Goal: Information Seeking & Learning: Learn about a topic

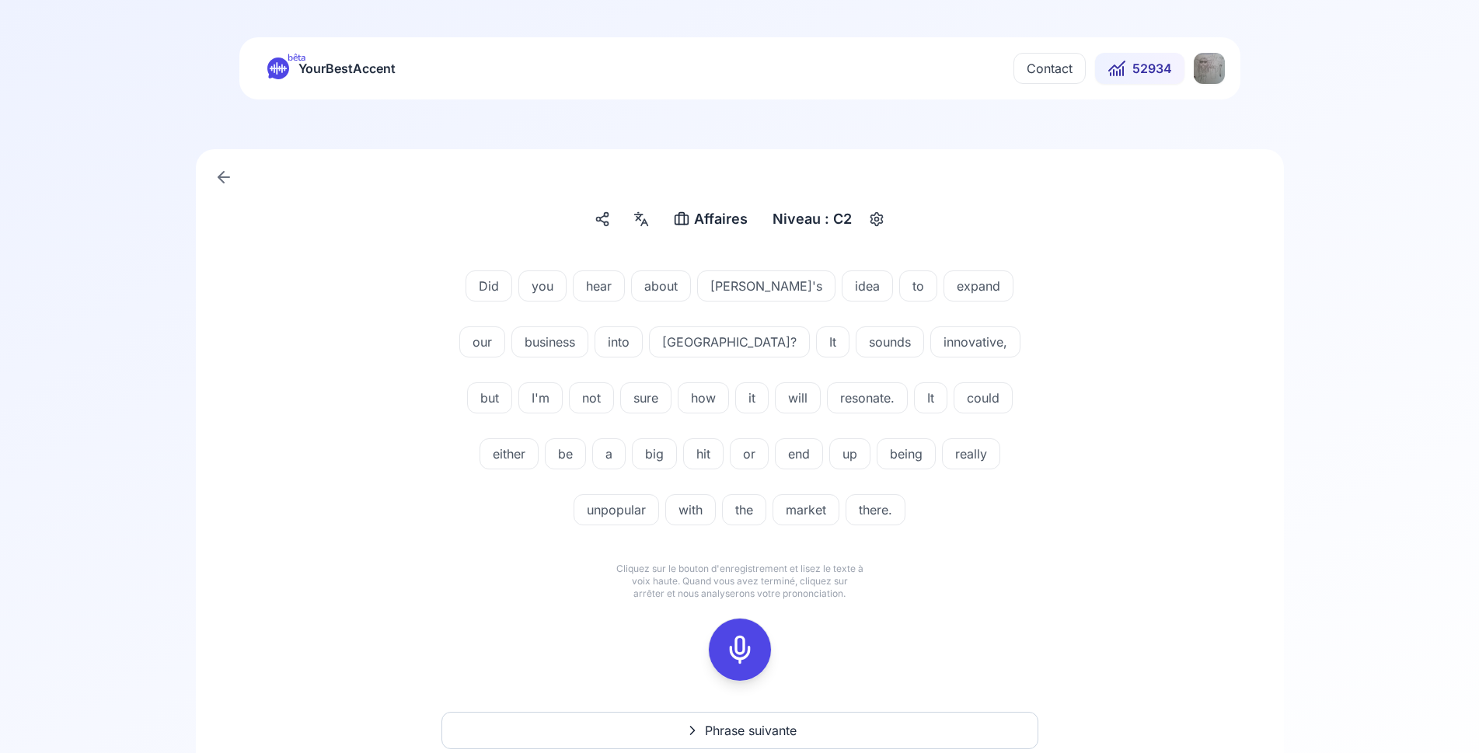
click at [749, 651] on icon at bounding box center [739, 649] width 31 height 31
click at [725, 649] on icon at bounding box center [739, 649] width 31 height 31
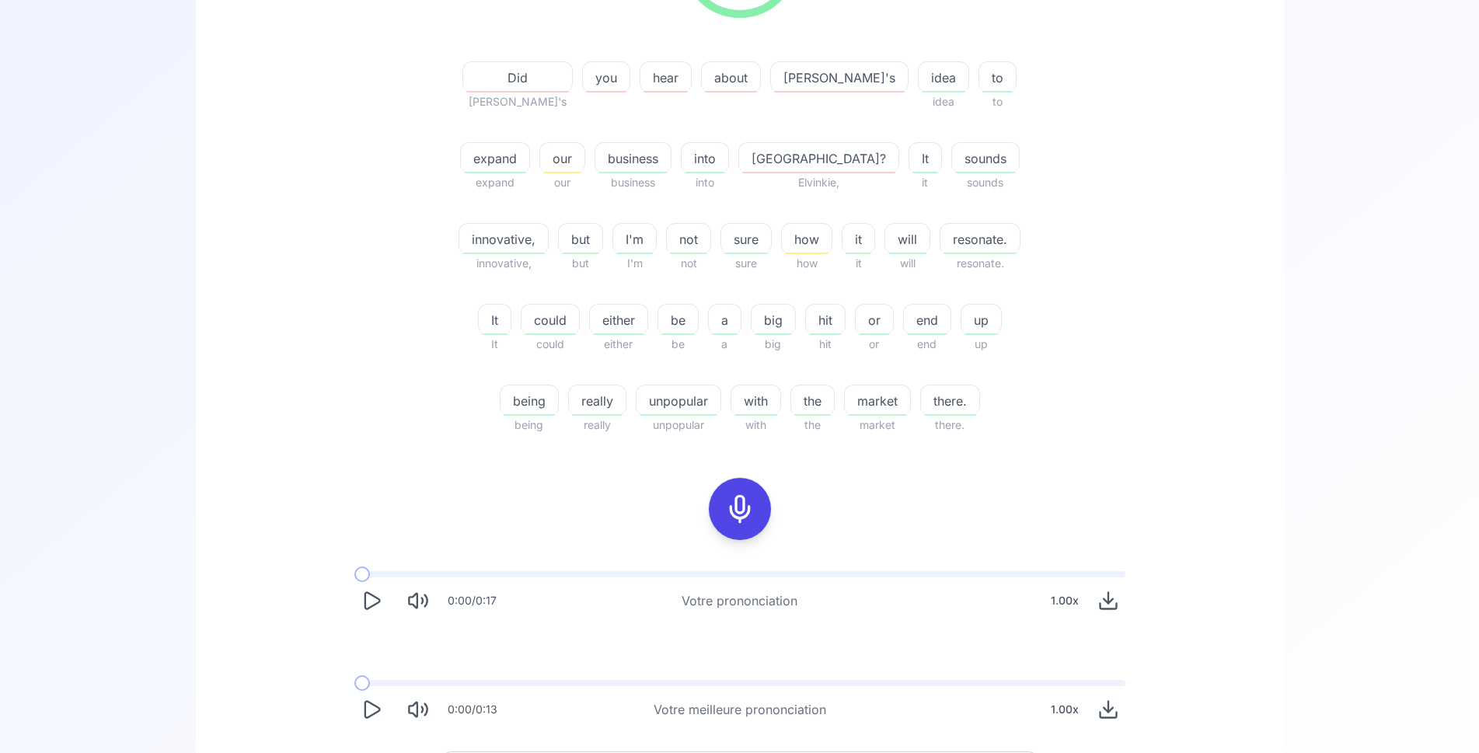
scroll to position [334, 0]
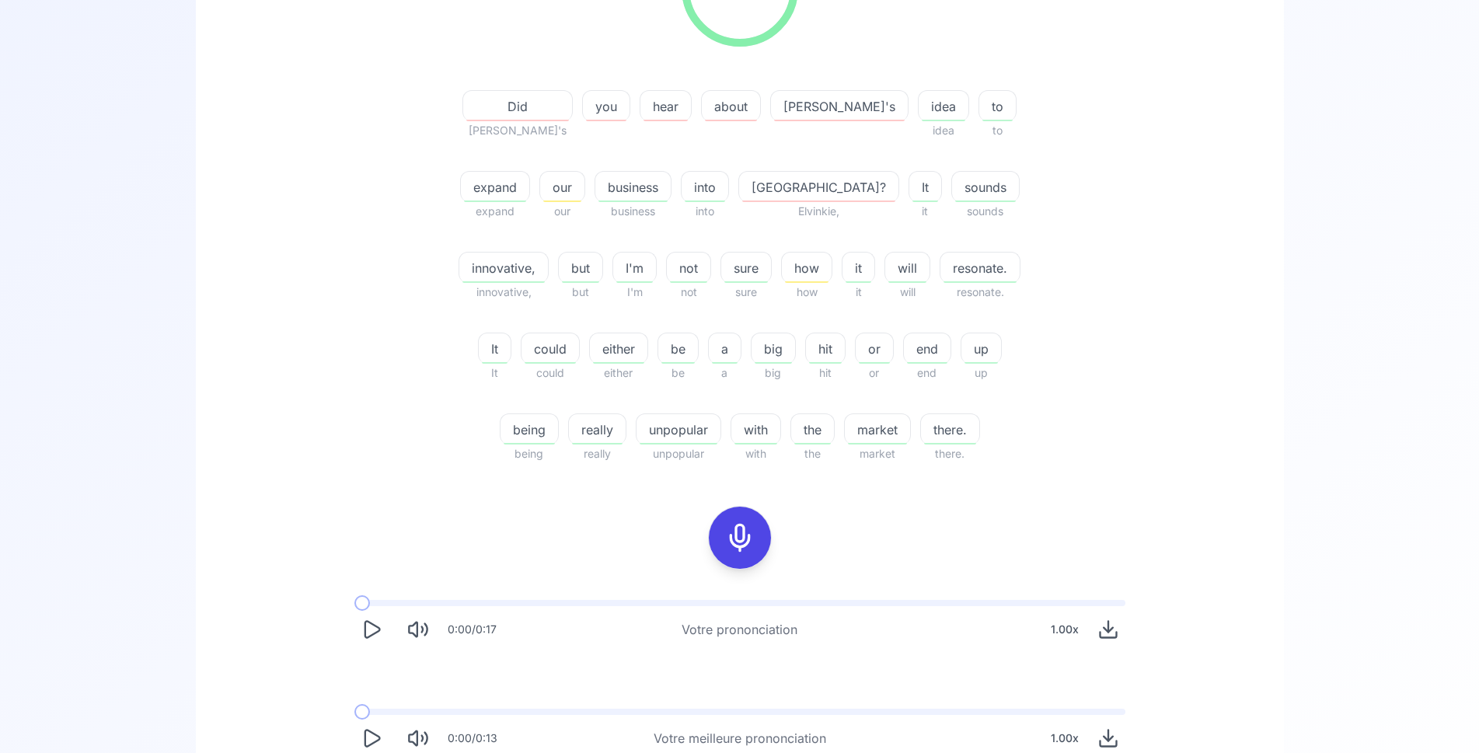
click at [728, 538] on icon at bounding box center [739, 537] width 31 height 31
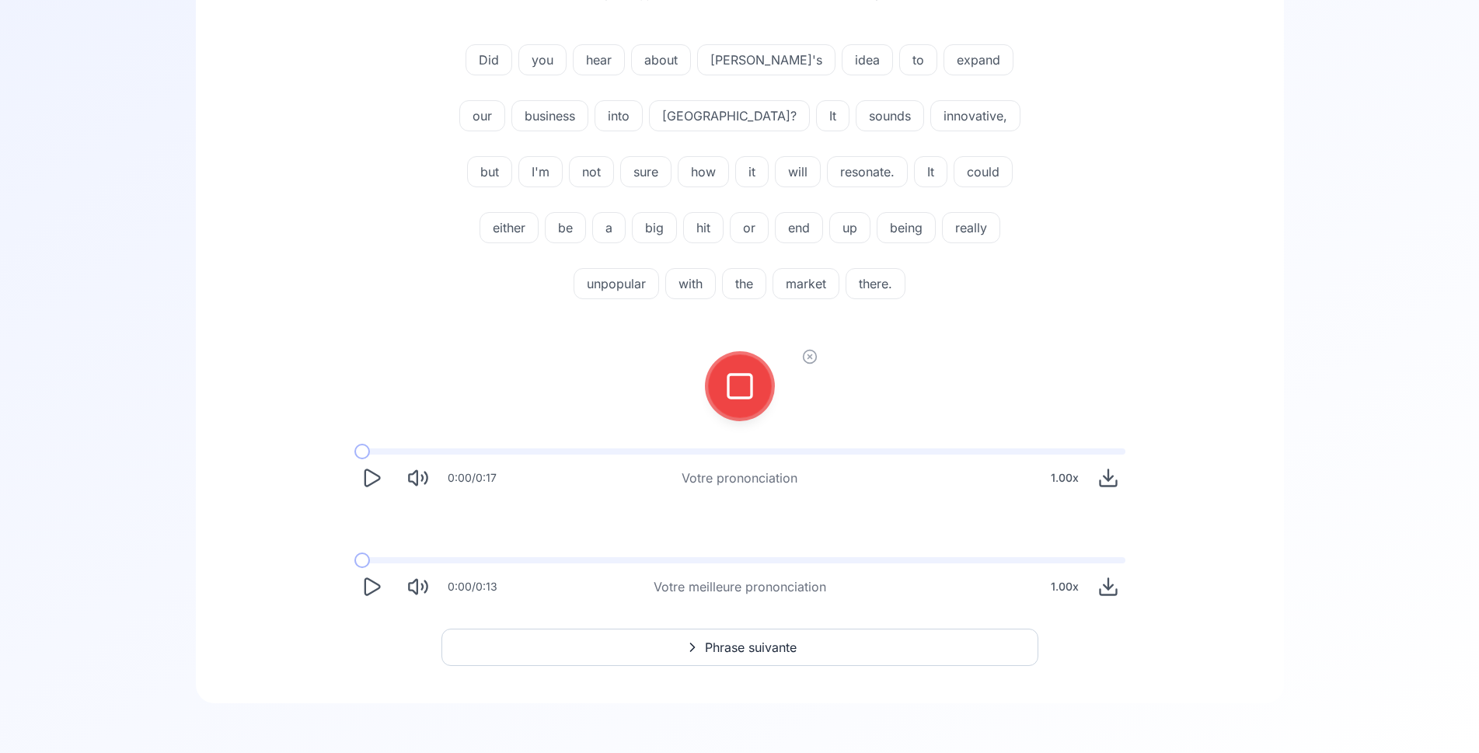
scroll to position [226, 0]
click at [739, 372] on icon at bounding box center [739, 386] width 31 height 31
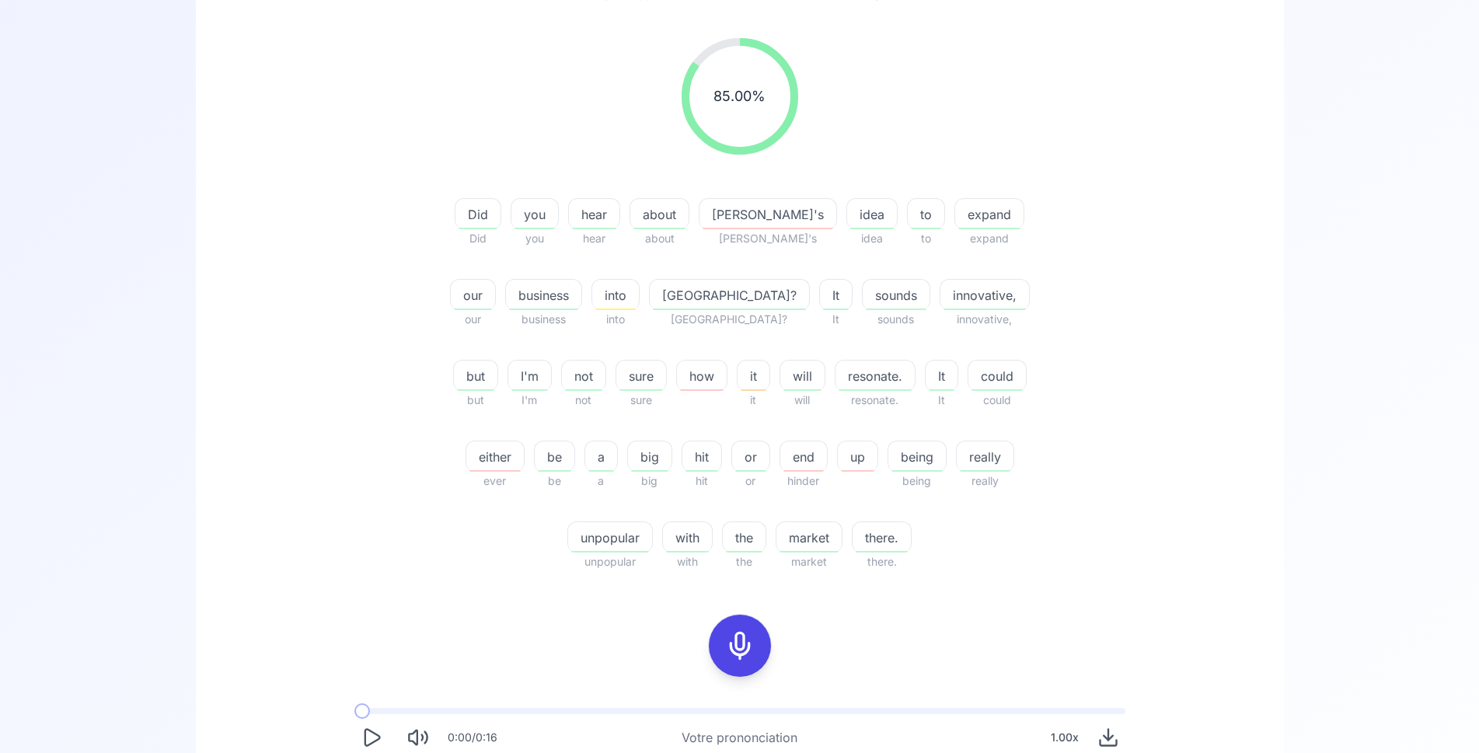
click at [742, 642] on icon at bounding box center [739, 645] width 31 height 31
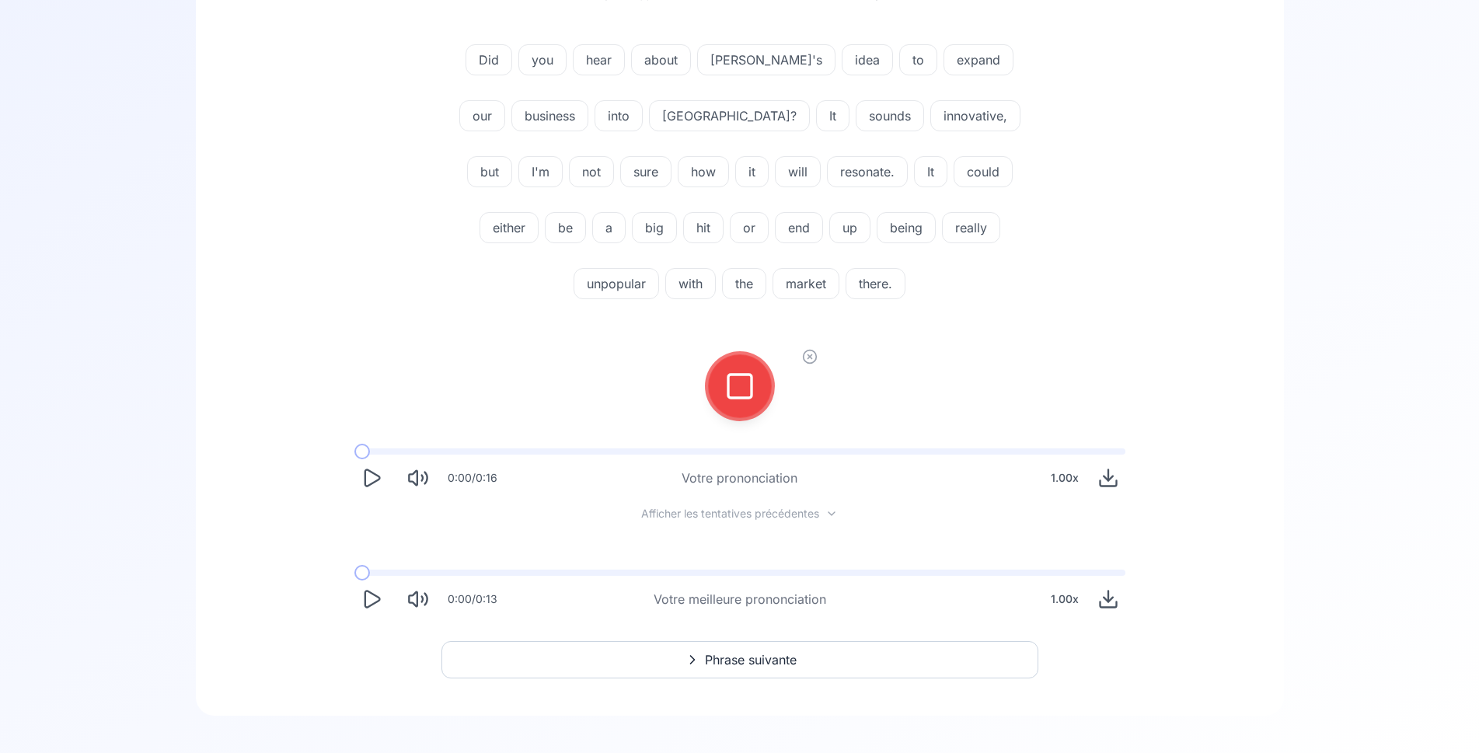
click at [761, 397] on button at bounding box center [740, 386] width 62 height 62
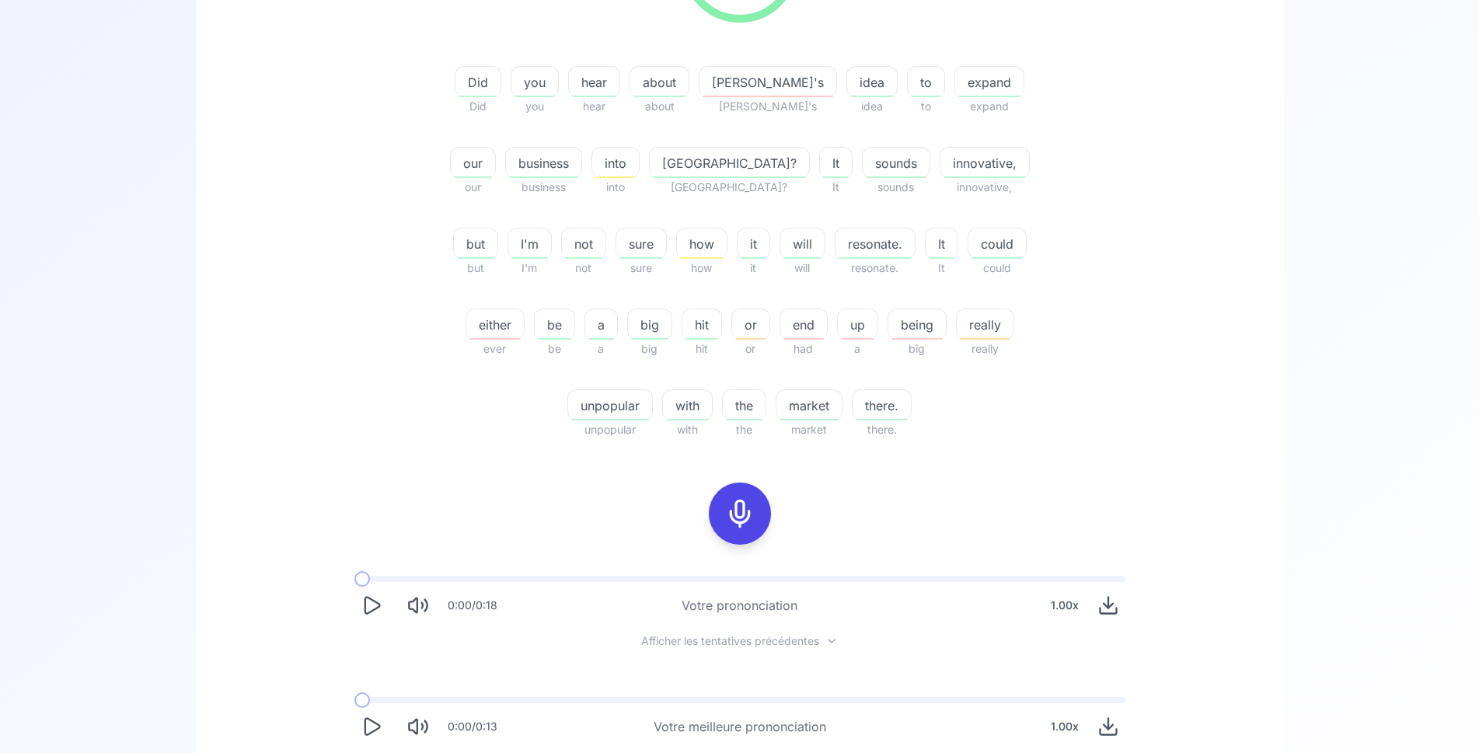
scroll to position [498, 0]
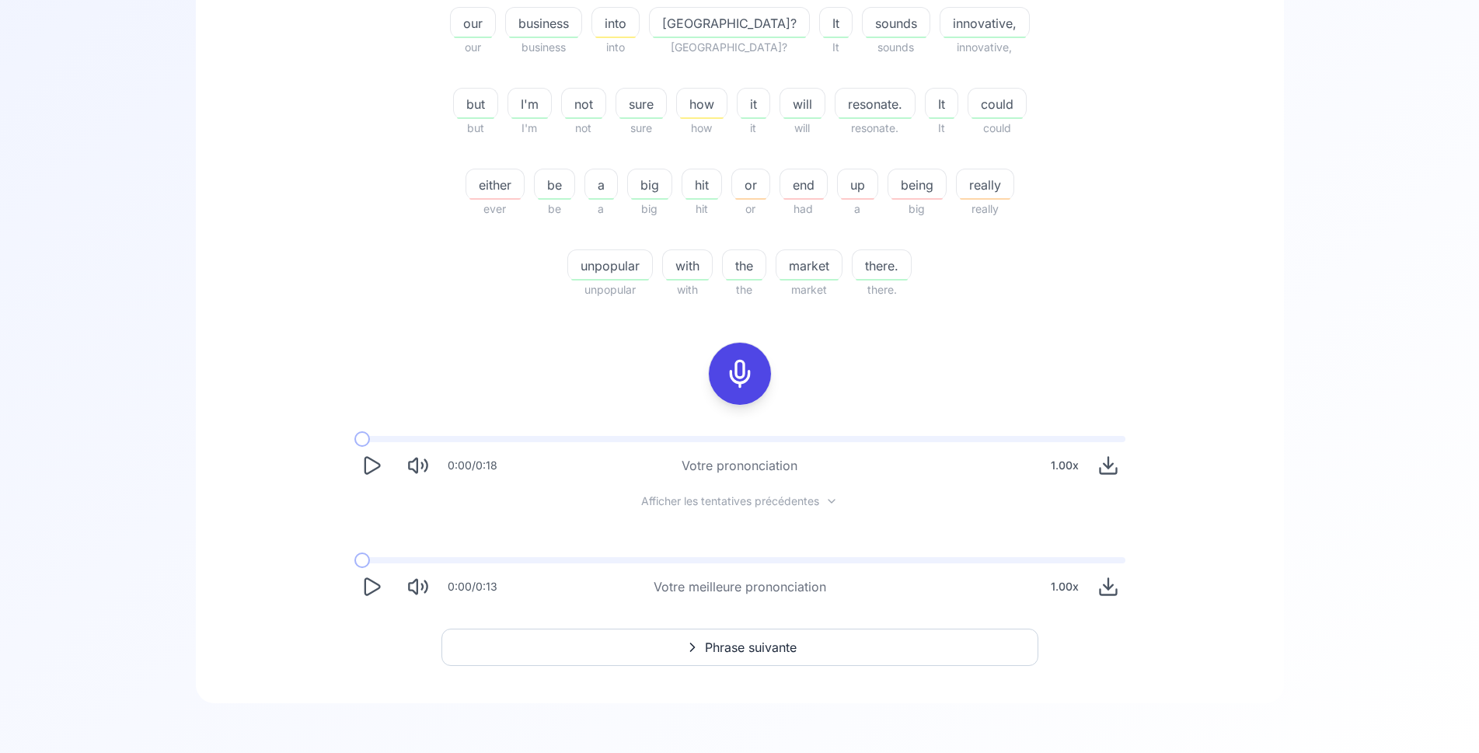
click at [371, 583] on icon "Play" at bounding box center [372, 587] width 22 height 22
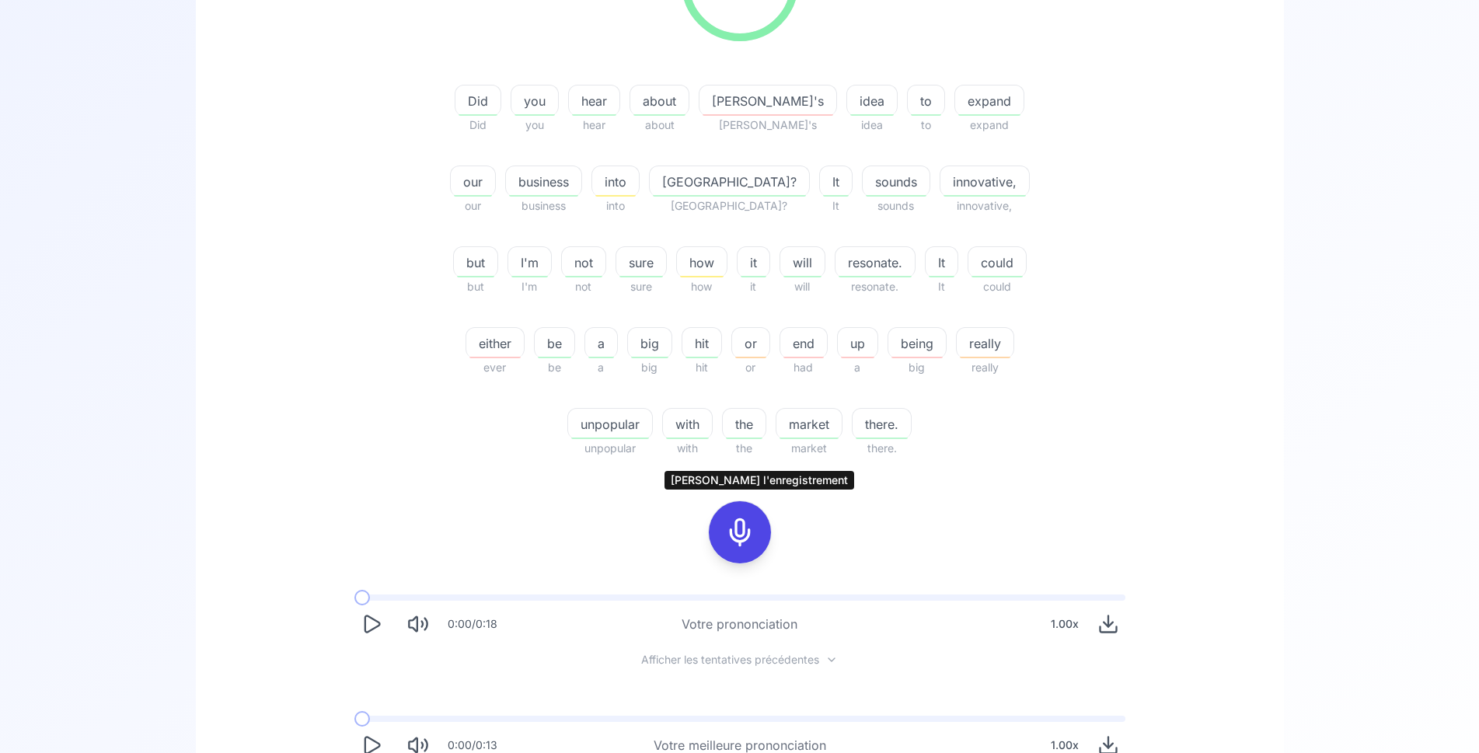
click at [748, 533] on icon at bounding box center [739, 532] width 31 height 31
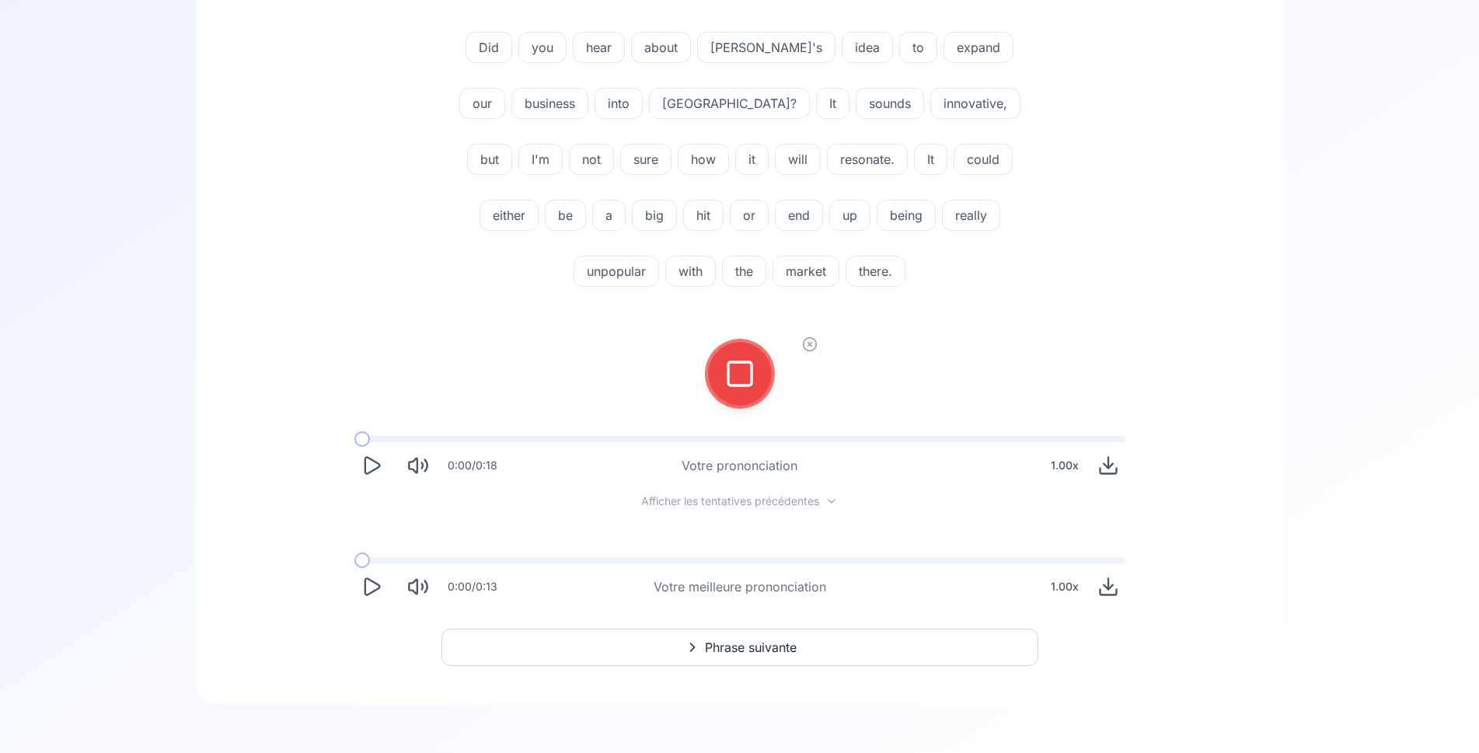
click at [728, 367] on rect at bounding box center [739, 373] width 23 height 23
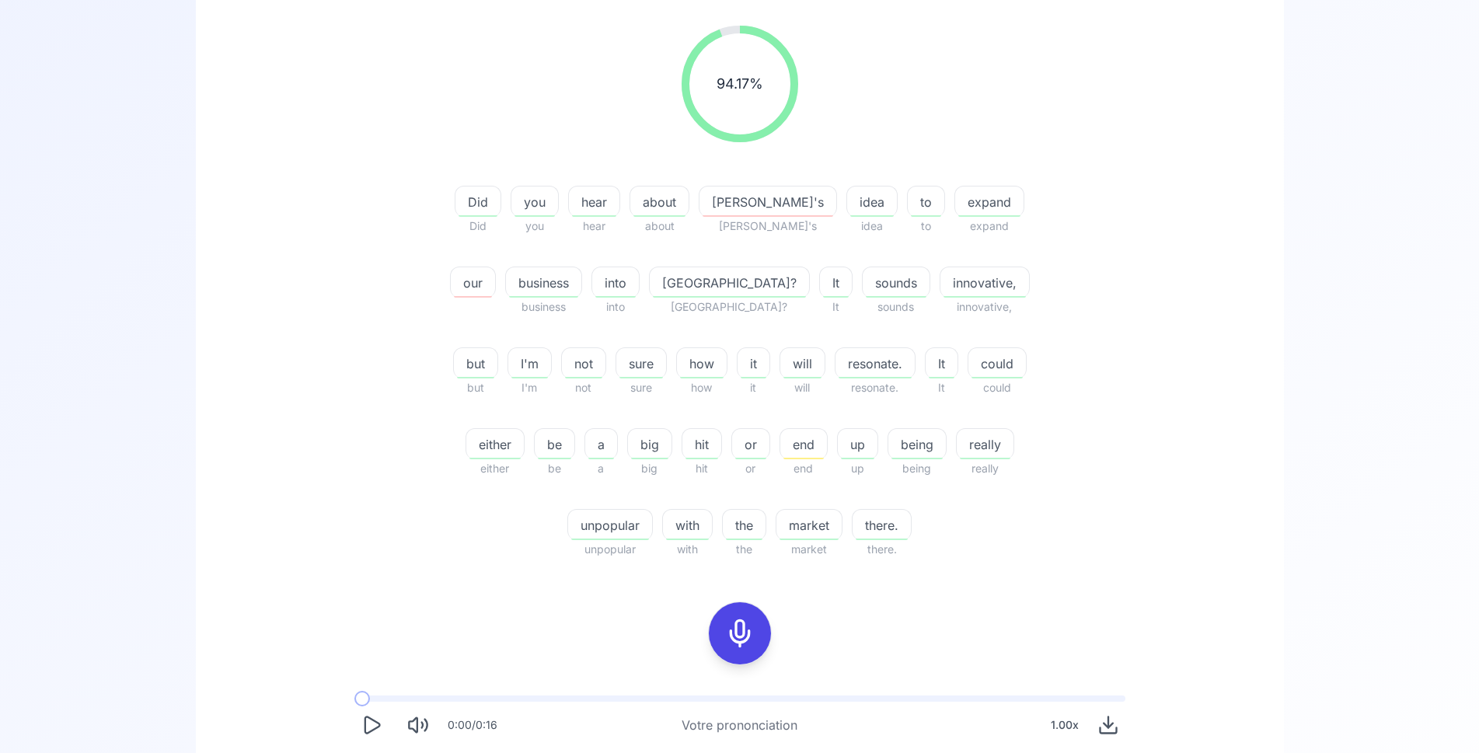
scroll to position [318, 0]
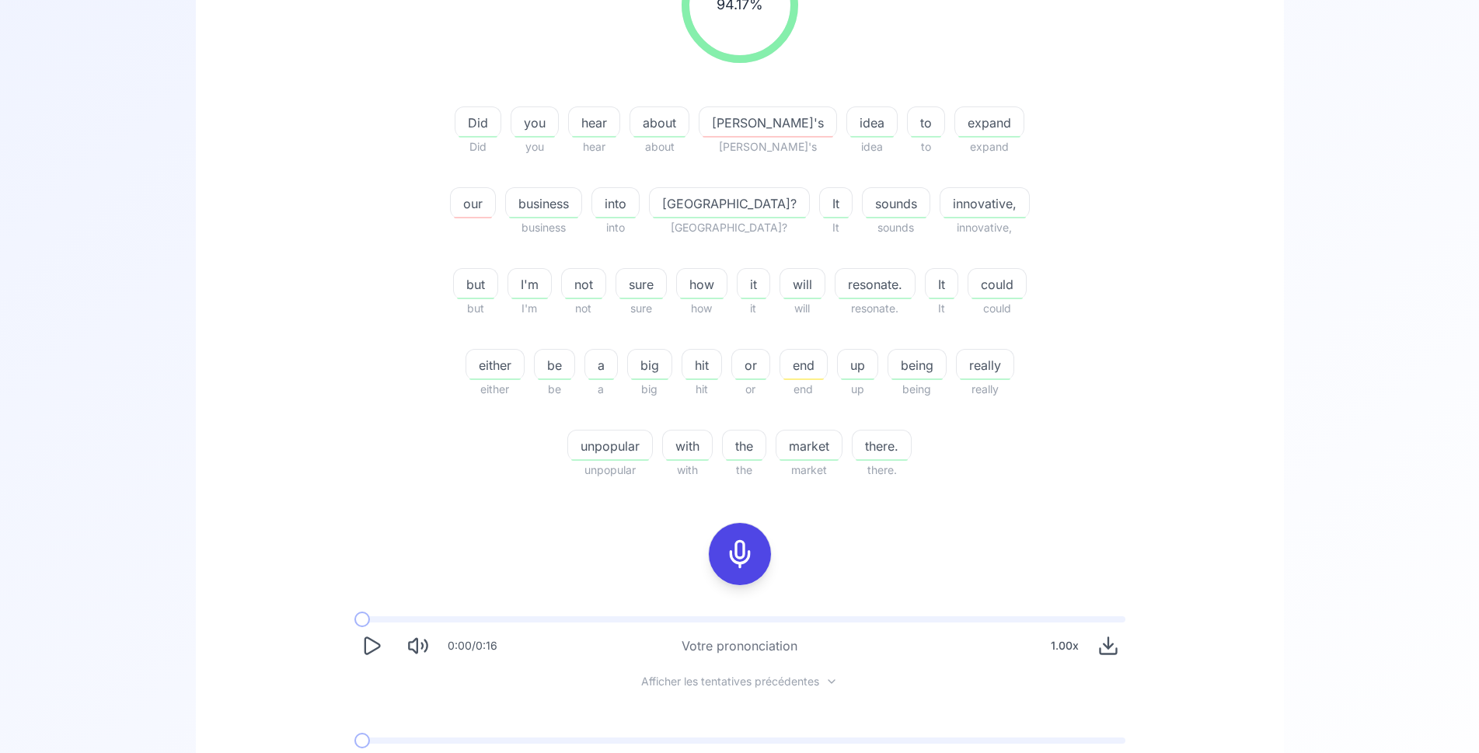
click at [745, 551] on icon at bounding box center [739, 554] width 31 height 31
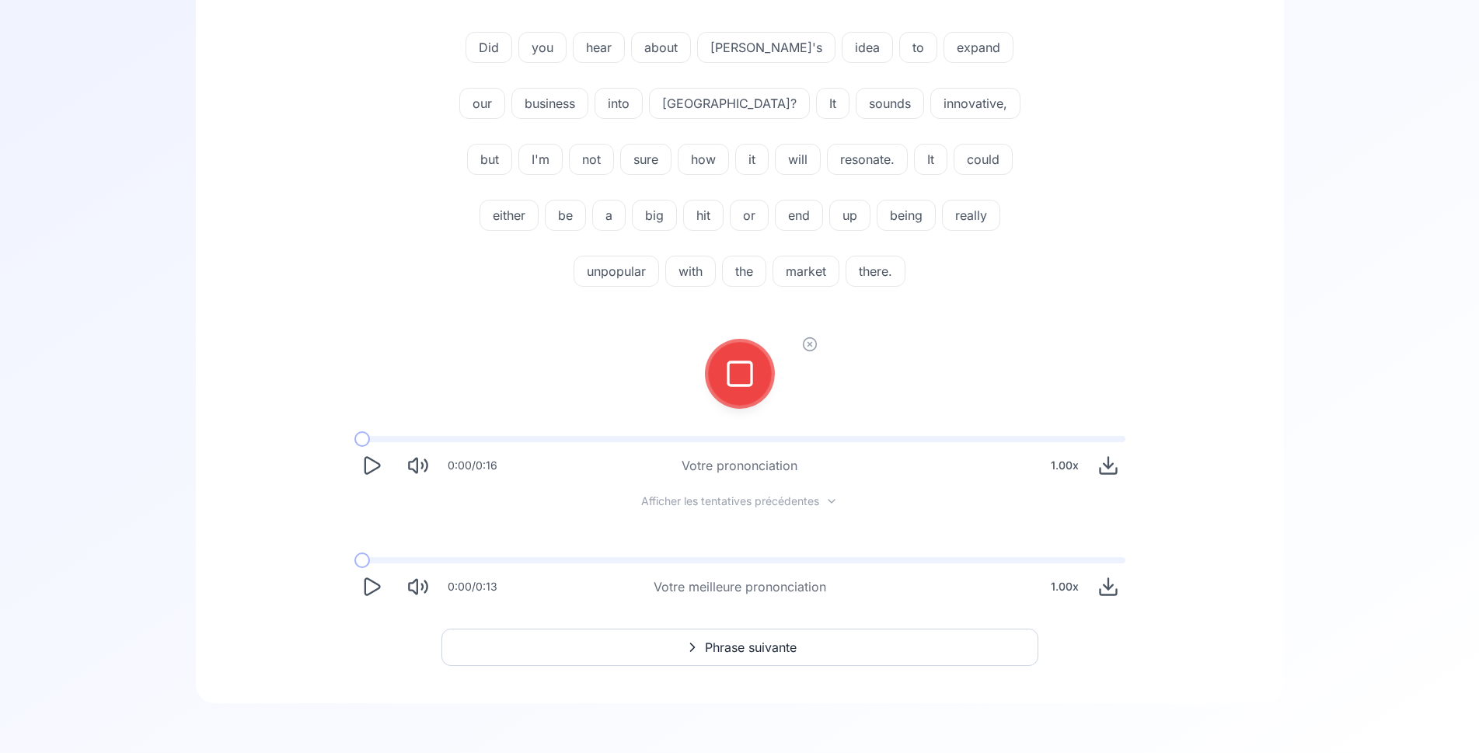
scroll to position [239, 0]
click at [738, 361] on icon at bounding box center [739, 373] width 31 height 31
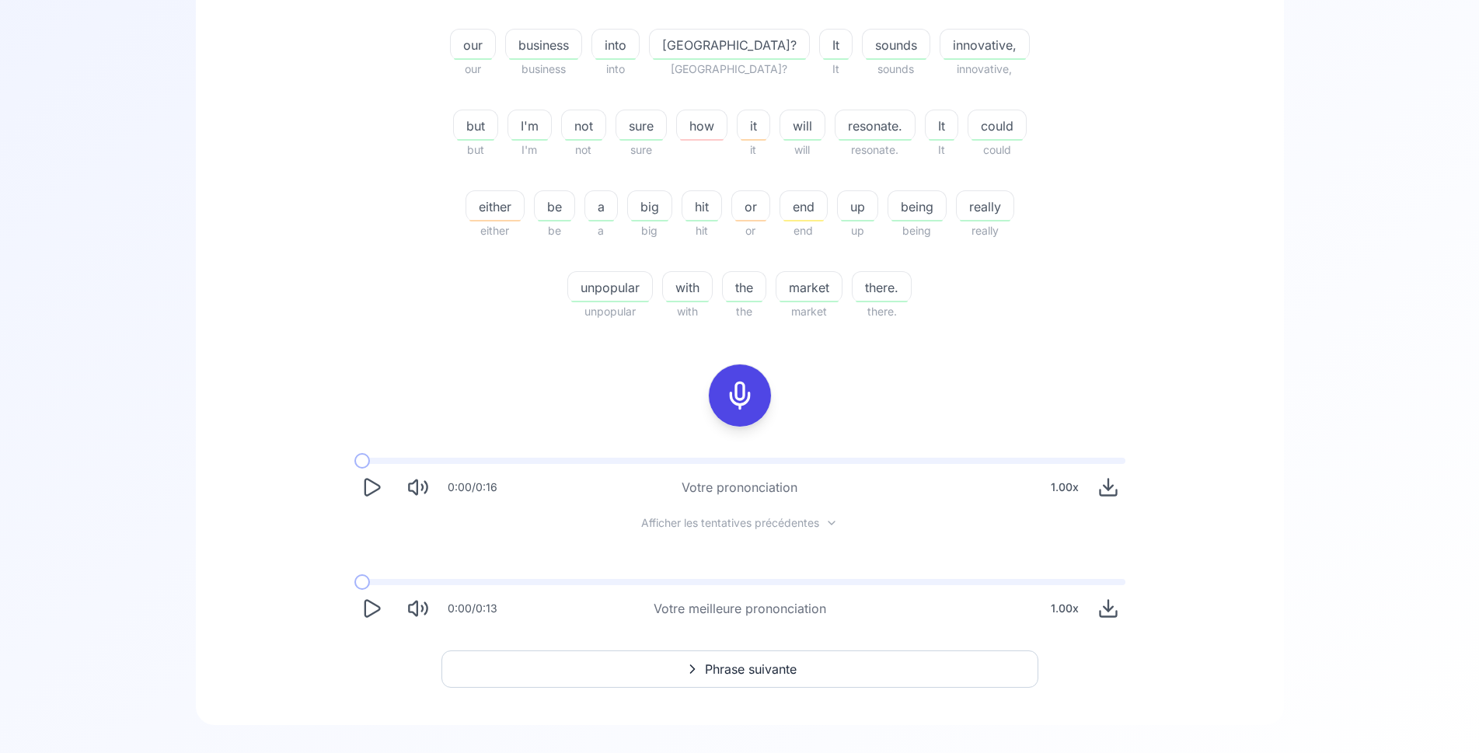
scroll to position [397, 0]
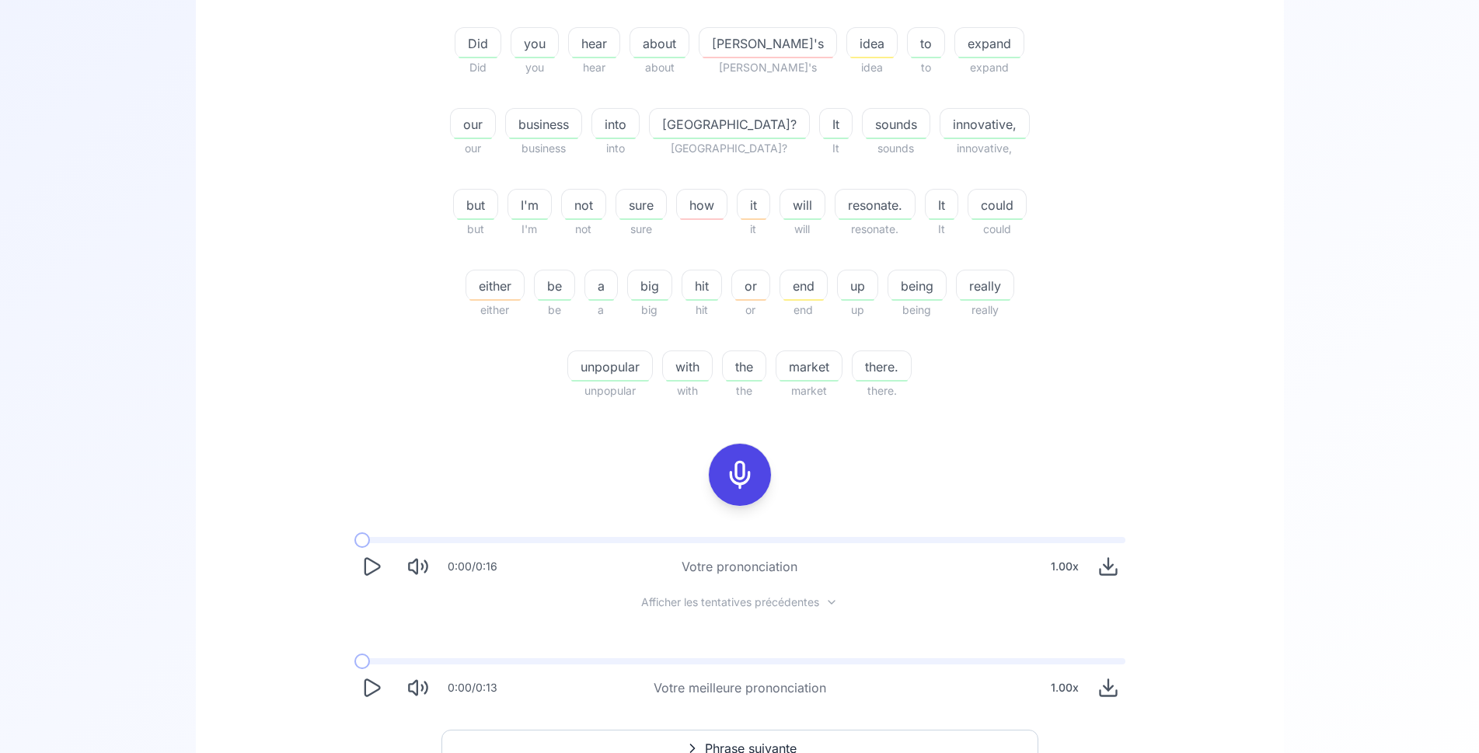
click at [375, 689] on icon "Play" at bounding box center [372, 688] width 22 height 22
click at [735, 470] on icon at bounding box center [739, 474] width 31 height 31
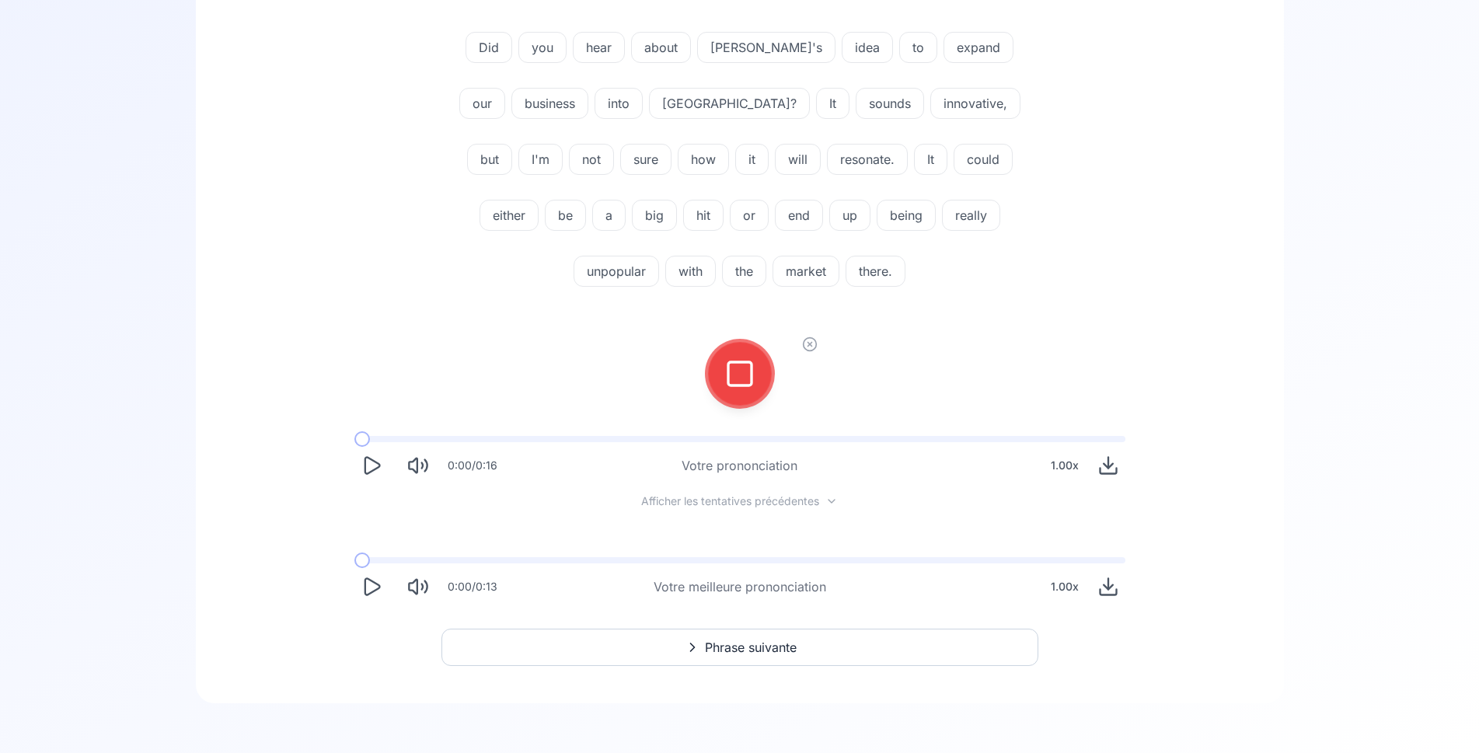
scroll to position [239, 0]
click at [742, 379] on icon at bounding box center [739, 373] width 31 height 31
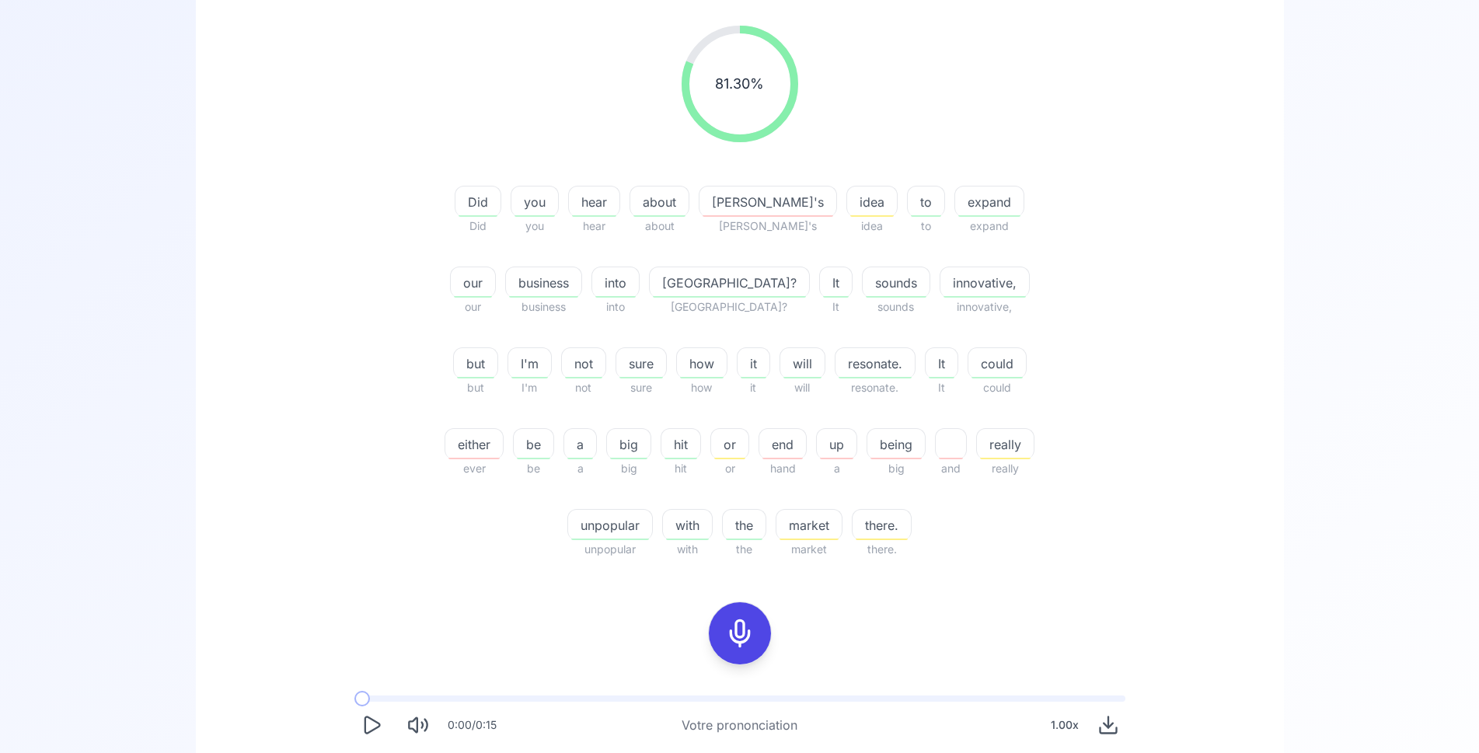
click at [742, 627] on icon at bounding box center [739, 633] width 31 height 31
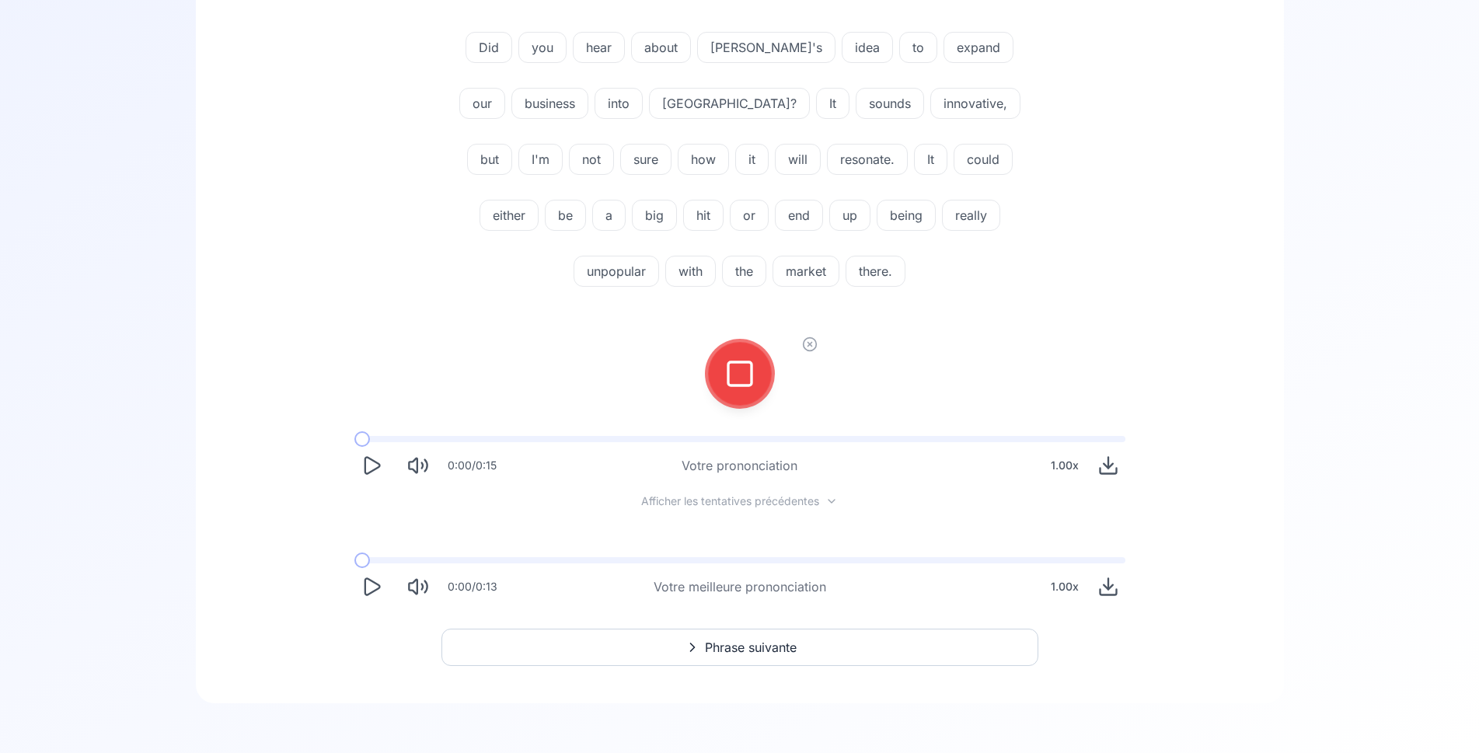
click at [728, 370] on icon at bounding box center [739, 373] width 31 height 31
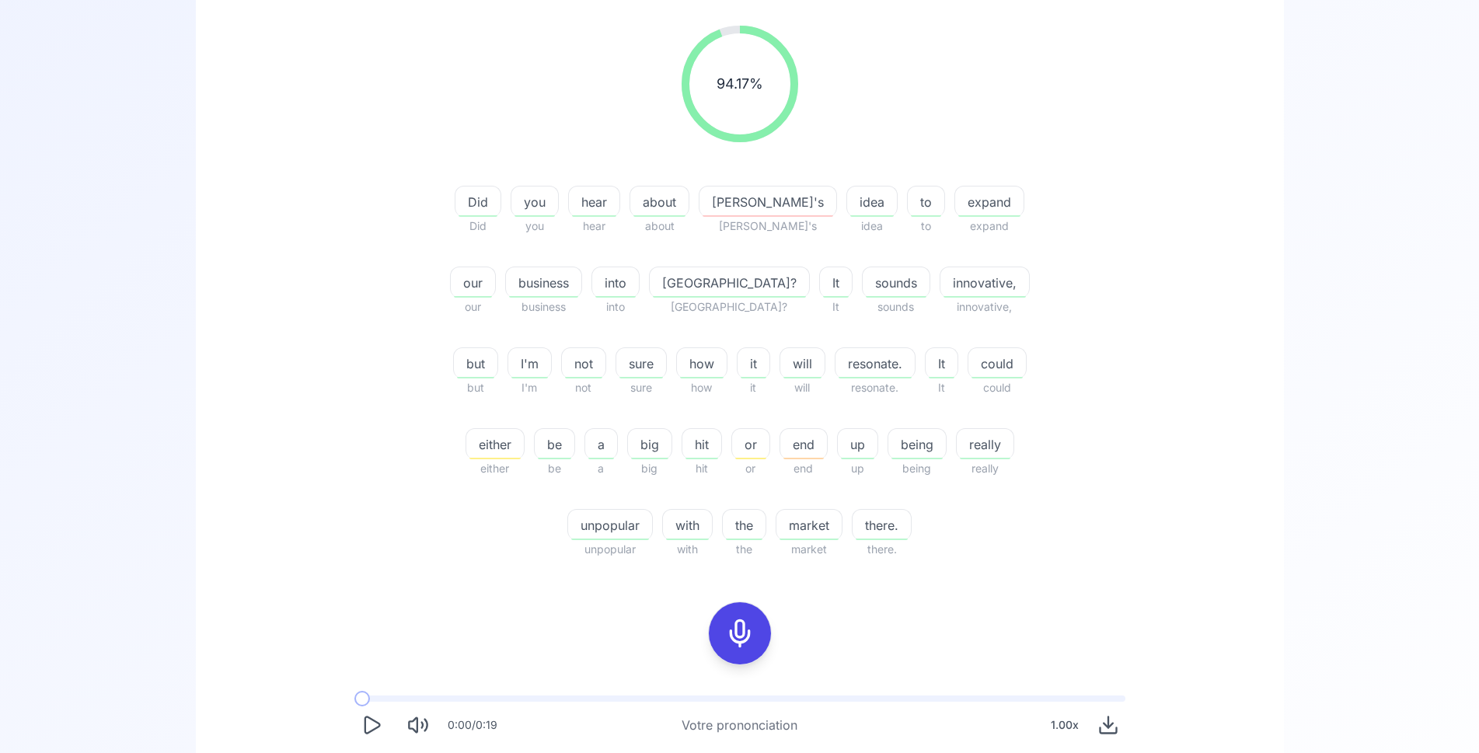
scroll to position [397, 0]
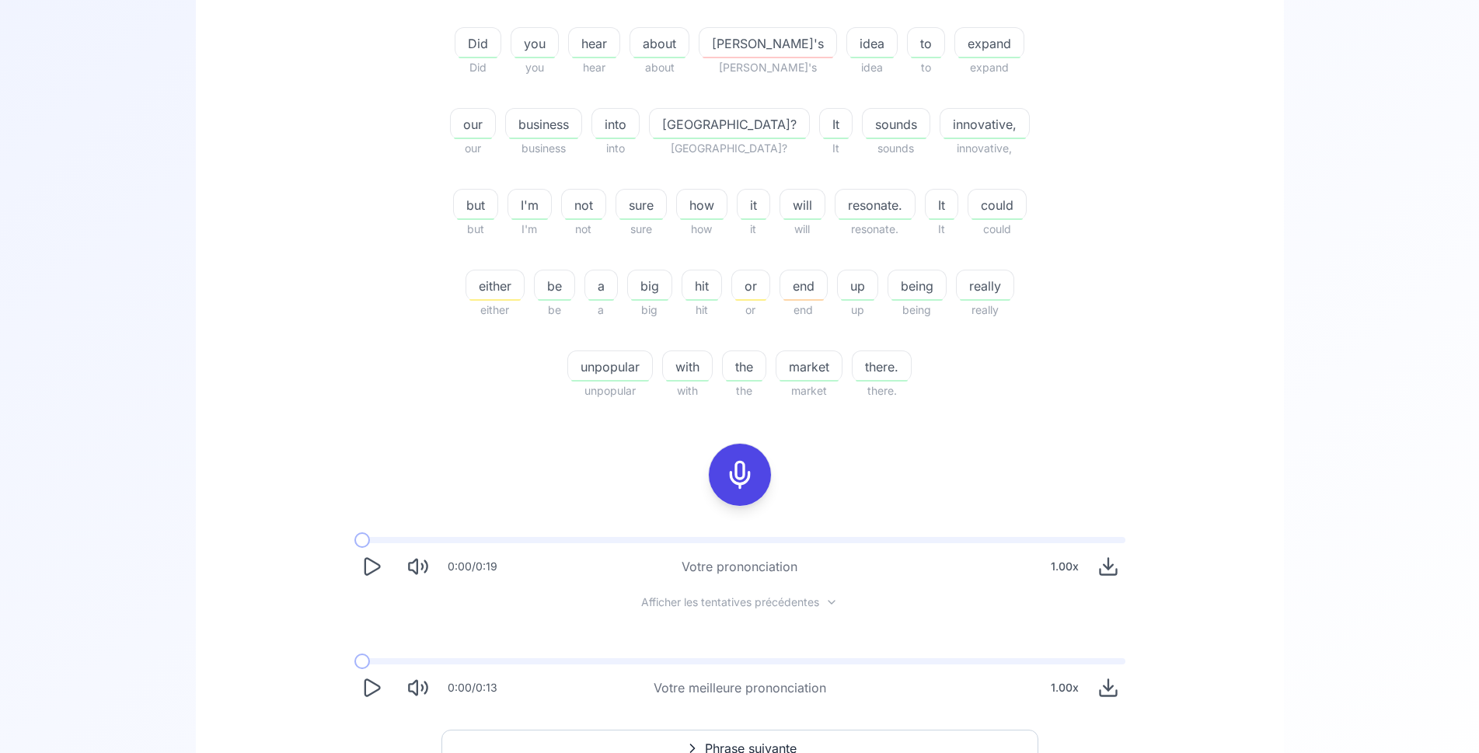
click at [368, 694] on icon "Play" at bounding box center [372, 688] width 22 height 22
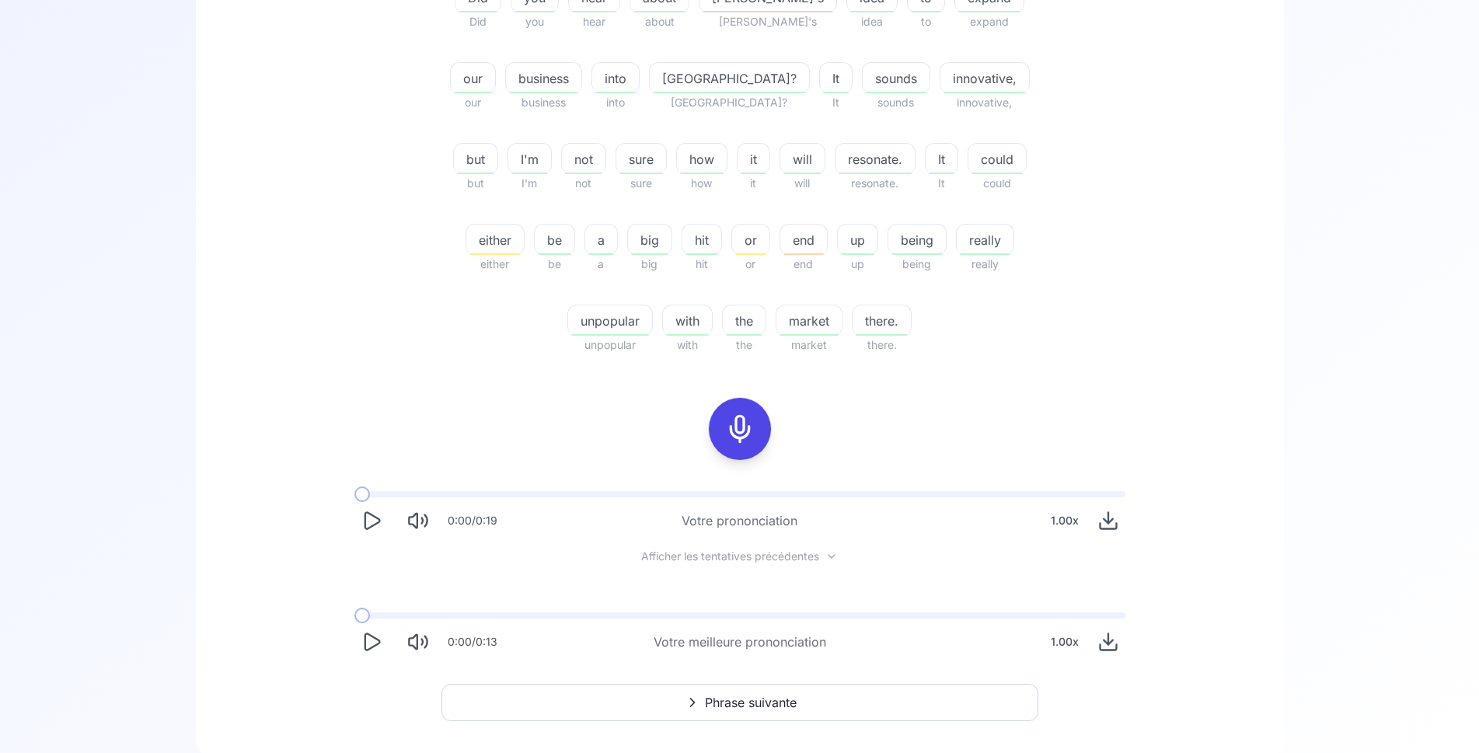
scroll to position [476, 0]
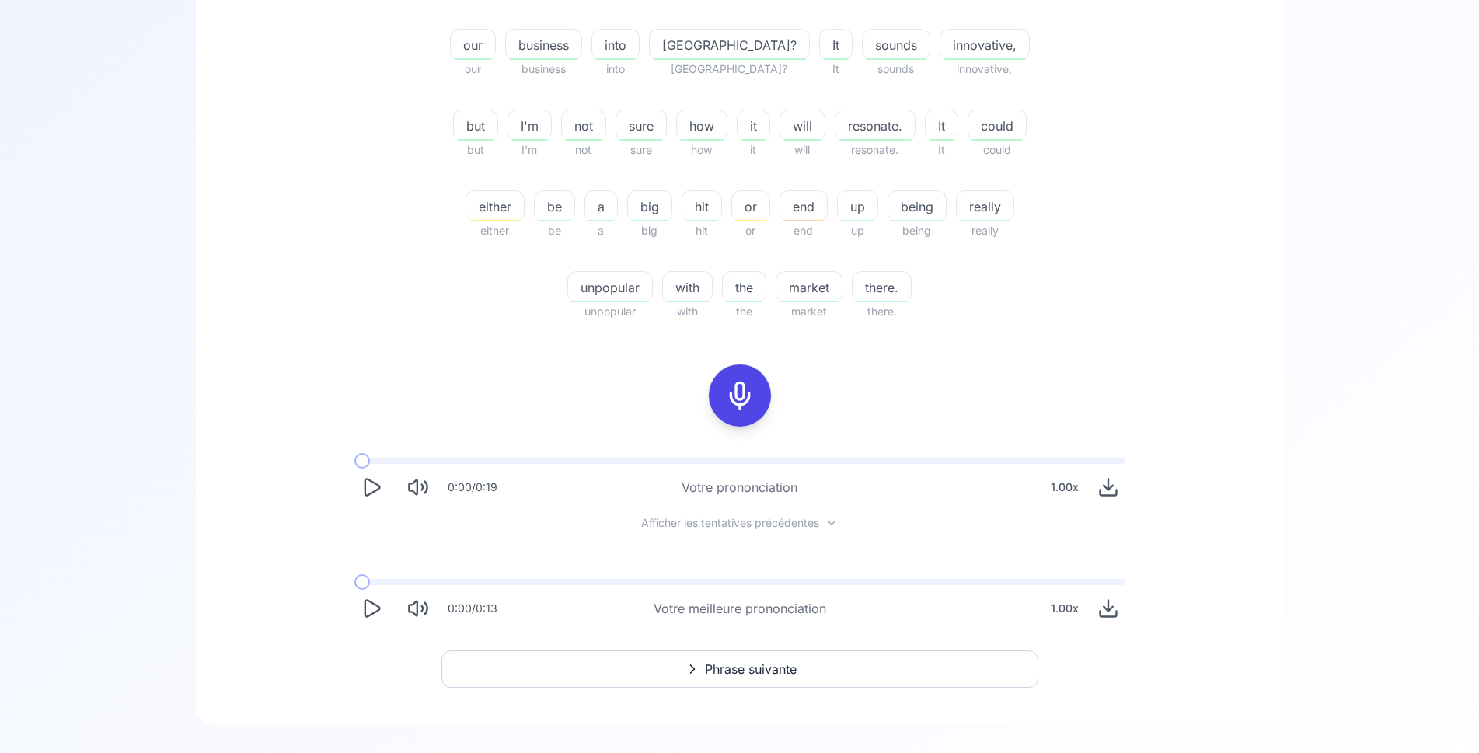
click at [810, 669] on button "Phrase suivante" at bounding box center [740, 669] width 597 height 37
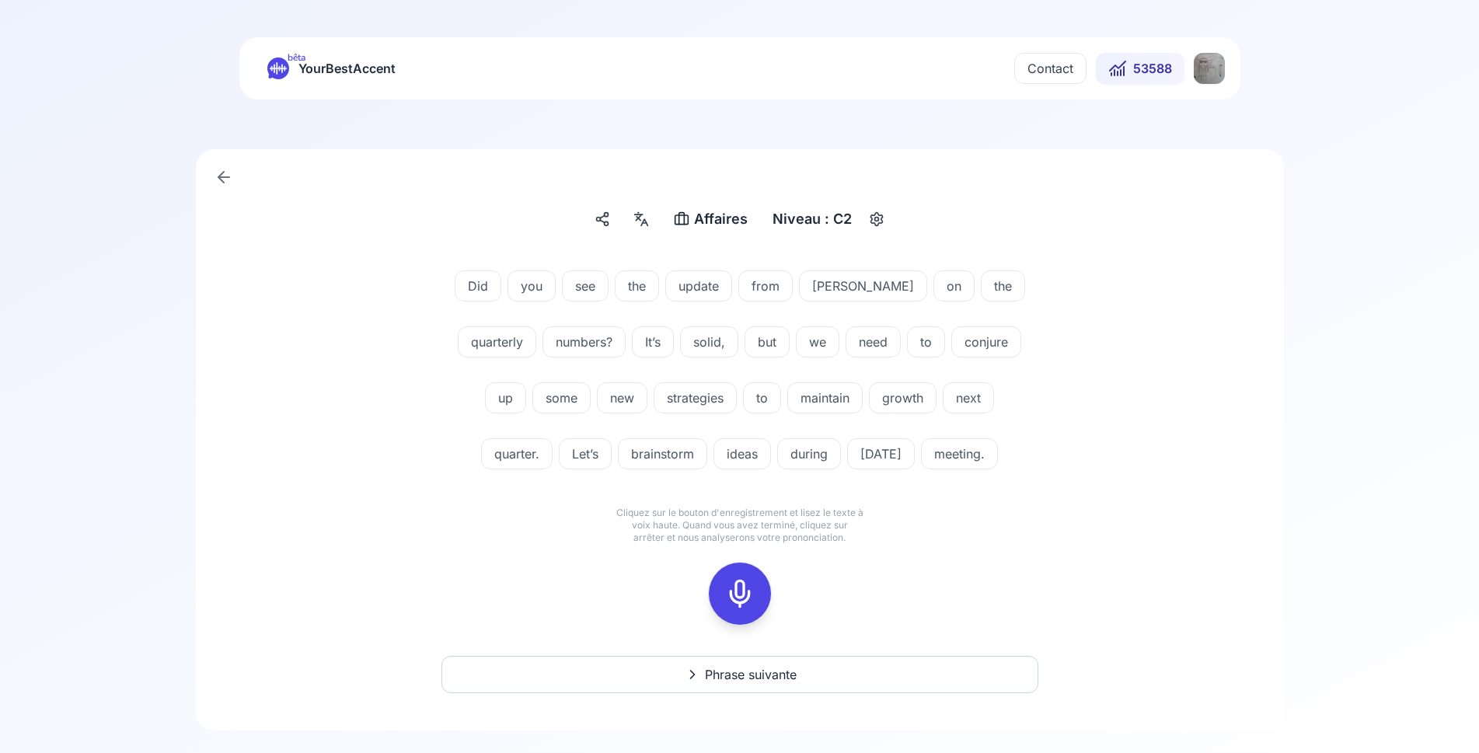
click at [731, 592] on icon at bounding box center [739, 593] width 31 height 31
click at [749, 595] on icon at bounding box center [739, 593] width 31 height 31
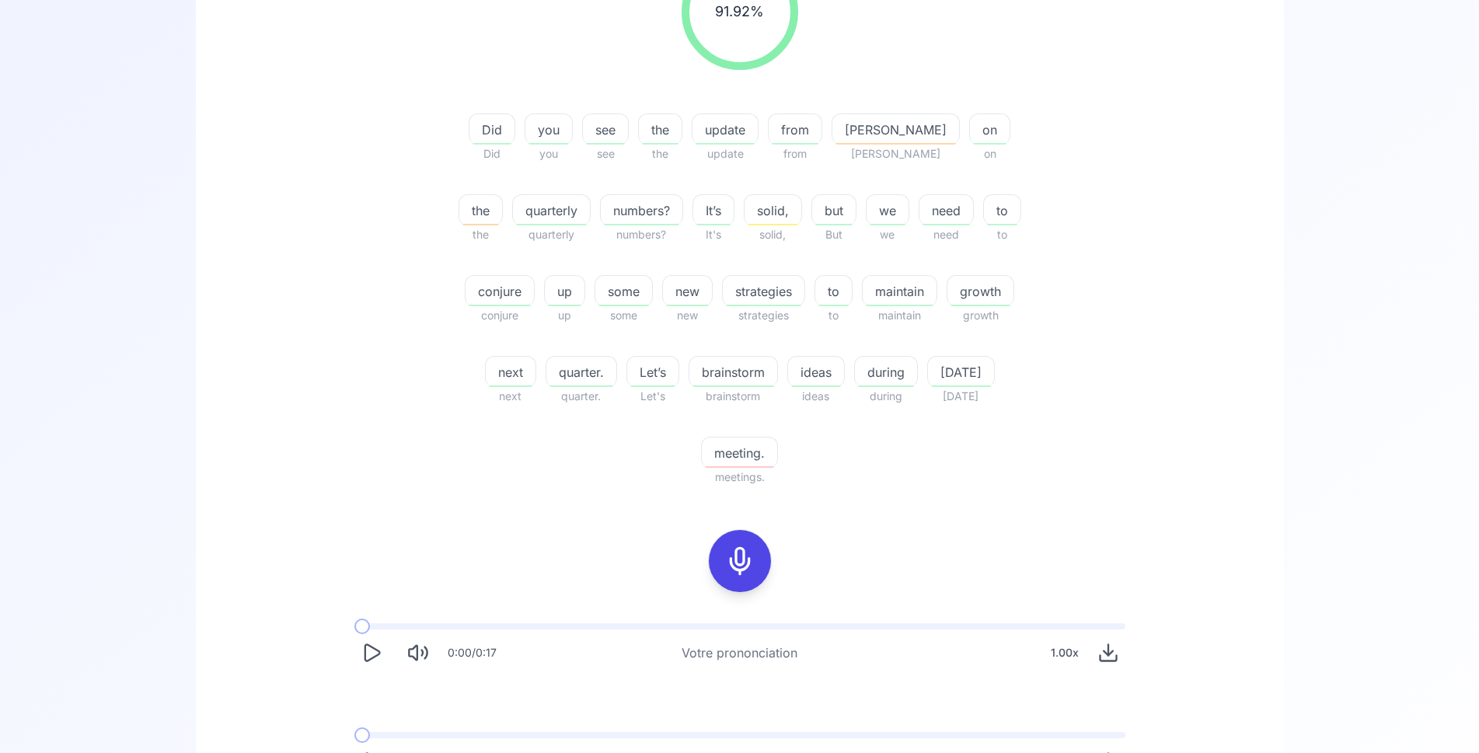
scroll to position [396, 0]
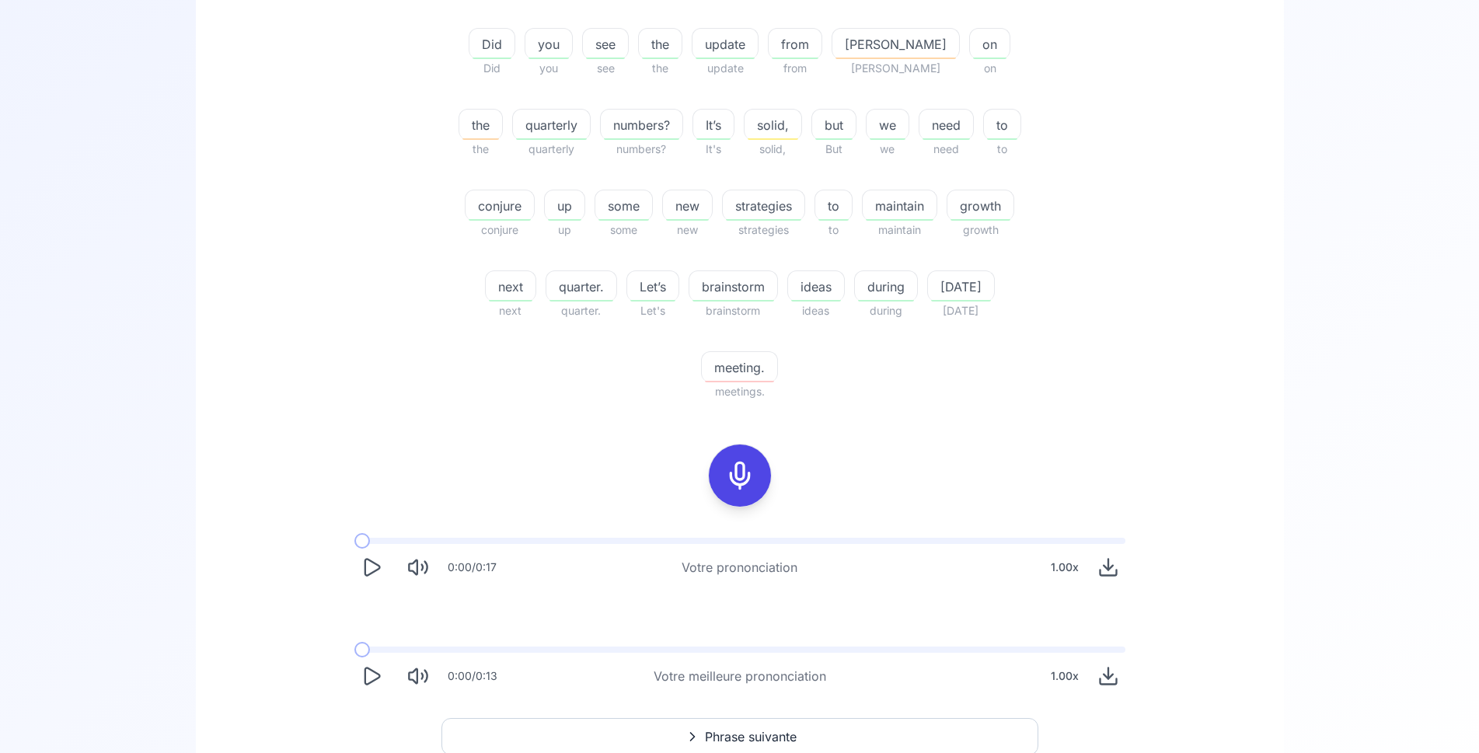
click at [375, 672] on icon "Play" at bounding box center [372, 676] width 15 height 16
click at [371, 681] on icon "Play" at bounding box center [372, 676] width 22 height 22
click at [374, 682] on icon "Play" at bounding box center [372, 676] width 22 height 22
click at [747, 472] on icon at bounding box center [739, 475] width 31 height 31
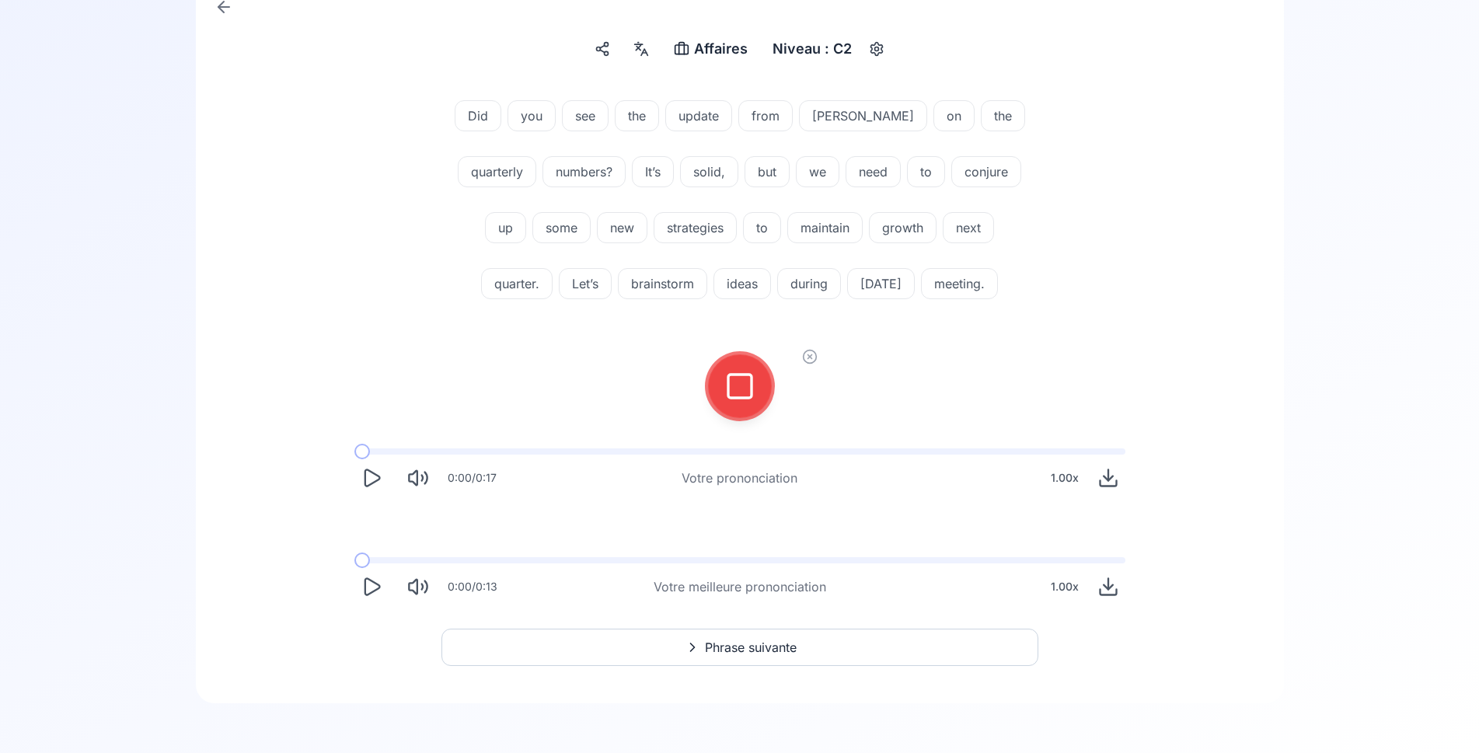
scroll to position [170, 0]
click at [731, 367] on div at bounding box center [739, 386] width 37 height 62
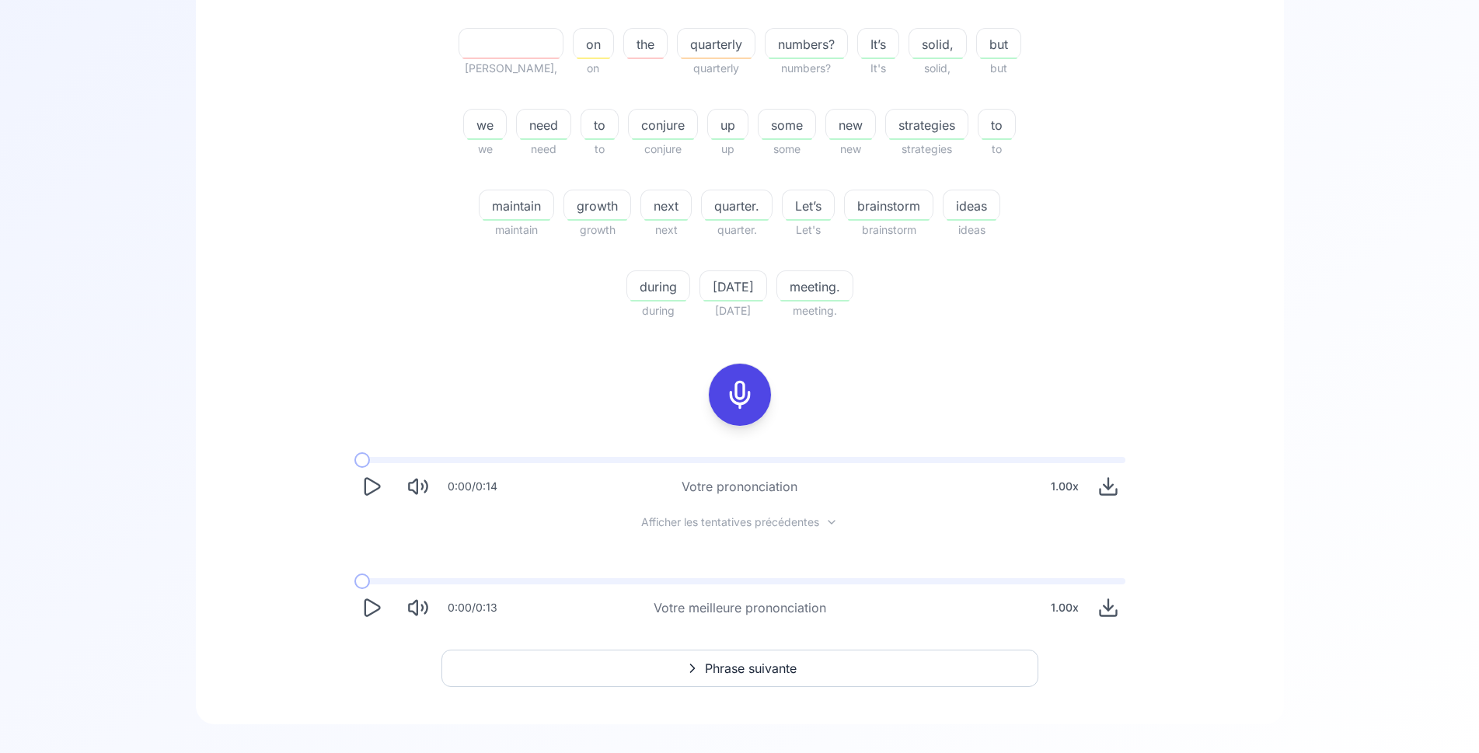
scroll to position [487, 0]
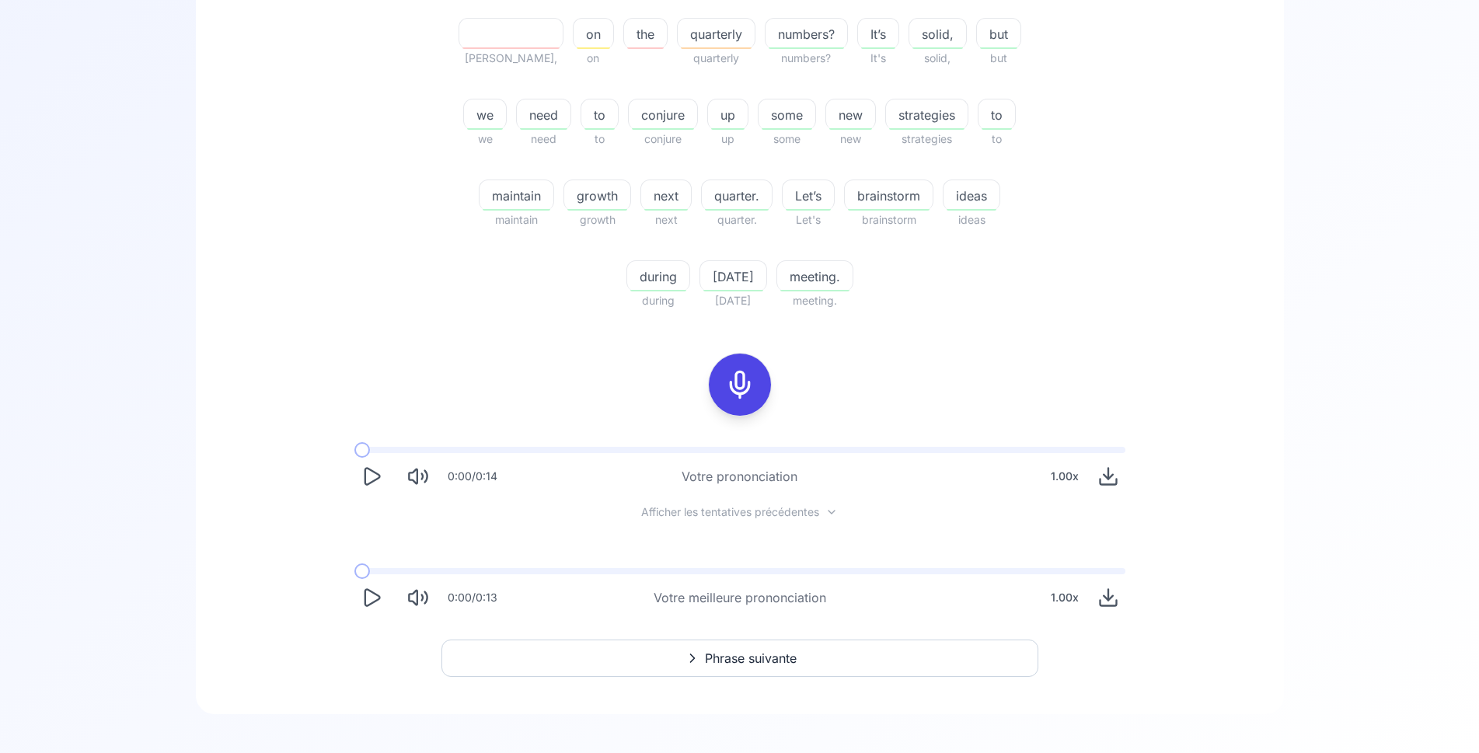
click at [680, 655] on button "Phrase suivante" at bounding box center [740, 658] width 597 height 37
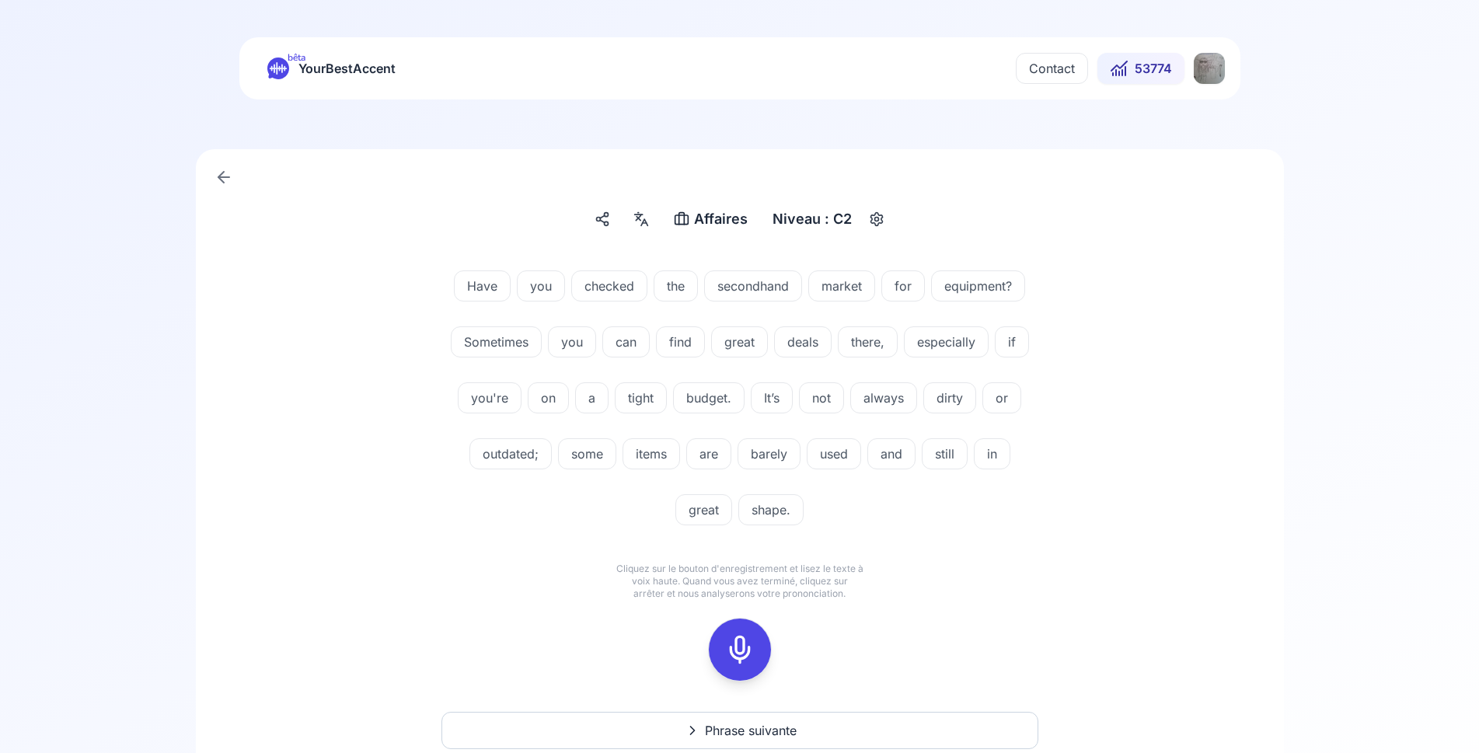
click at [735, 644] on icon at bounding box center [739, 649] width 31 height 31
click at [754, 644] on icon at bounding box center [739, 649] width 31 height 31
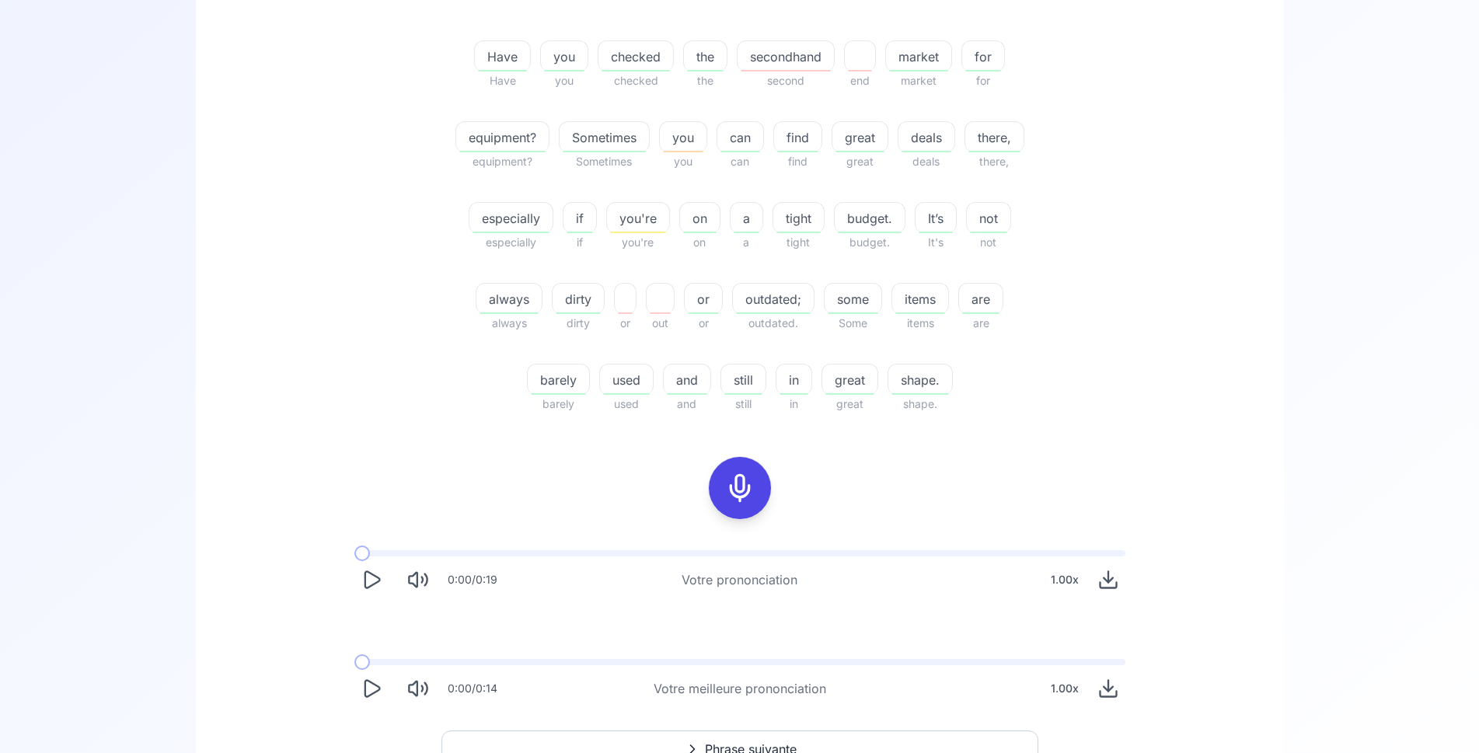
scroll to position [396, 0]
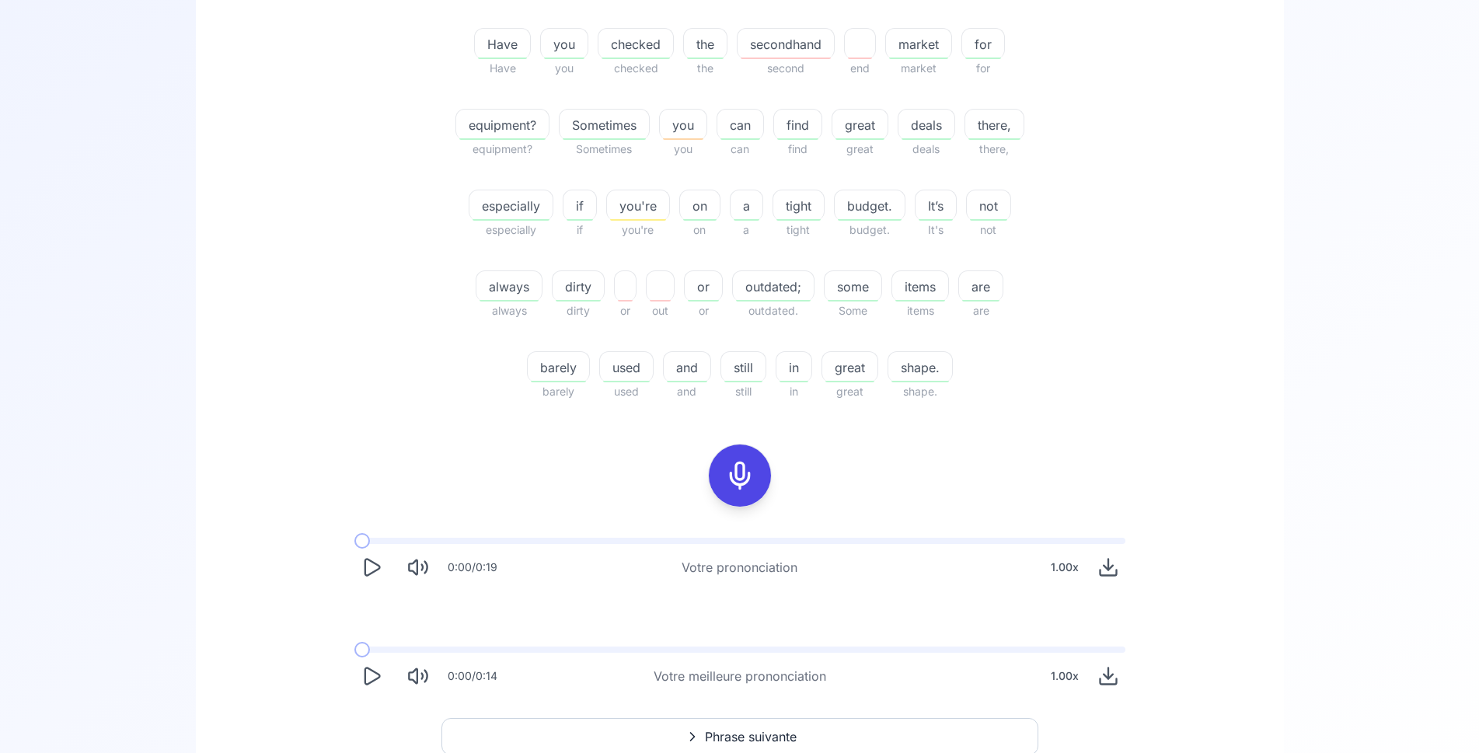
click at [752, 486] on rect at bounding box center [739, 475] width 23 height 23
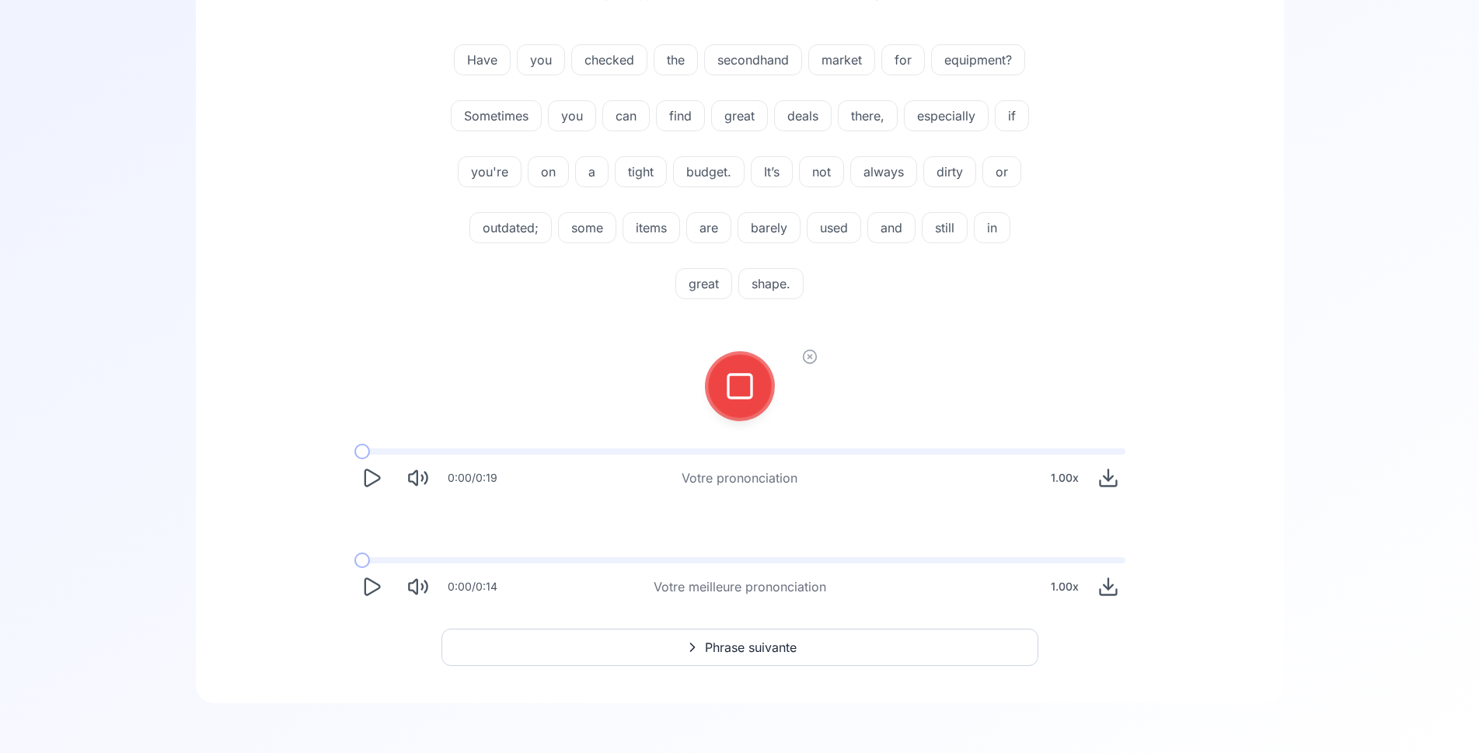
scroll to position [226, 0]
click at [730, 403] on div at bounding box center [739, 386] width 37 height 62
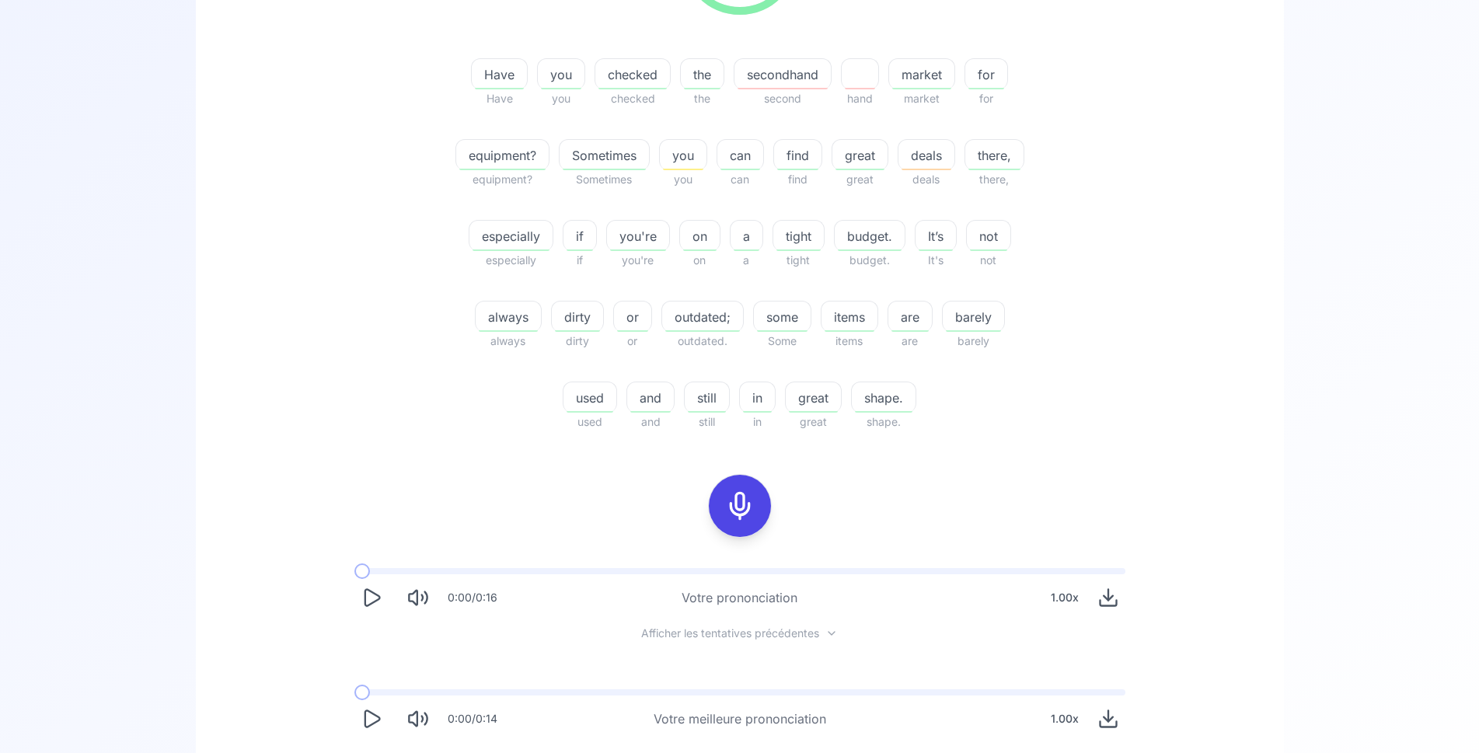
scroll to position [385, 0]
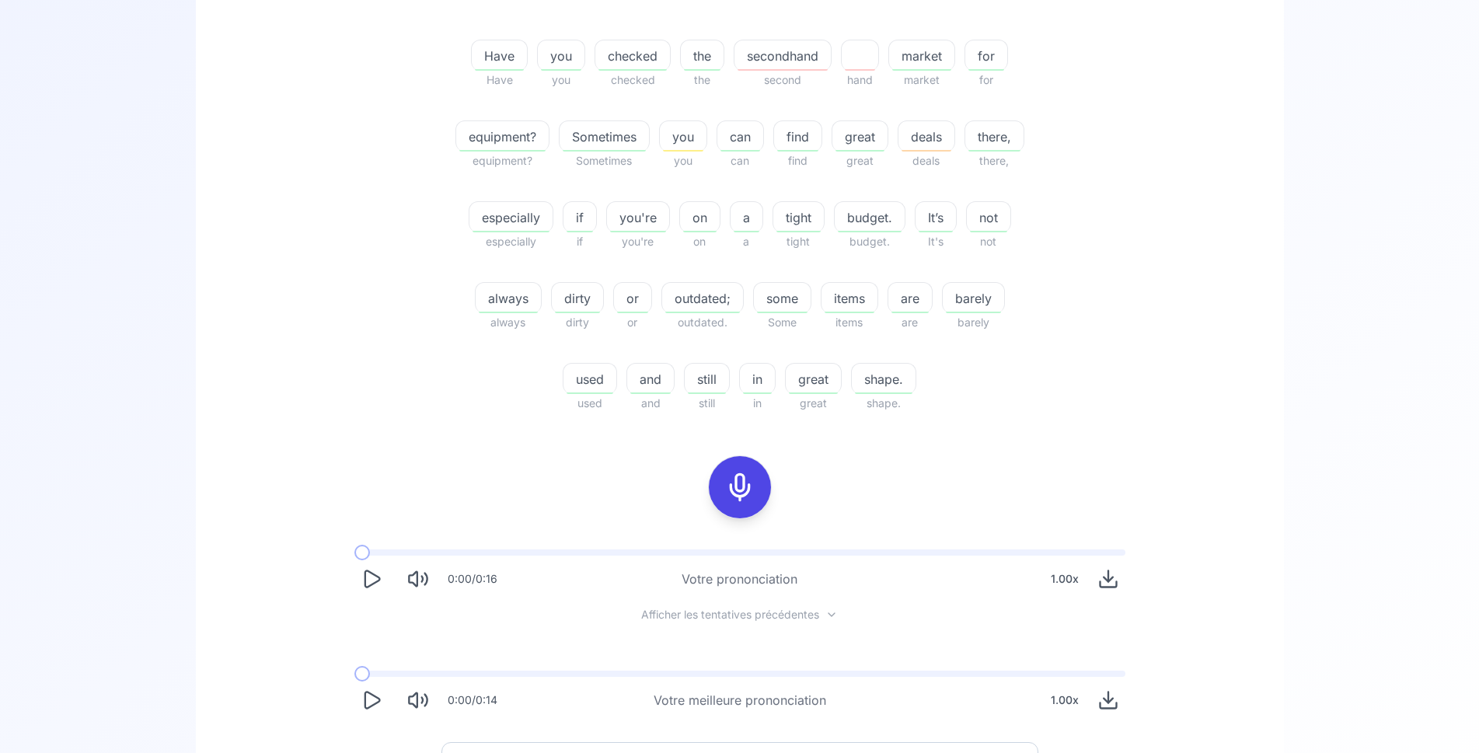
click at [745, 497] on icon at bounding box center [739, 487] width 31 height 31
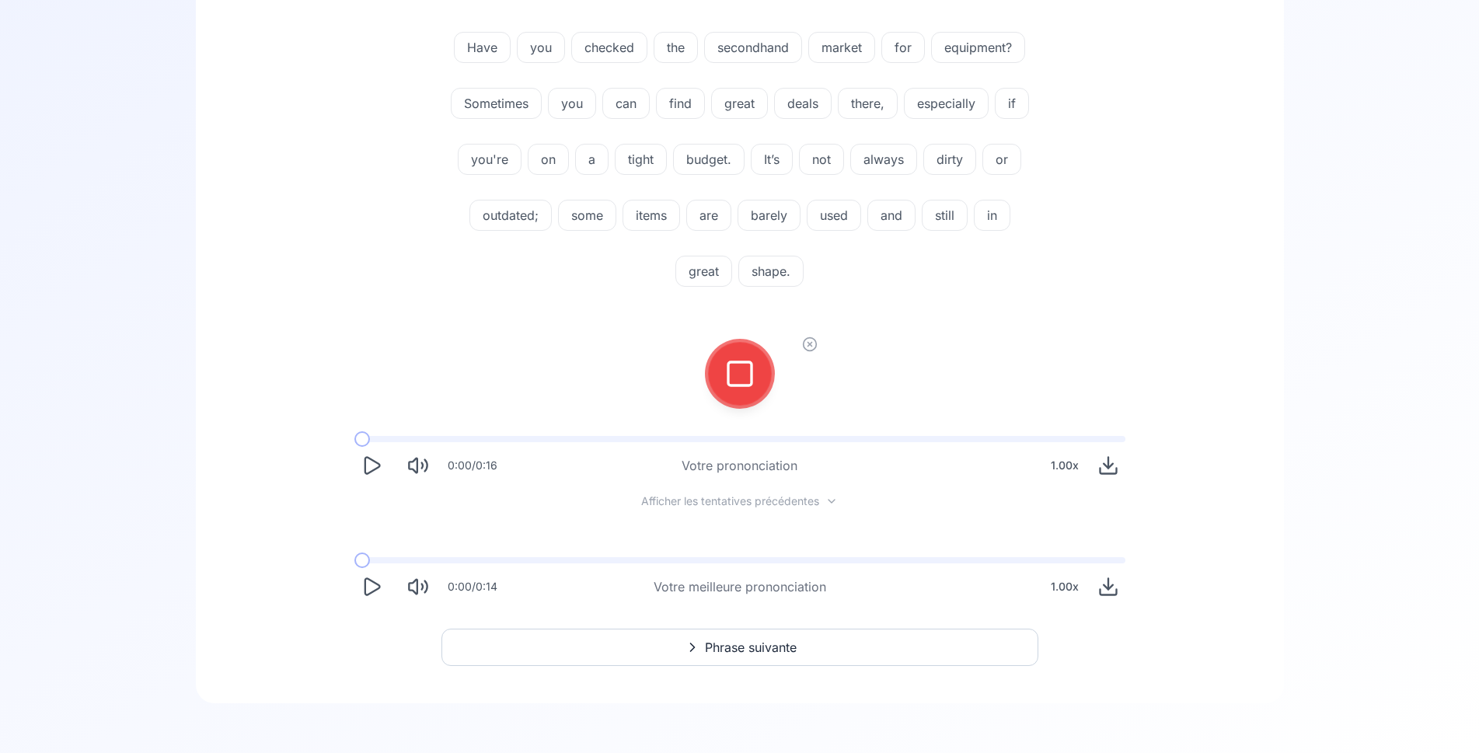
click at [809, 347] on icon at bounding box center [810, 345] width 16 height 16
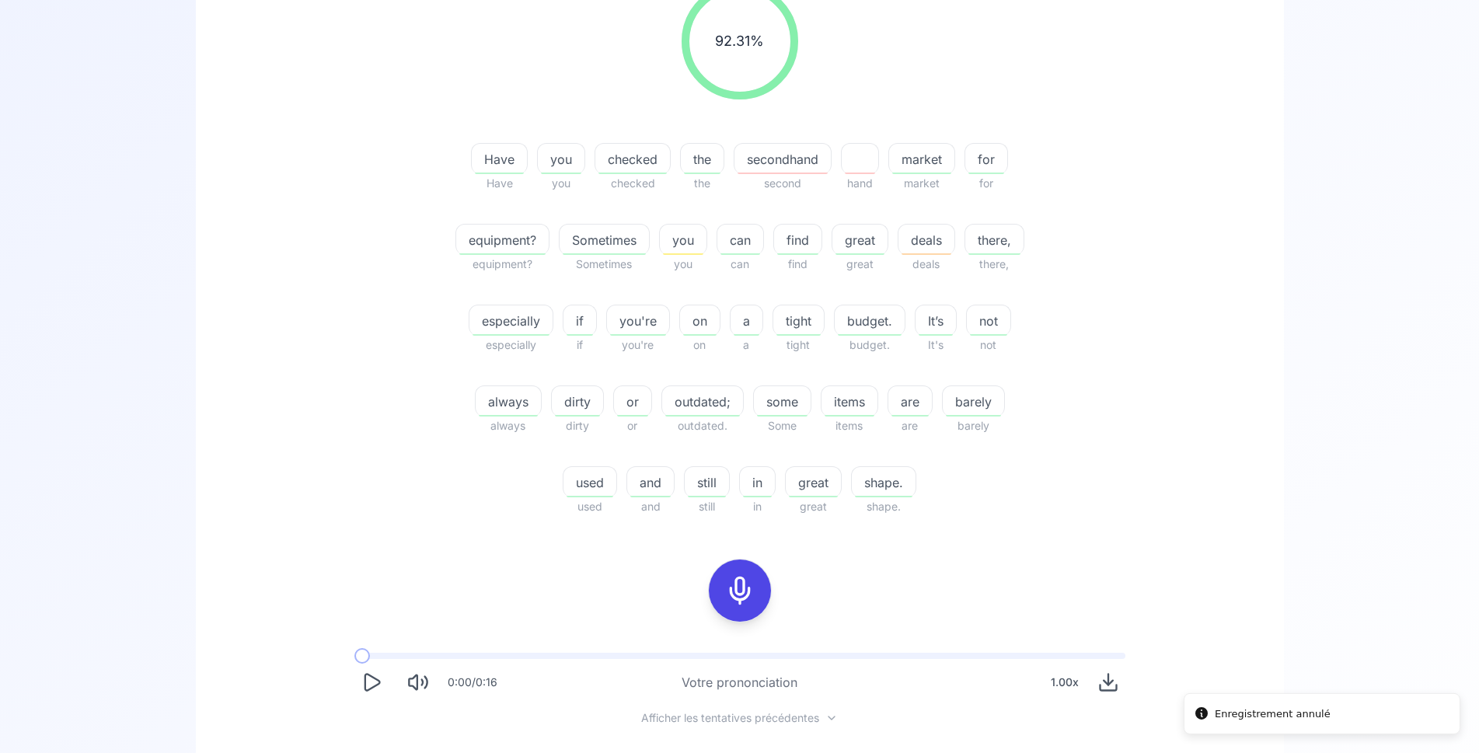
scroll to position [318, 0]
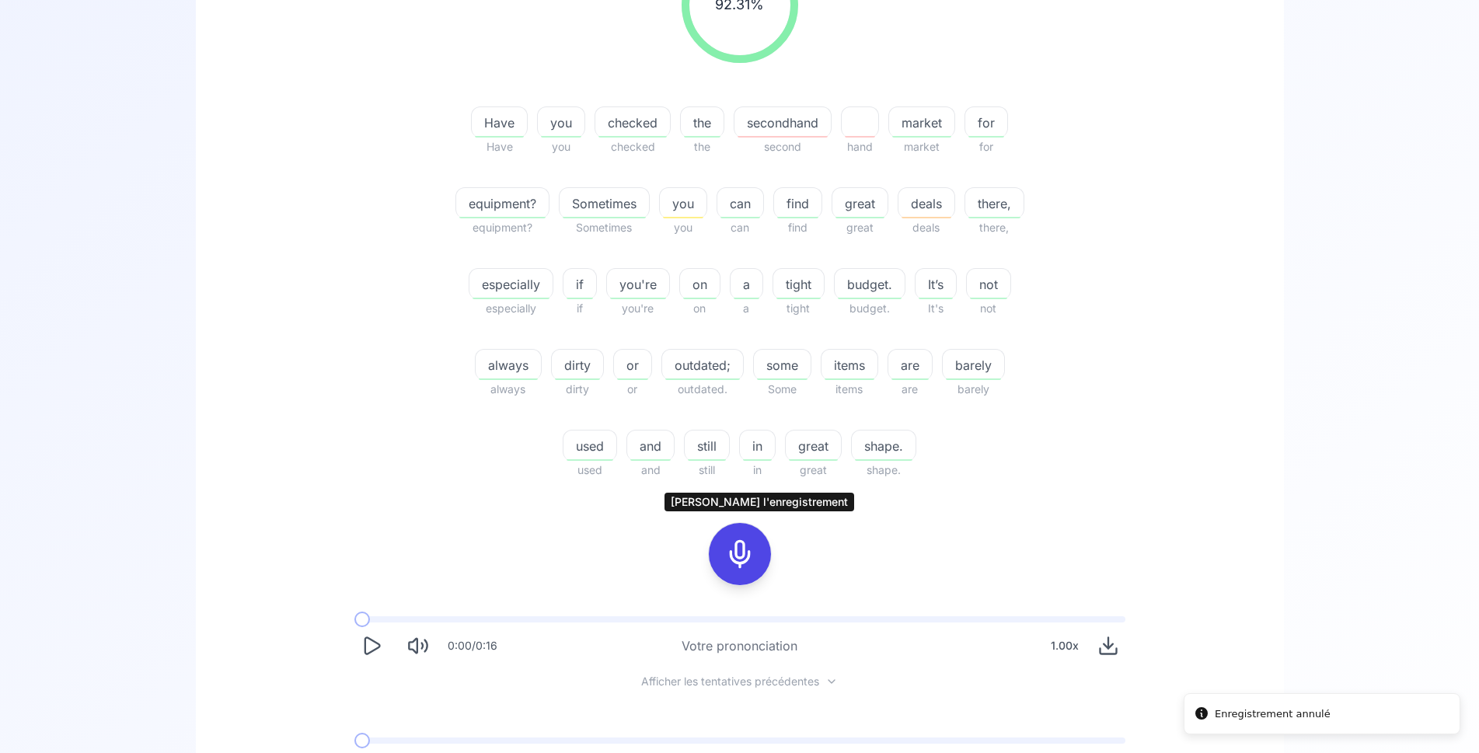
click at [747, 559] on icon at bounding box center [739, 554] width 31 height 31
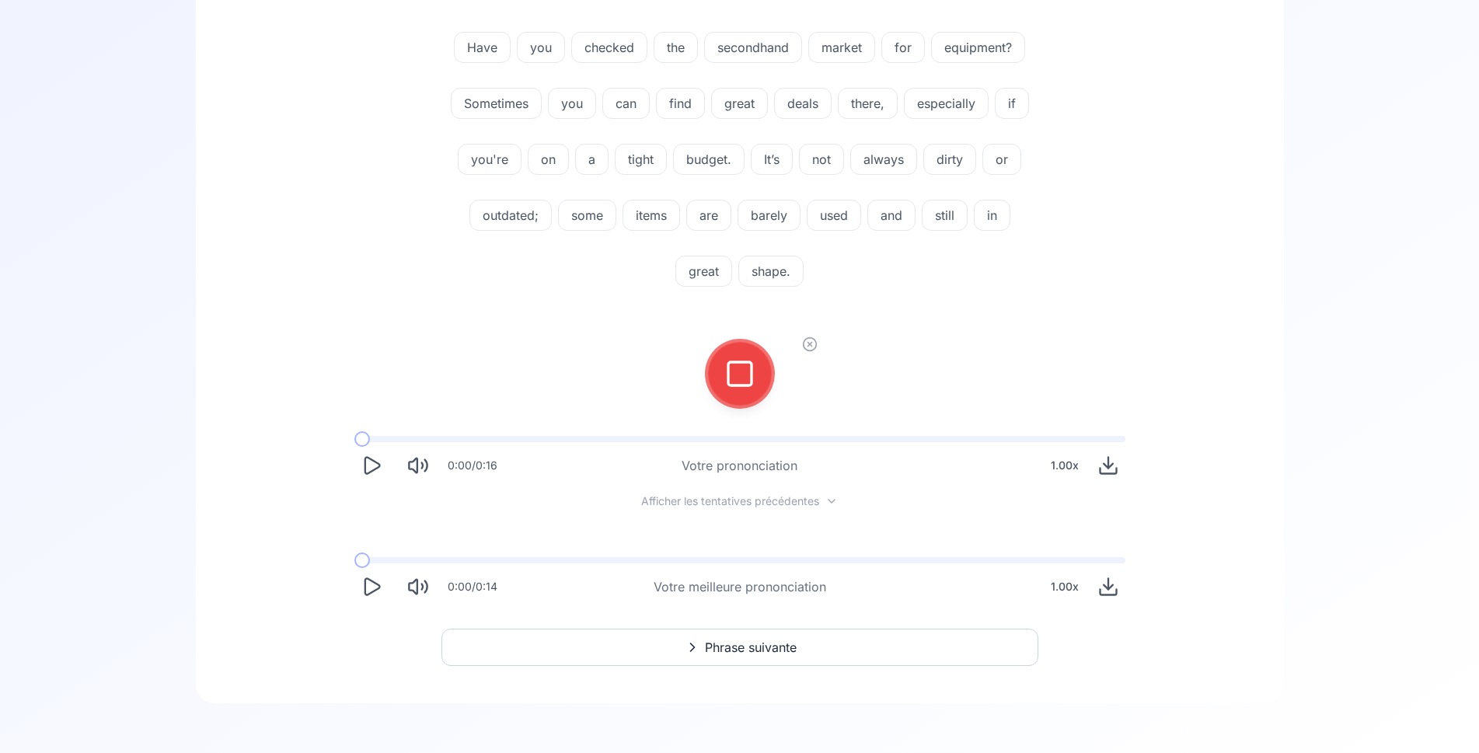
click at [738, 384] on icon at bounding box center [739, 373] width 31 height 31
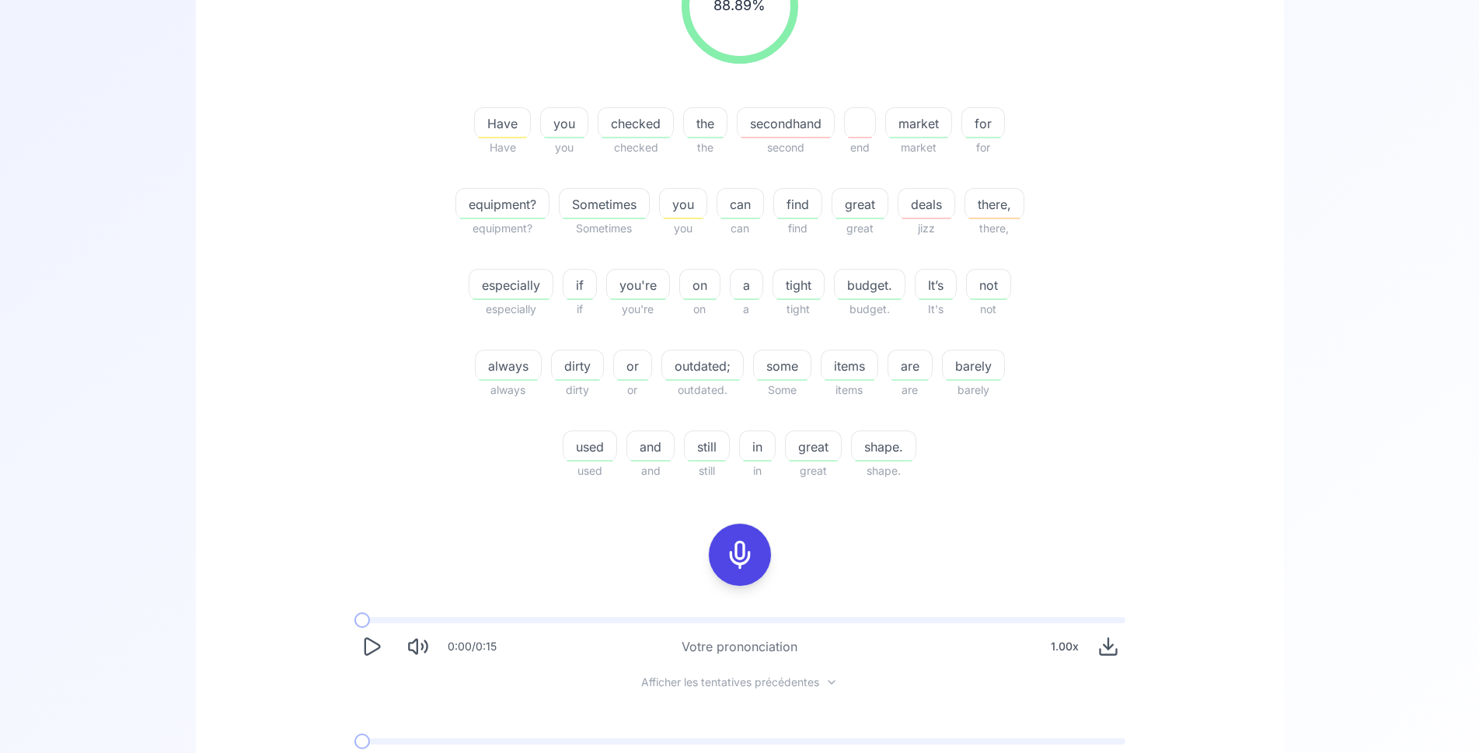
scroll to position [318, 0]
click at [734, 549] on icon at bounding box center [739, 554] width 31 height 31
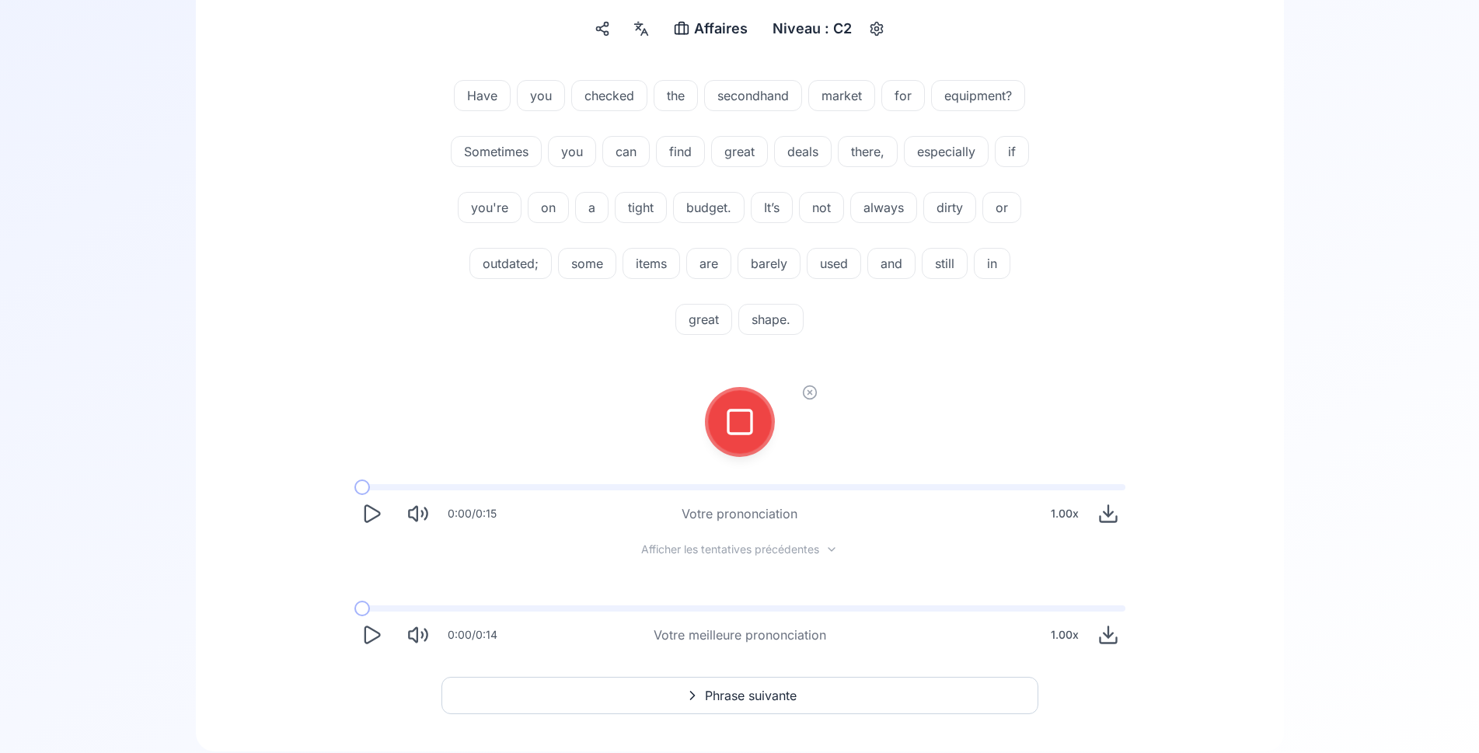
scroll to position [159, 0]
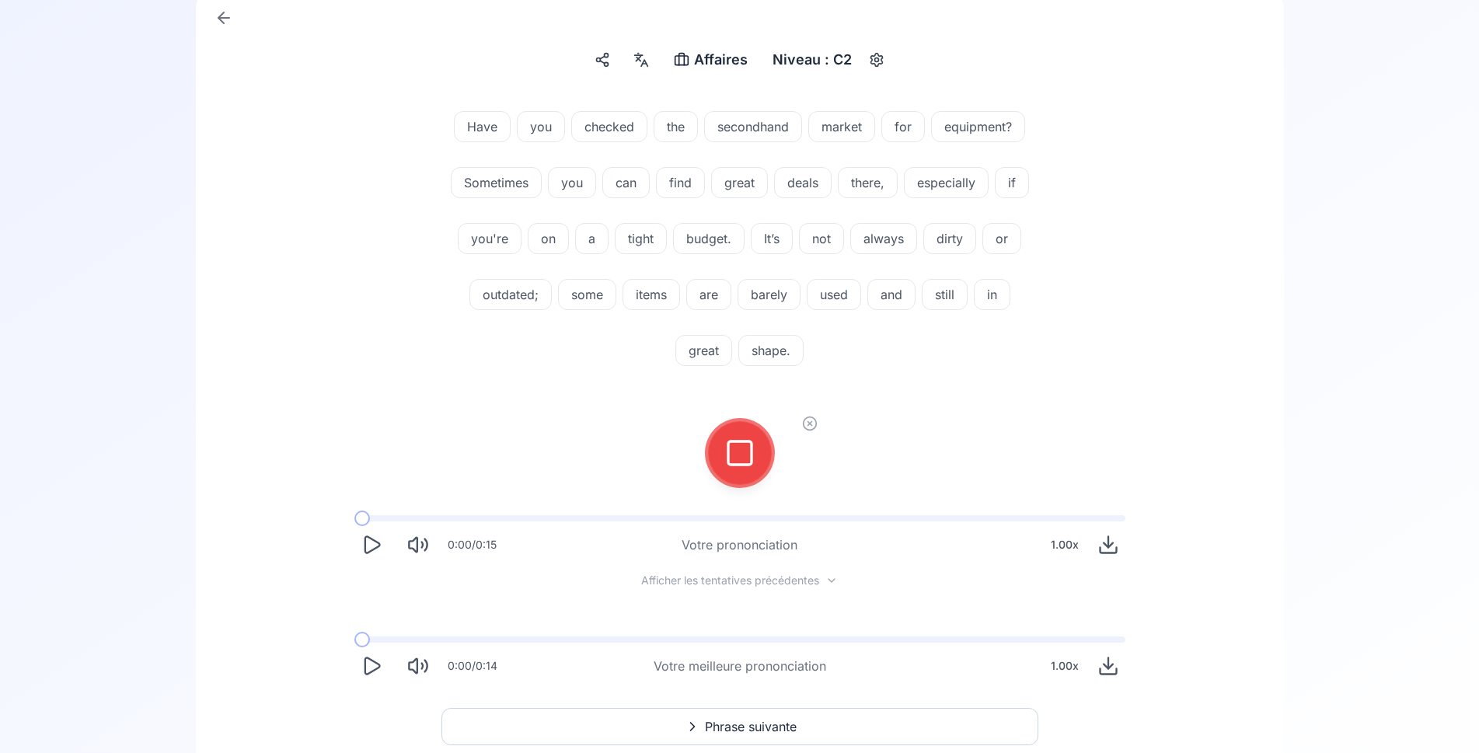
click at [738, 459] on icon at bounding box center [739, 453] width 31 height 31
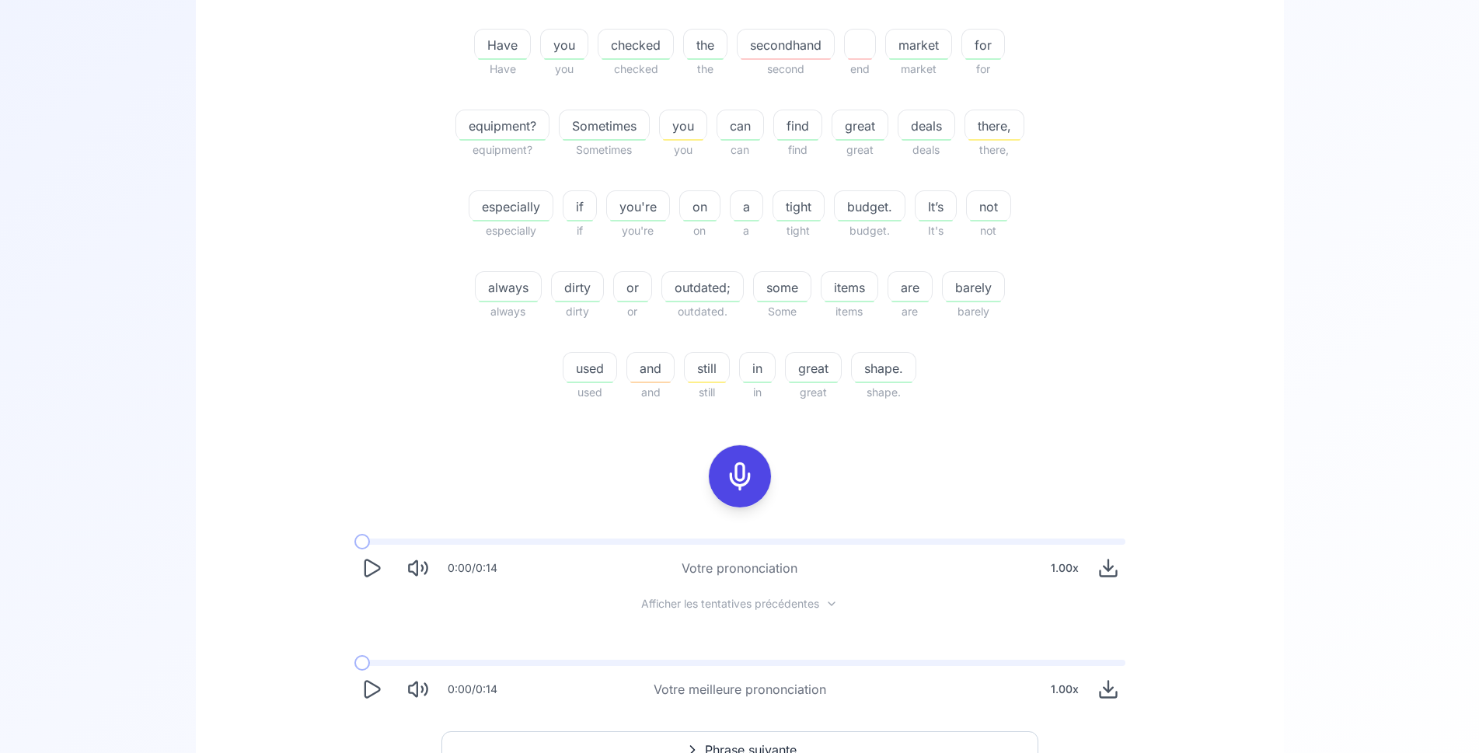
scroll to position [397, 0]
click at [368, 685] on icon "Play" at bounding box center [372, 688] width 22 height 22
click at [735, 470] on icon at bounding box center [739, 474] width 31 height 31
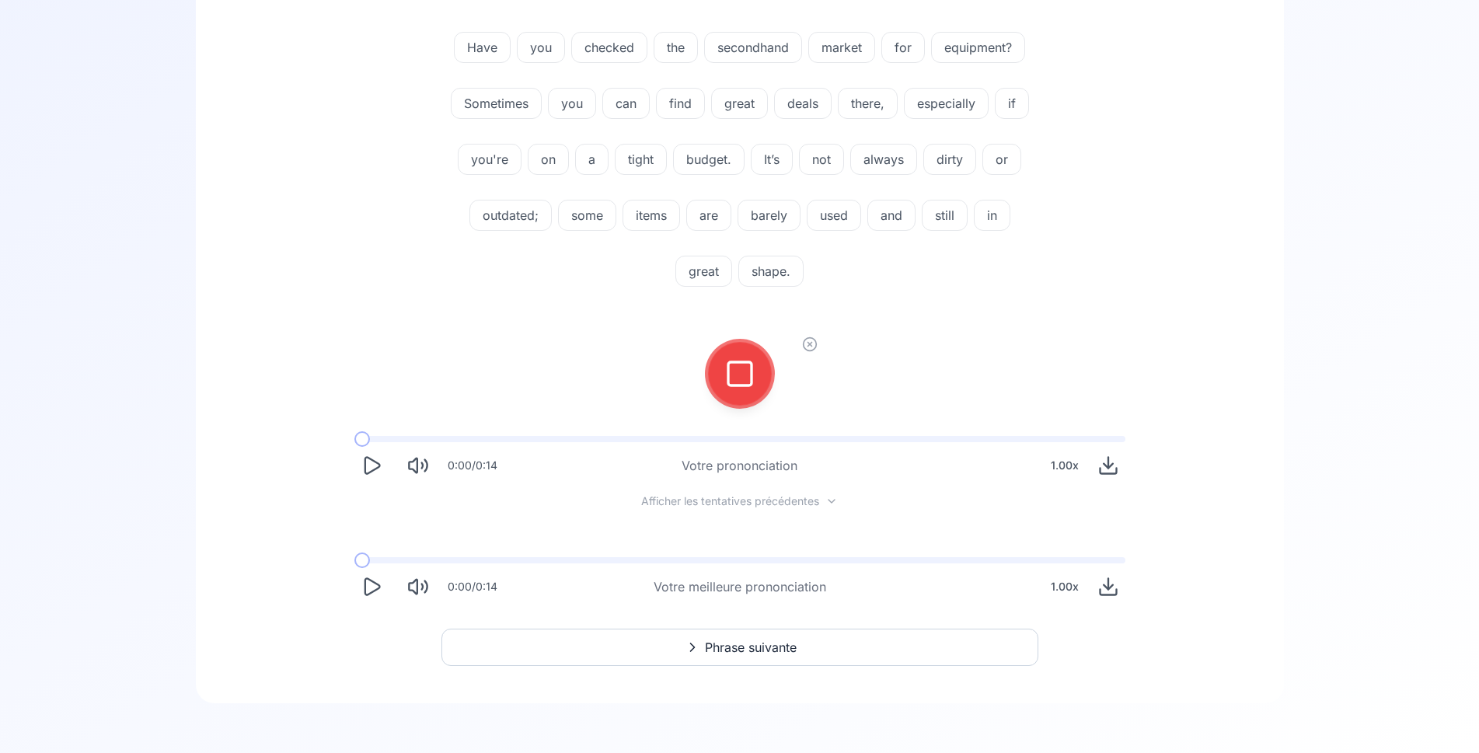
scroll to position [239, 0]
click at [757, 380] on div at bounding box center [739, 374] width 37 height 62
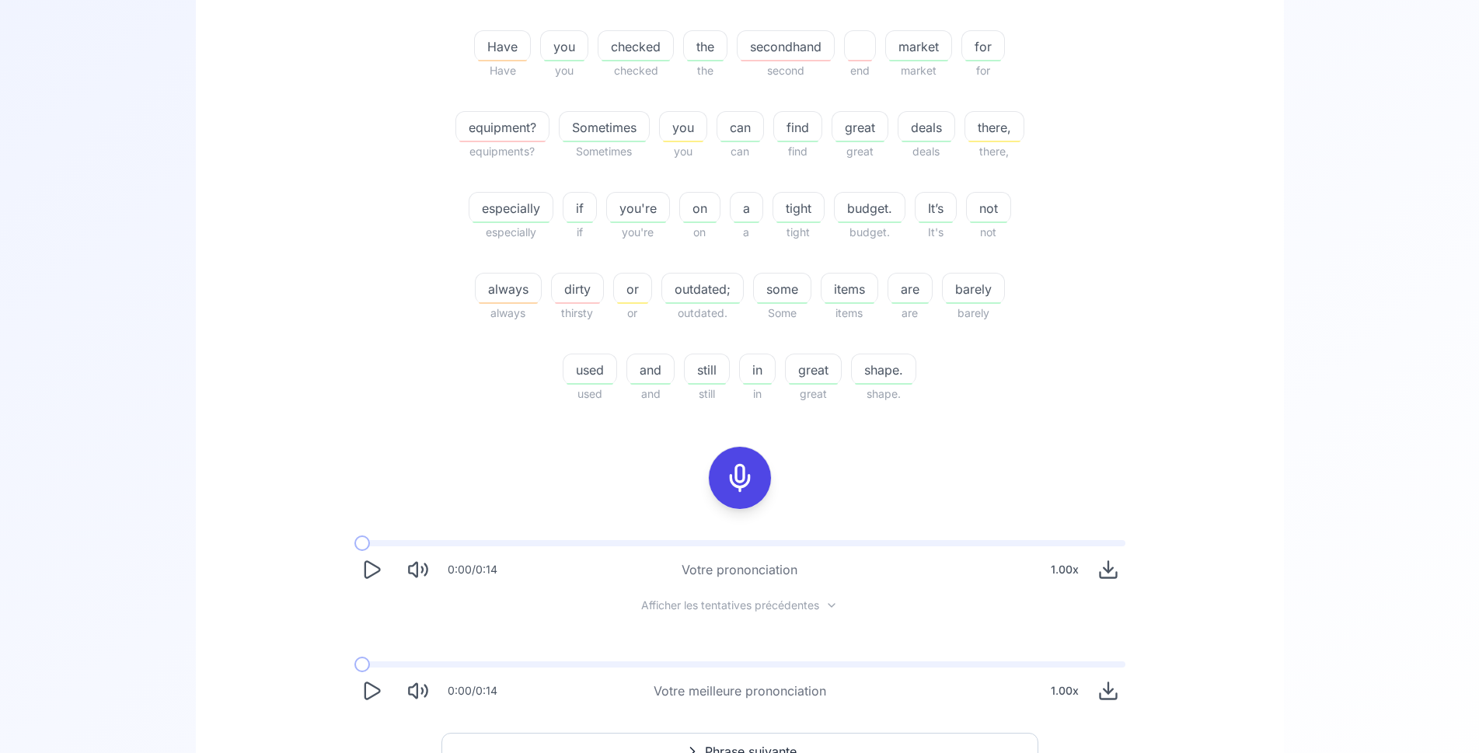
scroll to position [397, 0]
click at [736, 466] on icon at bounding box center [739, 474] width 31 height 31
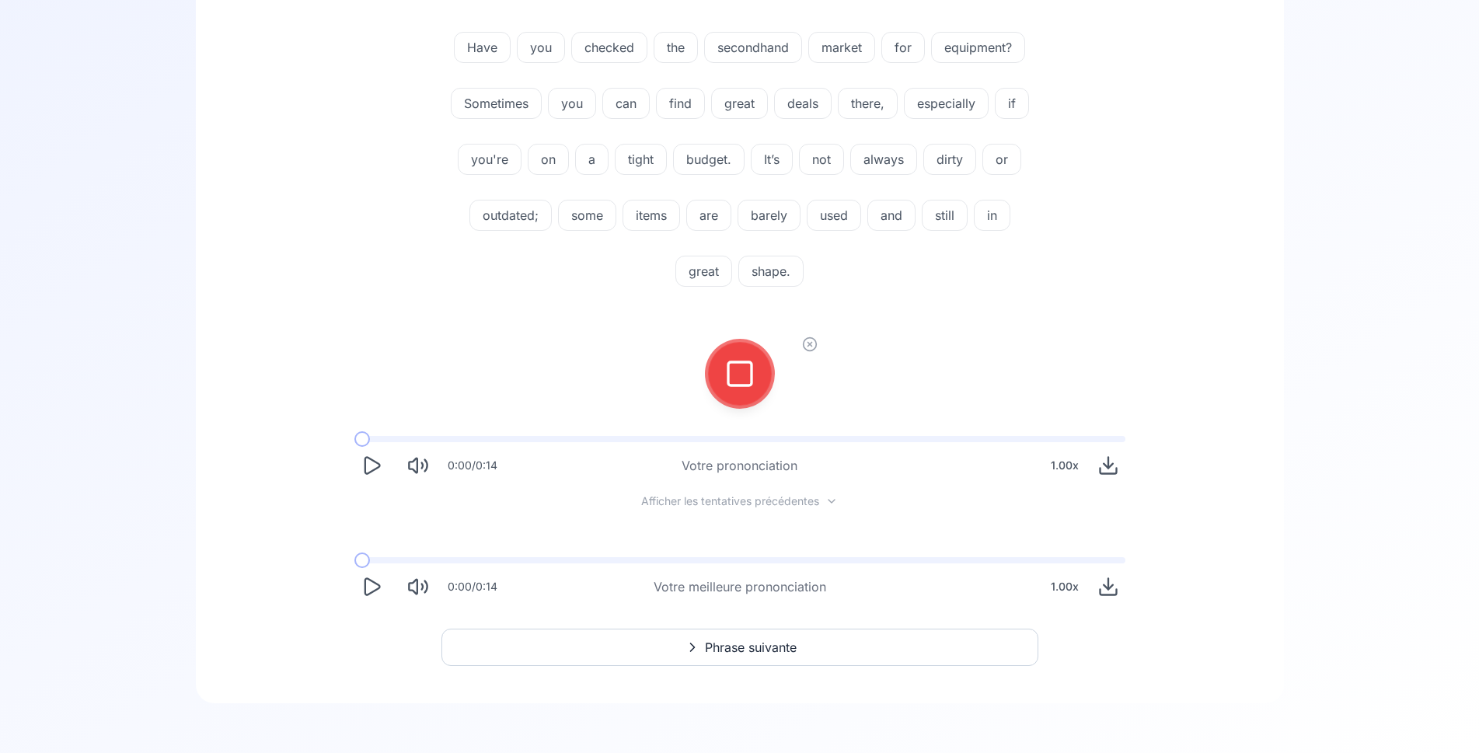
click at [740, 382] on icon at bounding box center [739, 373] width 31 height 31
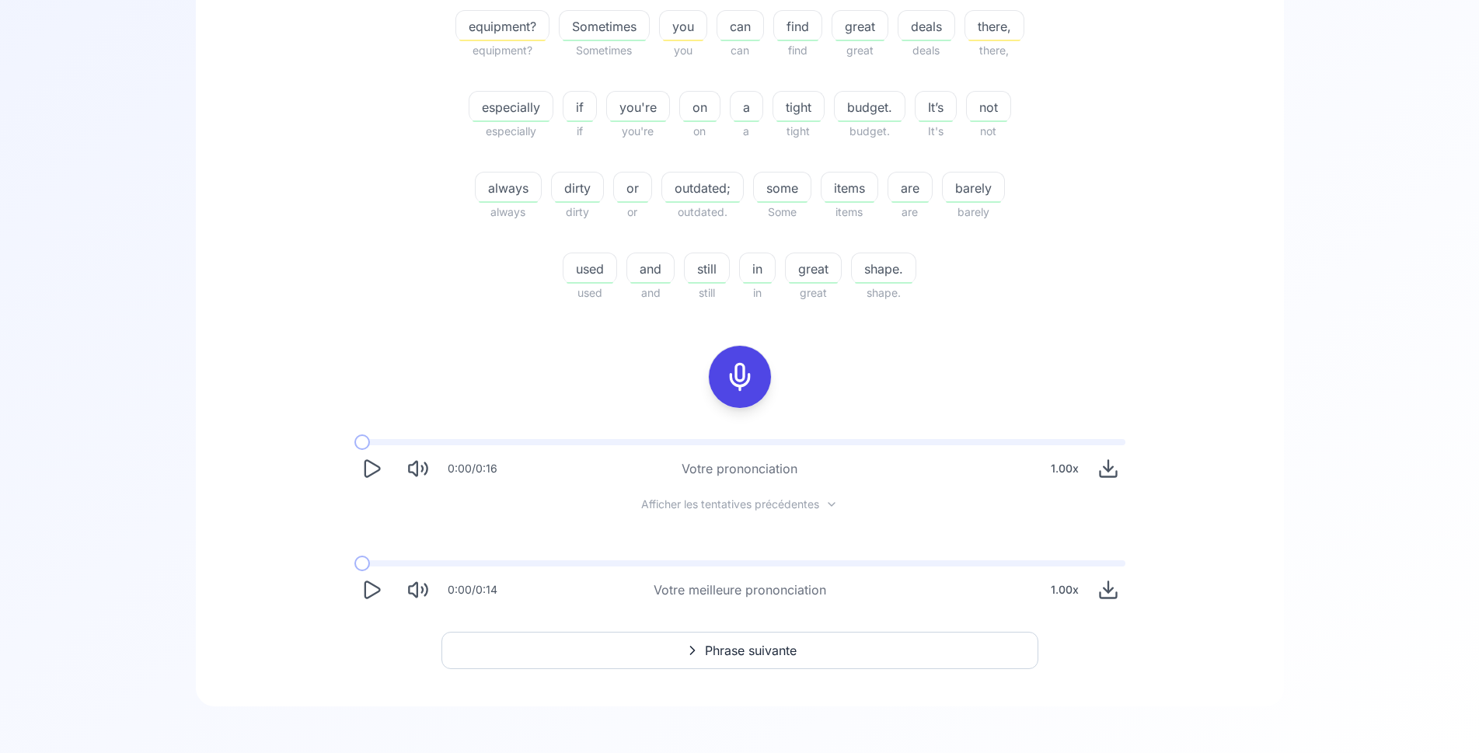
scroll to position [498, 0]
click at [686, 648] on icon at bounding box center [692, 648] width 19 height 16
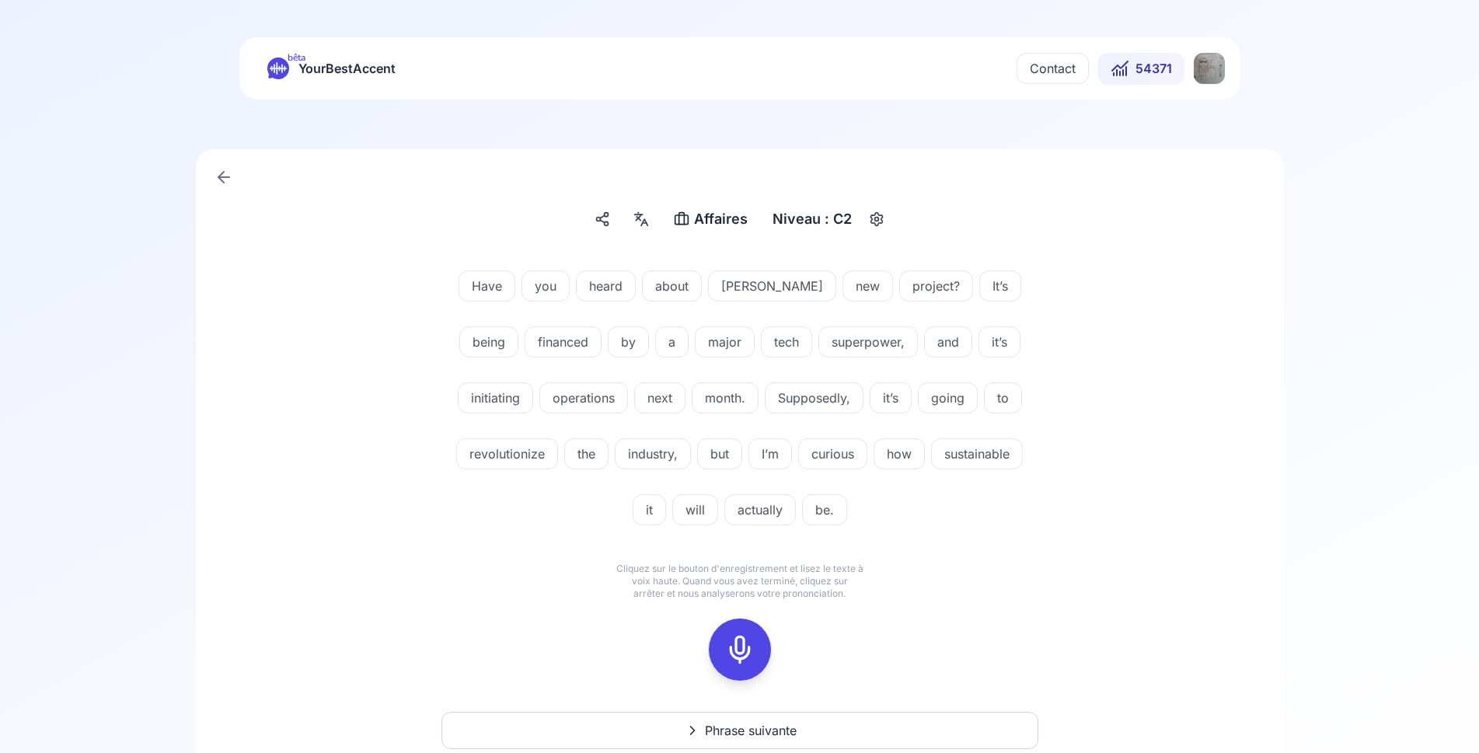
click at [742, 641] on icon at bounding box center [739, 649] width 31 height 31
click at [761, 658] on button at bounding box center [740, 650] width 62 height 62
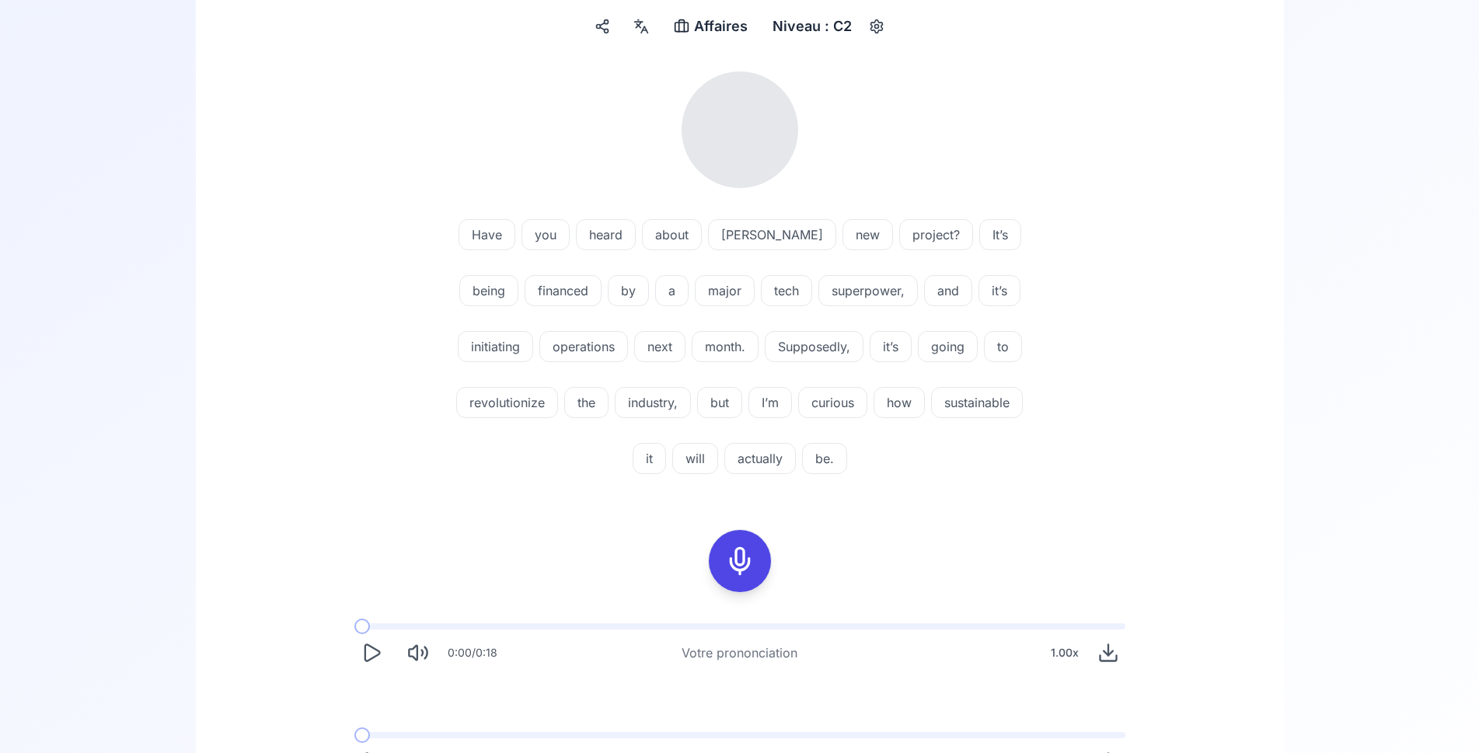
scroll to position [238, 0]
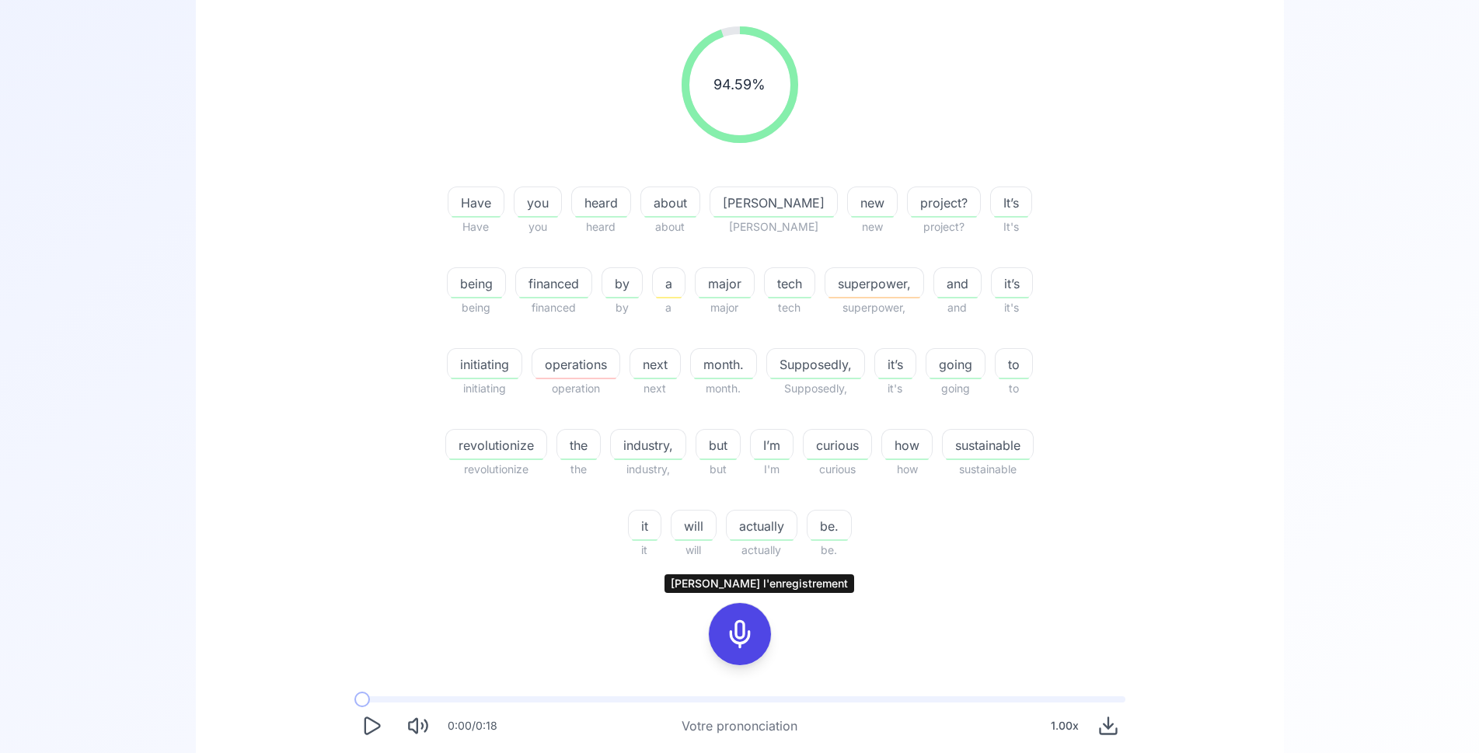
click at [741, 629] on icon at bounding box center [739, 634] width 31 height 31
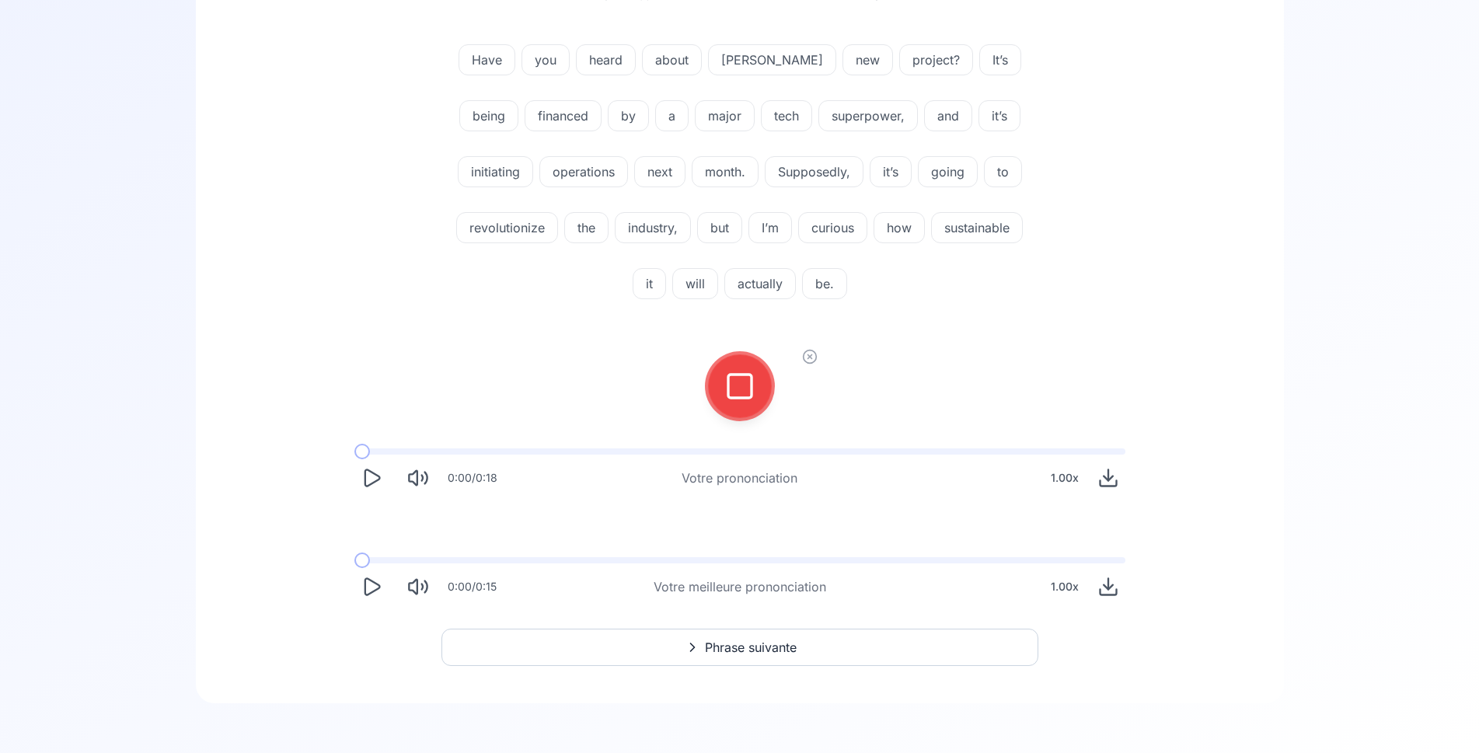
scroll to position [226, 0]
click at [727, 381] on icon at bounding box center [739, 386] width 31 height 31
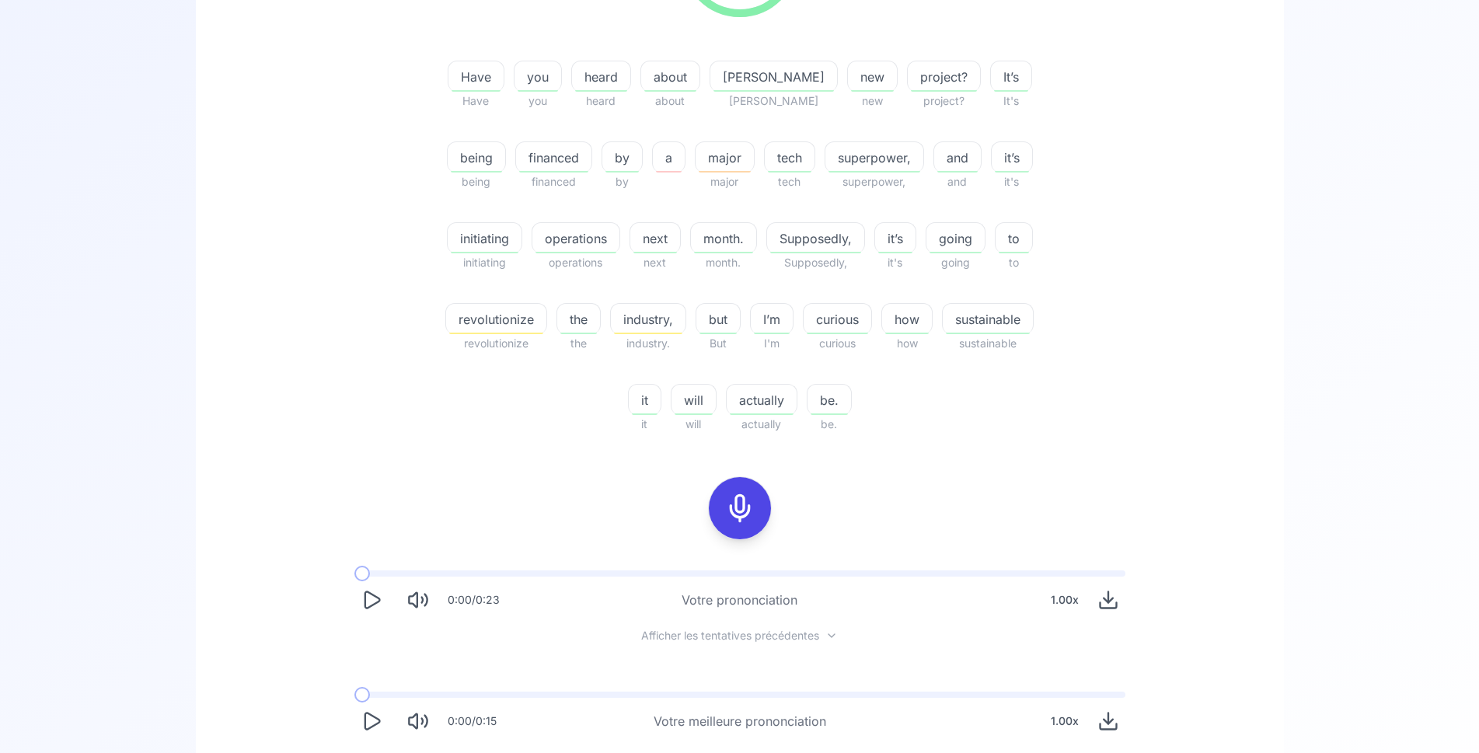
scroll to position [464, 0]
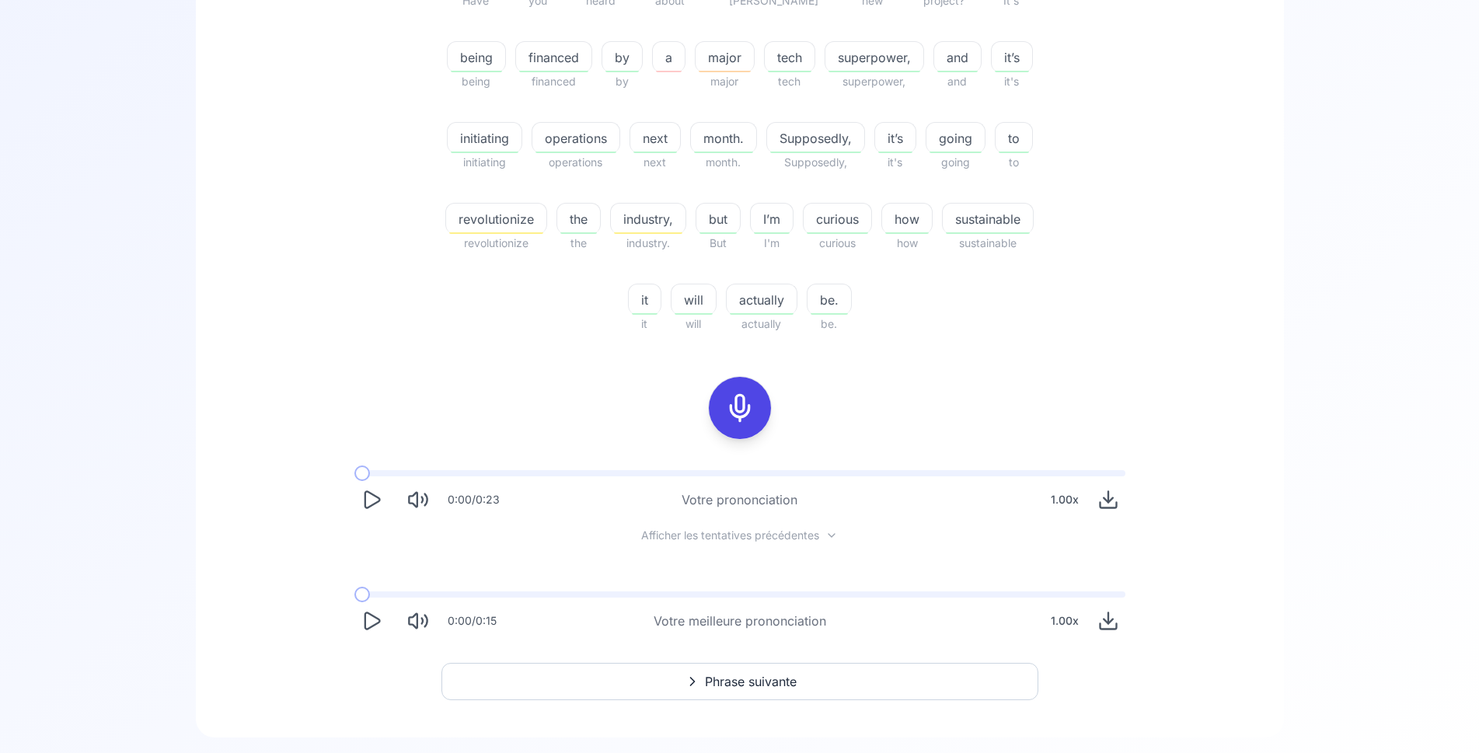
click at [371, 618] on icon "Play" at bounding box center [372, 621] width 22 height 22
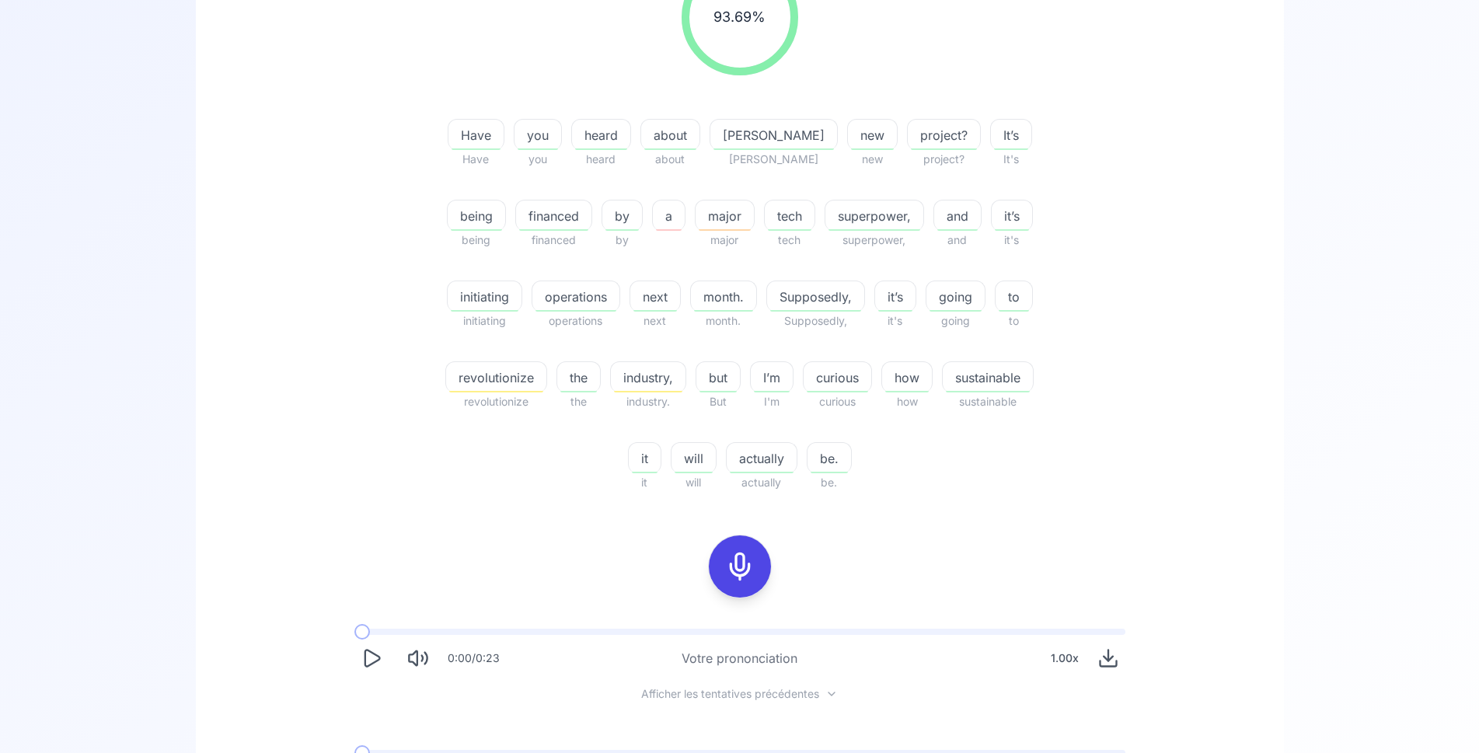
click at [540, 381] on span "revolutionize" at bounding box center [496, 377] width 100 height 19
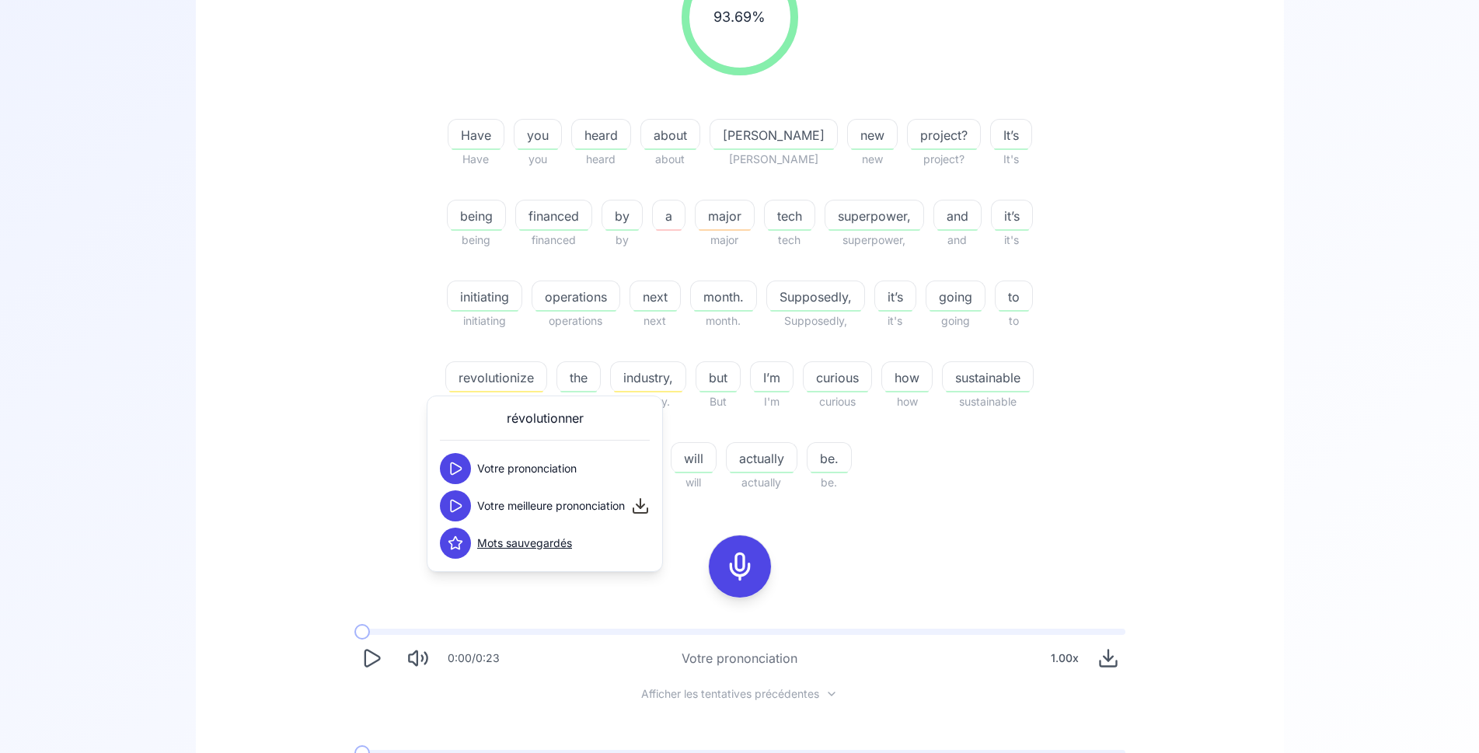
click at [452, 501] on icon at bounding box center [456, 506] width 10 height 12
click at [458, 504] on icon at bounding box center [456, 506] width 16 height 16
click at [459, 504] on icon at bounding box center [456, 506] width 10 height 12
click at [435, 392] on div "93.69 % 93.69 % Have Have you you heard heard about about Snyder’s Snyder's new…" at bounding box center [739, 225] width 895 height 558
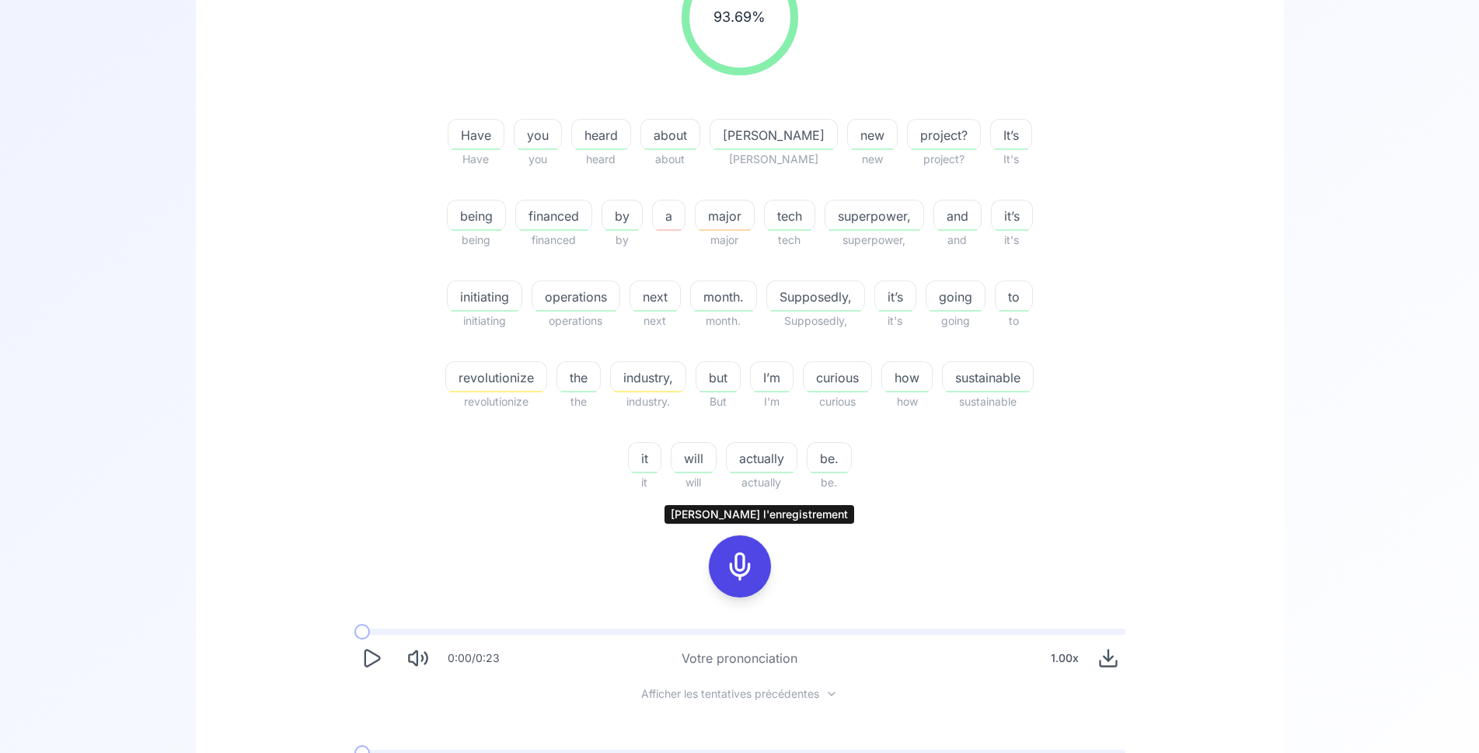
click at [743, 565] on icon at bounding box center [739, 566] width 31 height 31
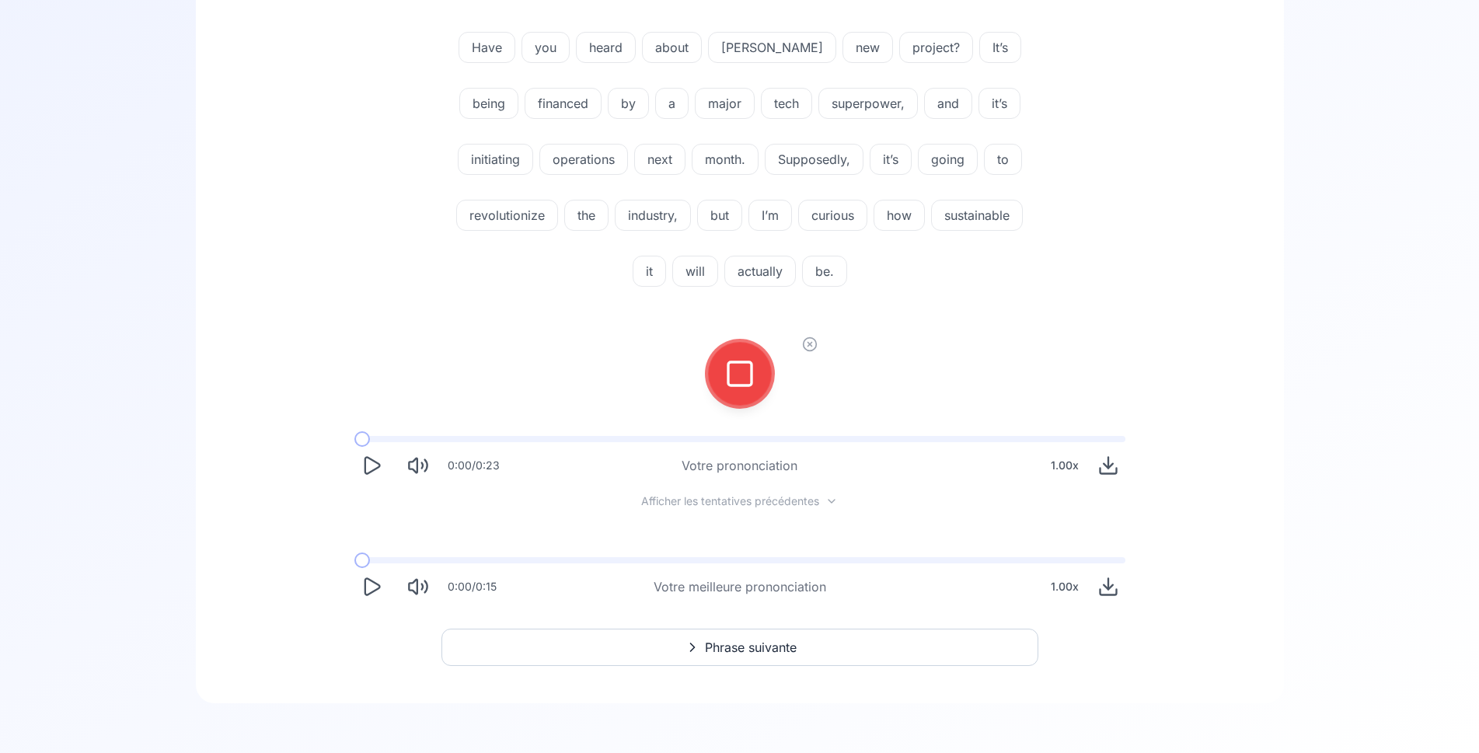
scroll to position [239, 0]
click at [750, 381] on icon at bounding box center [739, 373] width 31 height 31
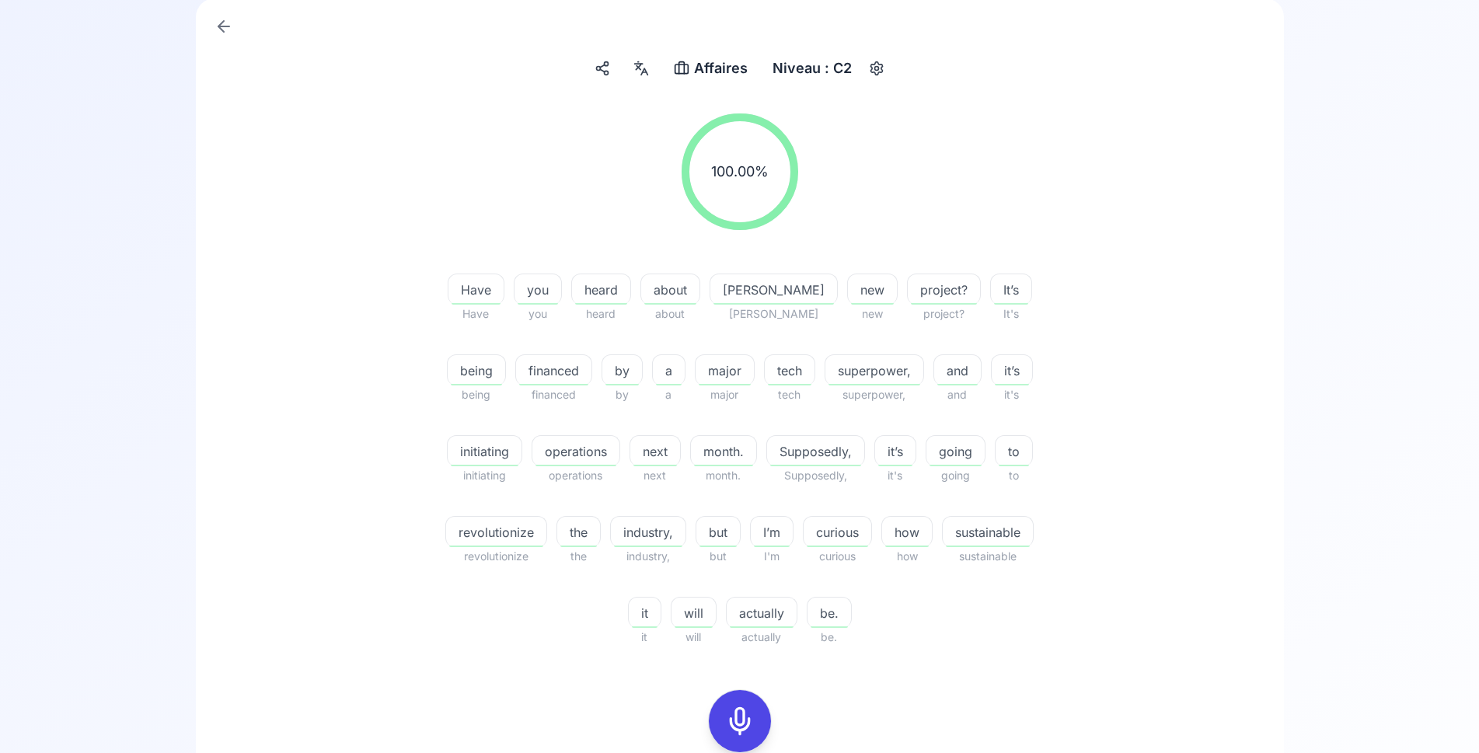
scroll to position [0, 0]
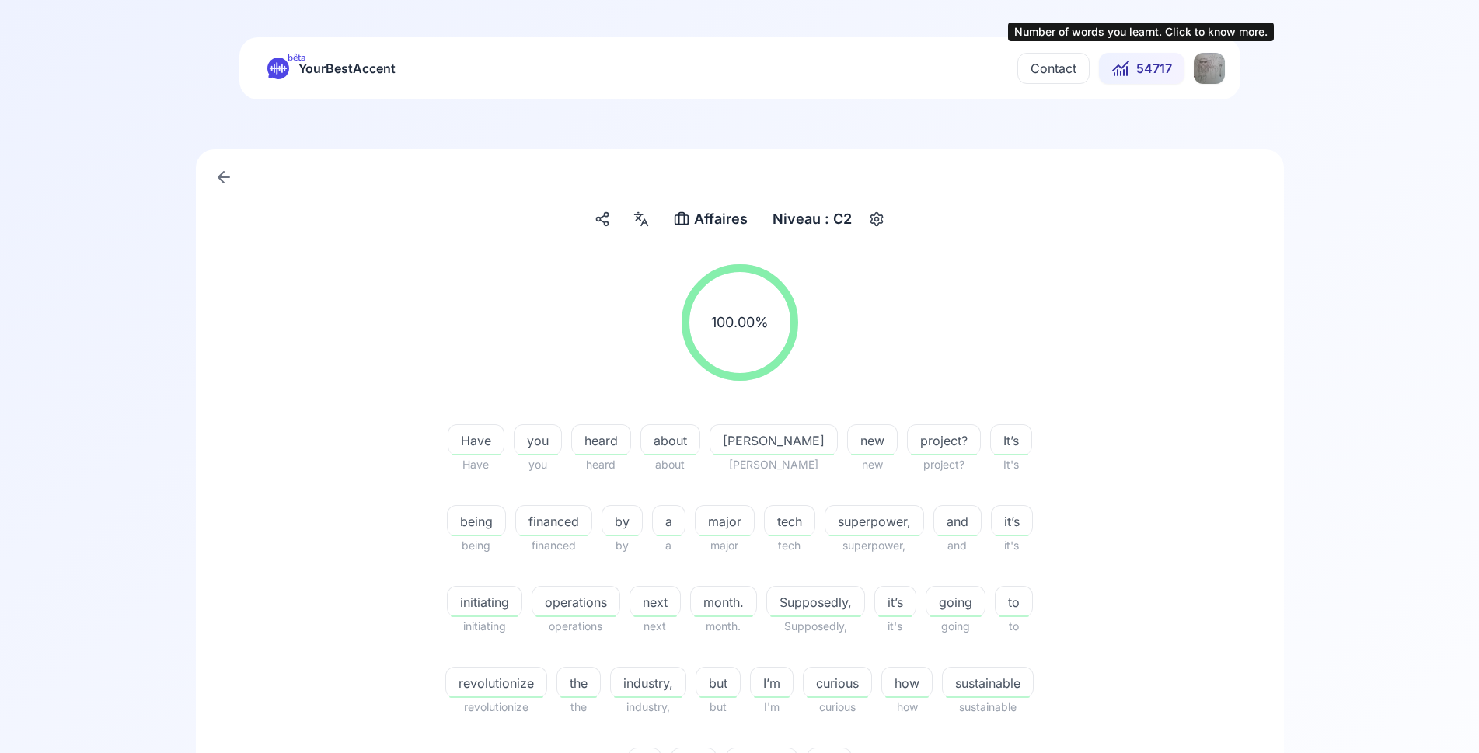
click at [1140, 67] on span "54717" at bounding box center [1154, 68] width 36 height 19
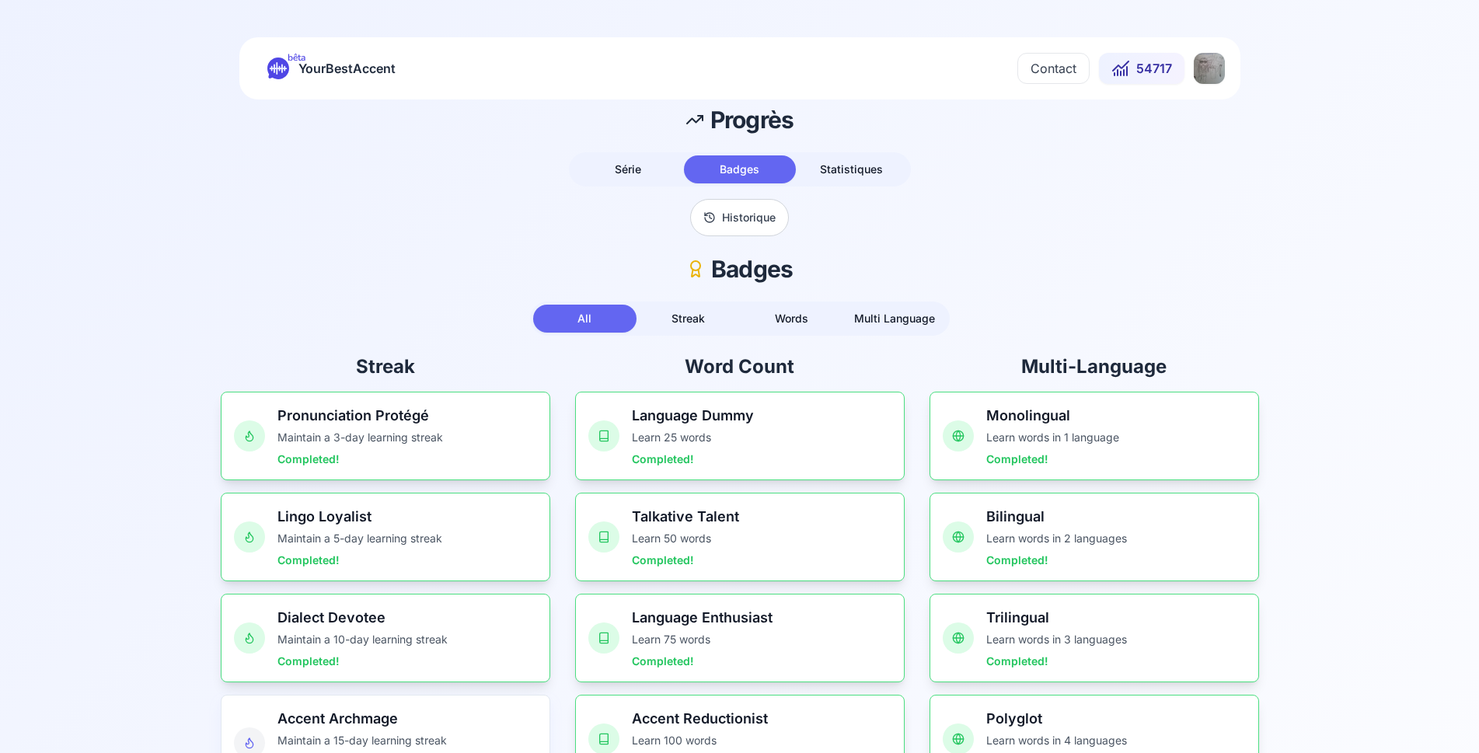
click at [1215, 61] on html "bêta YourBestAccent Contact 54717 Progrès Série Badges Statistiques Historique …" at bounding box center [739, 376] width 1479 height 753
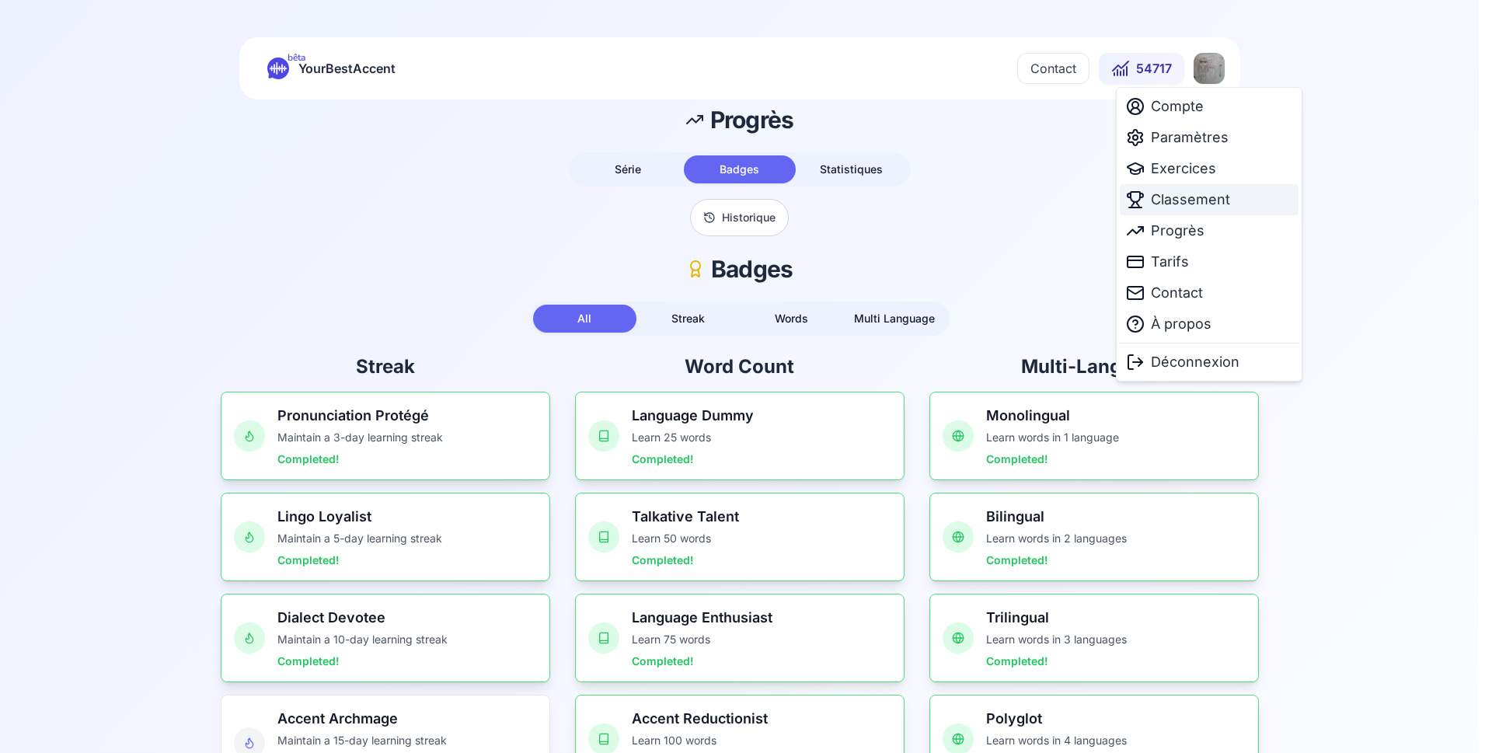
click at [1178, 197] on span "Classement" at bounding box center [1190, 200] width 79 height 22
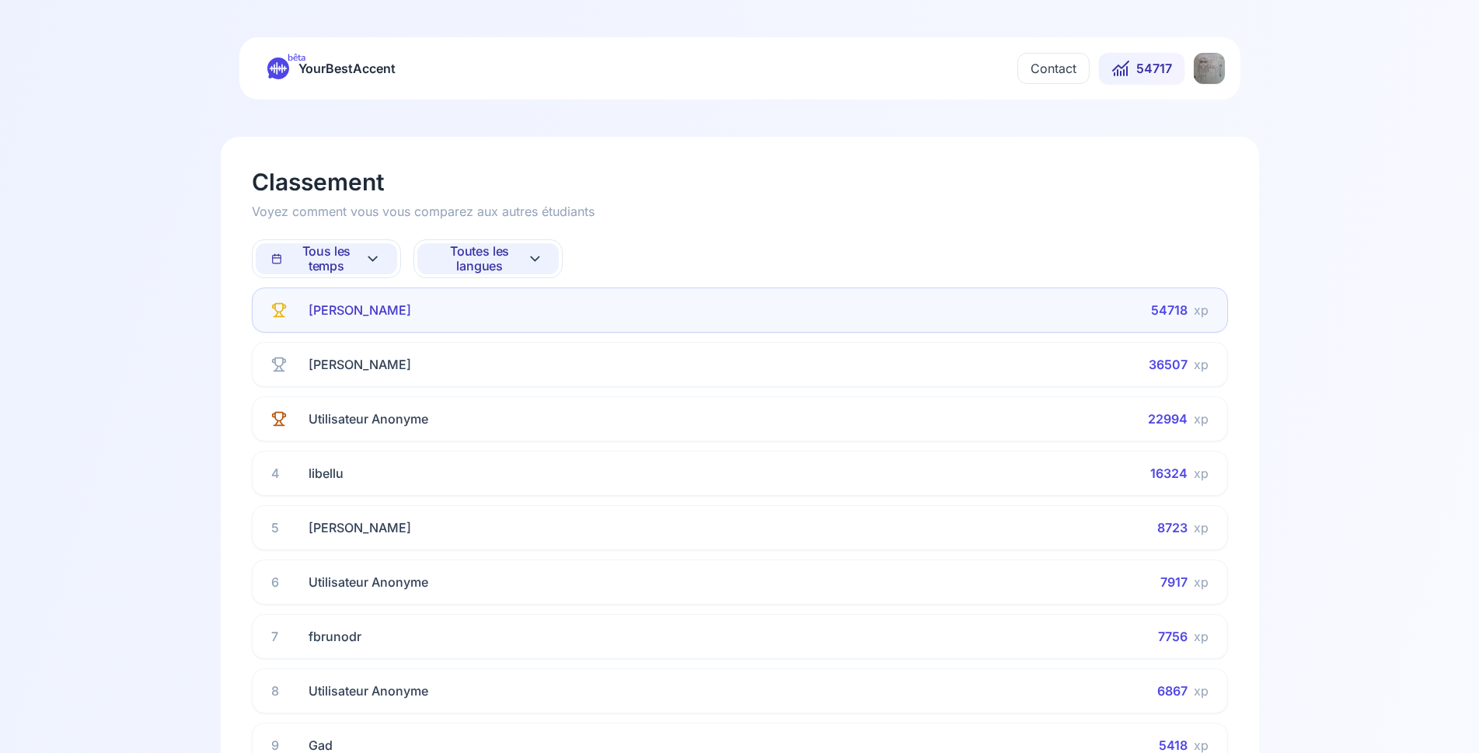
click at [510, 261] on span "Toutes les langues" at bounding box center [480, 259] width 94 height 30
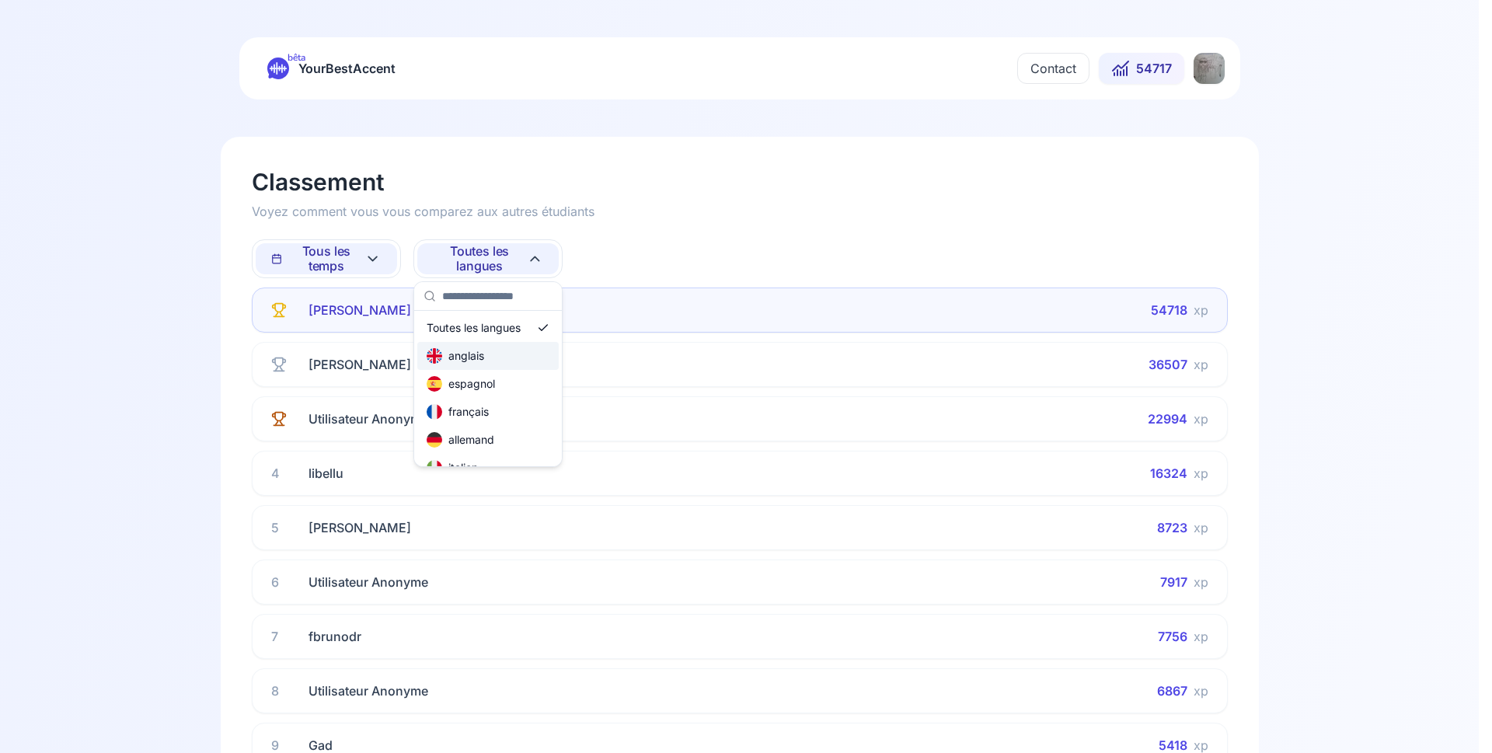
click at [498, 360] on div "anglais" at bounding box center [487, 356] width 141 height 28
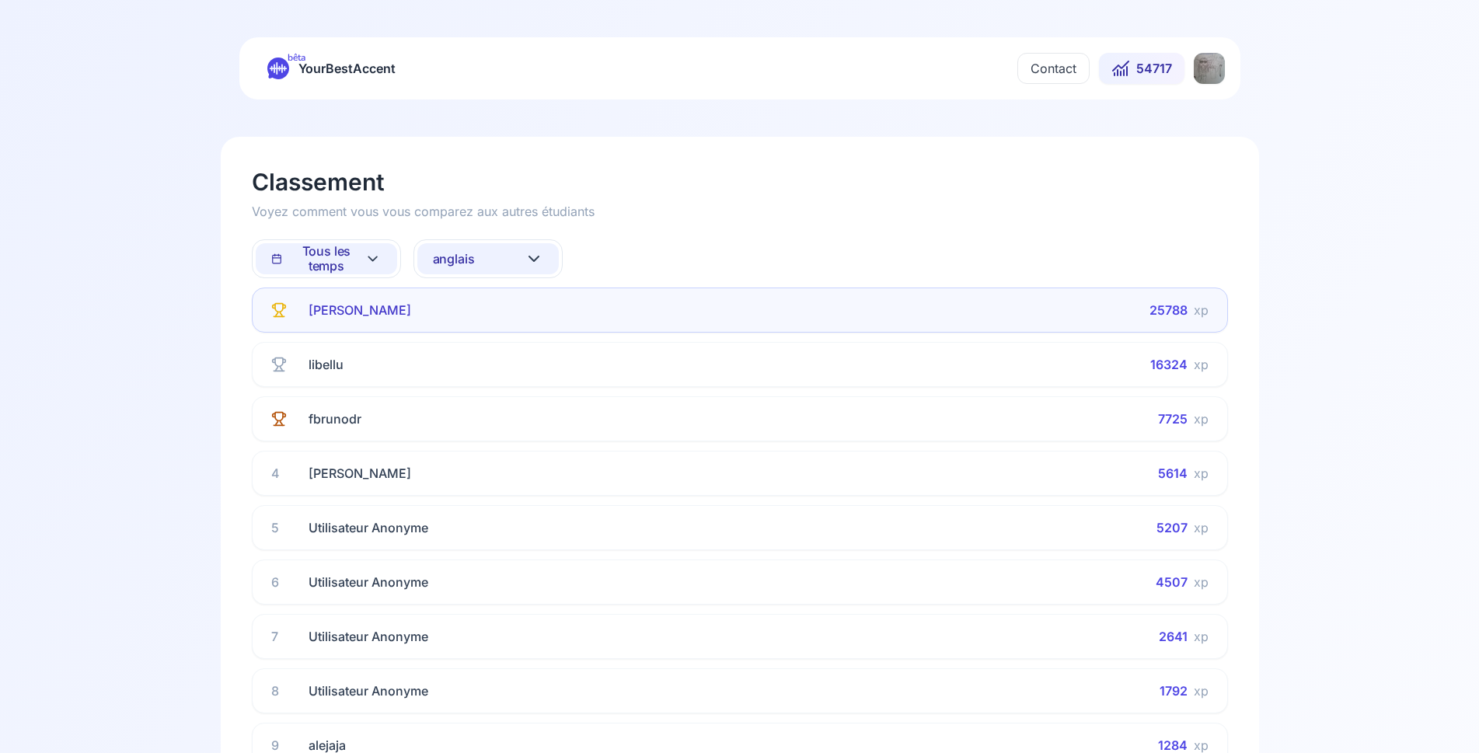
click at [344, 269] on span "Tous les temps" at bounding box center [318, 259] width 94 height 30
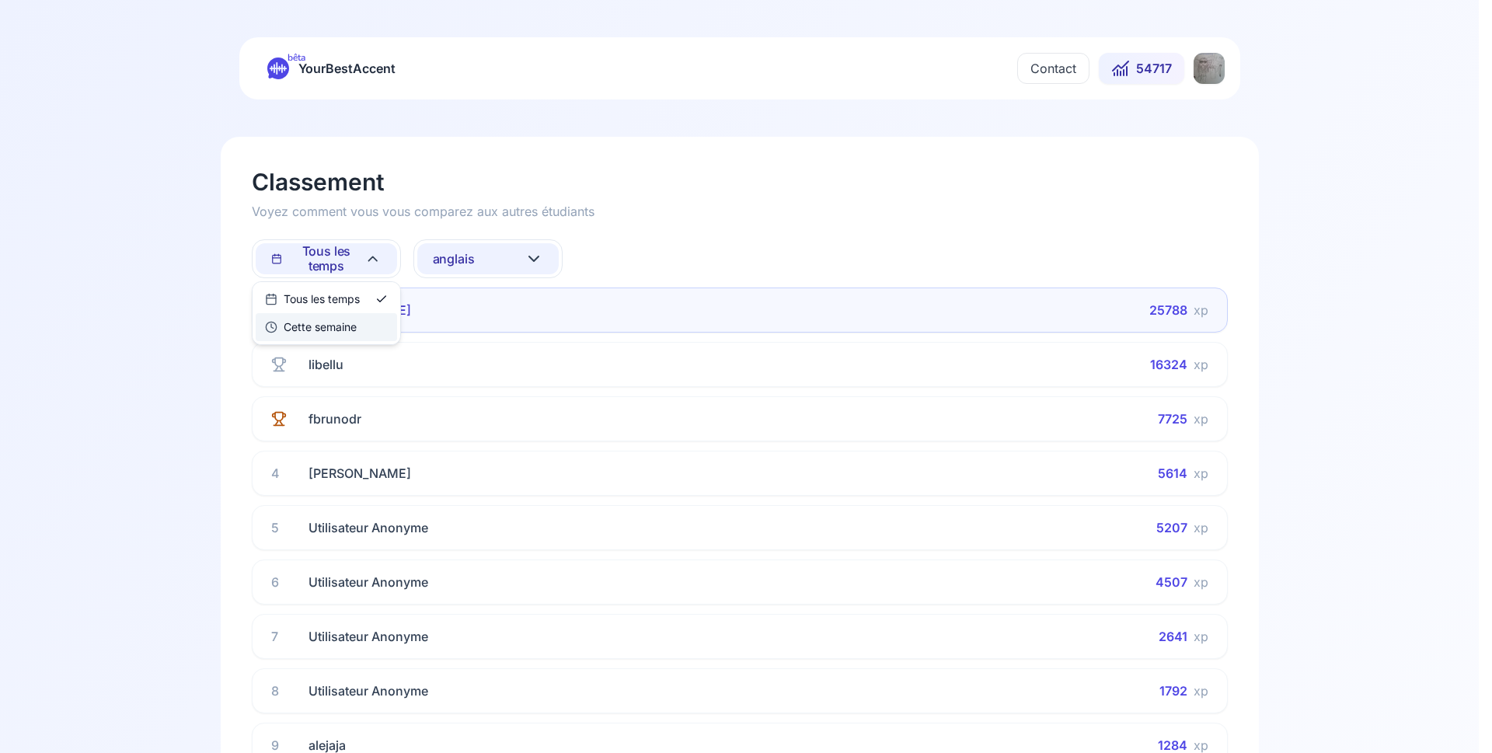
click at [340, 329] on div "Cette semaine" at bounding box center [311, 327] width 92 height 16
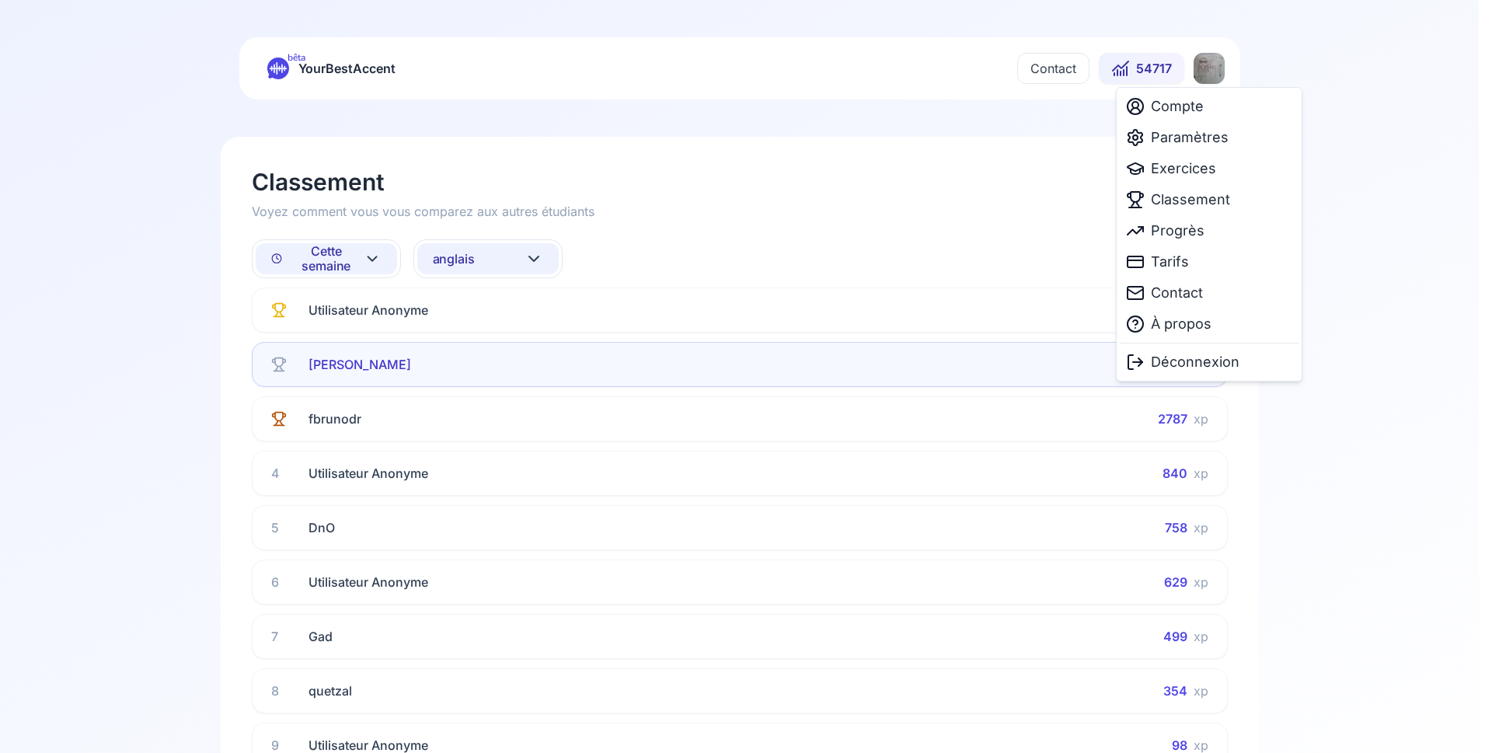
click at [1219, 66] on html "bêta YourBestAccent Contact 54717 Classement Voyez comment vous vous comparez a…" at bounding box center [746, 376] width 1492 height 753
click at [1181, 169] on span "Exercices" at bounding box center [1183, 169] width 65 height 22
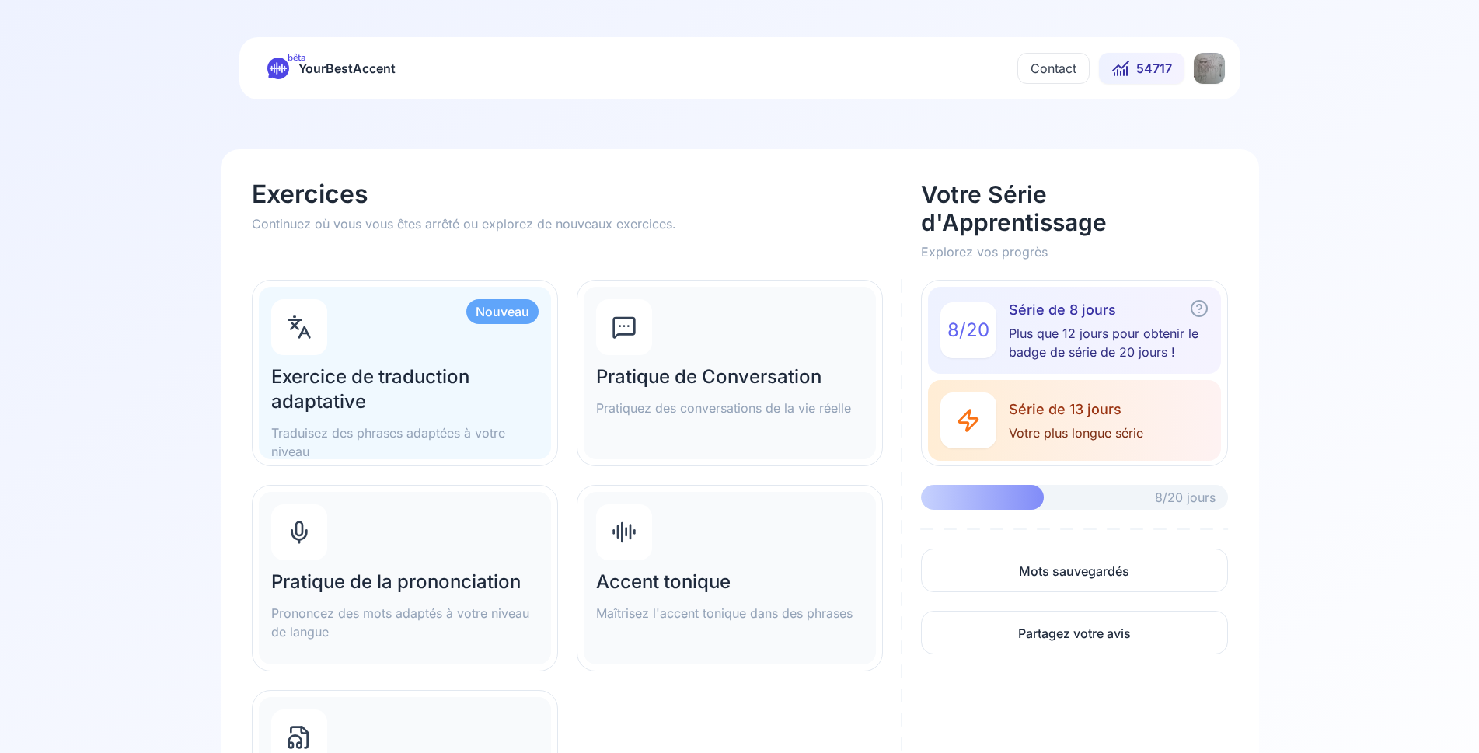
click at [393, 565] on div "Pratique de la prononciation Prononcez des mots adaptés à votre niveau de langue" at bounding box center [405, 578] width 292 height 173
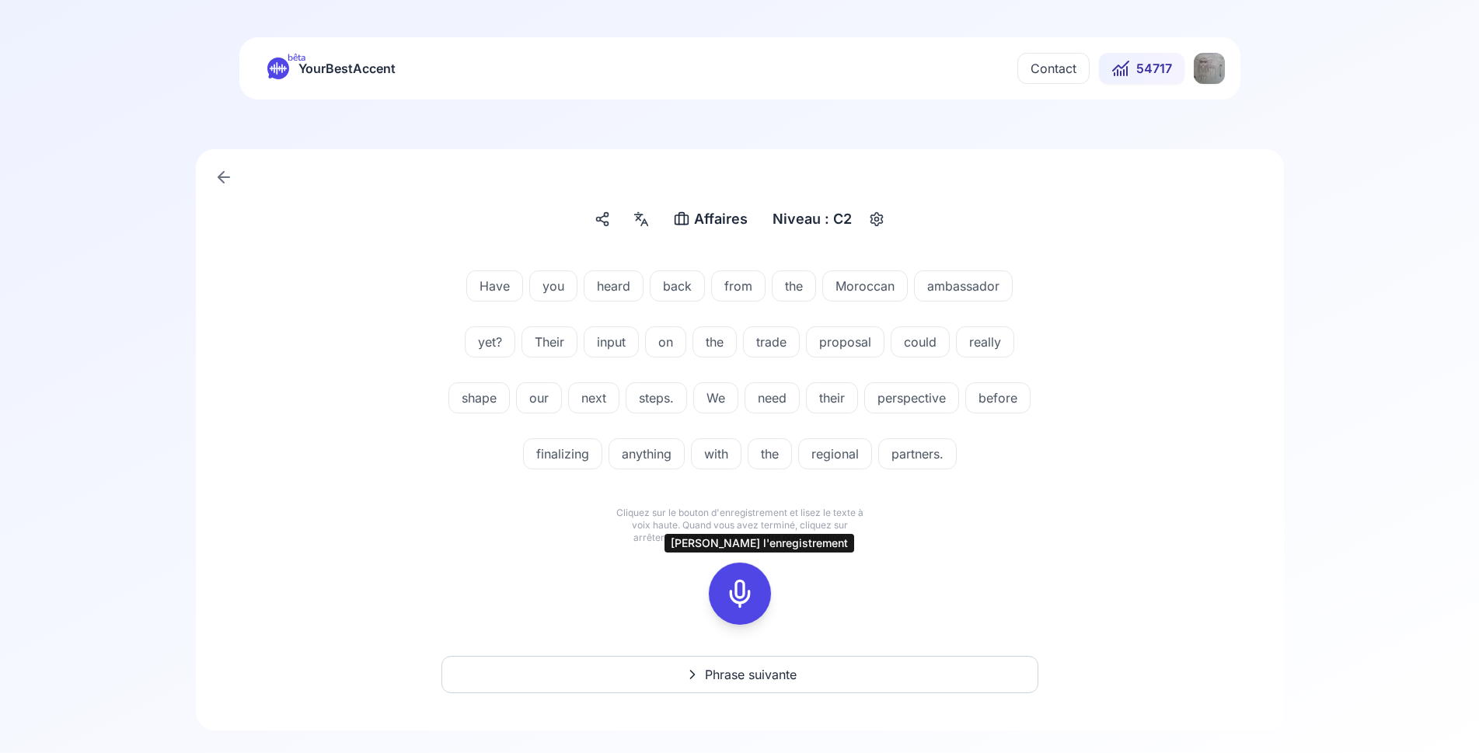
click at [750, 585] on icon at bounding box center [739, 593] width 31 height 31
click at [744, 605] on rect at bounding box center [739, 593] width 23 height 23
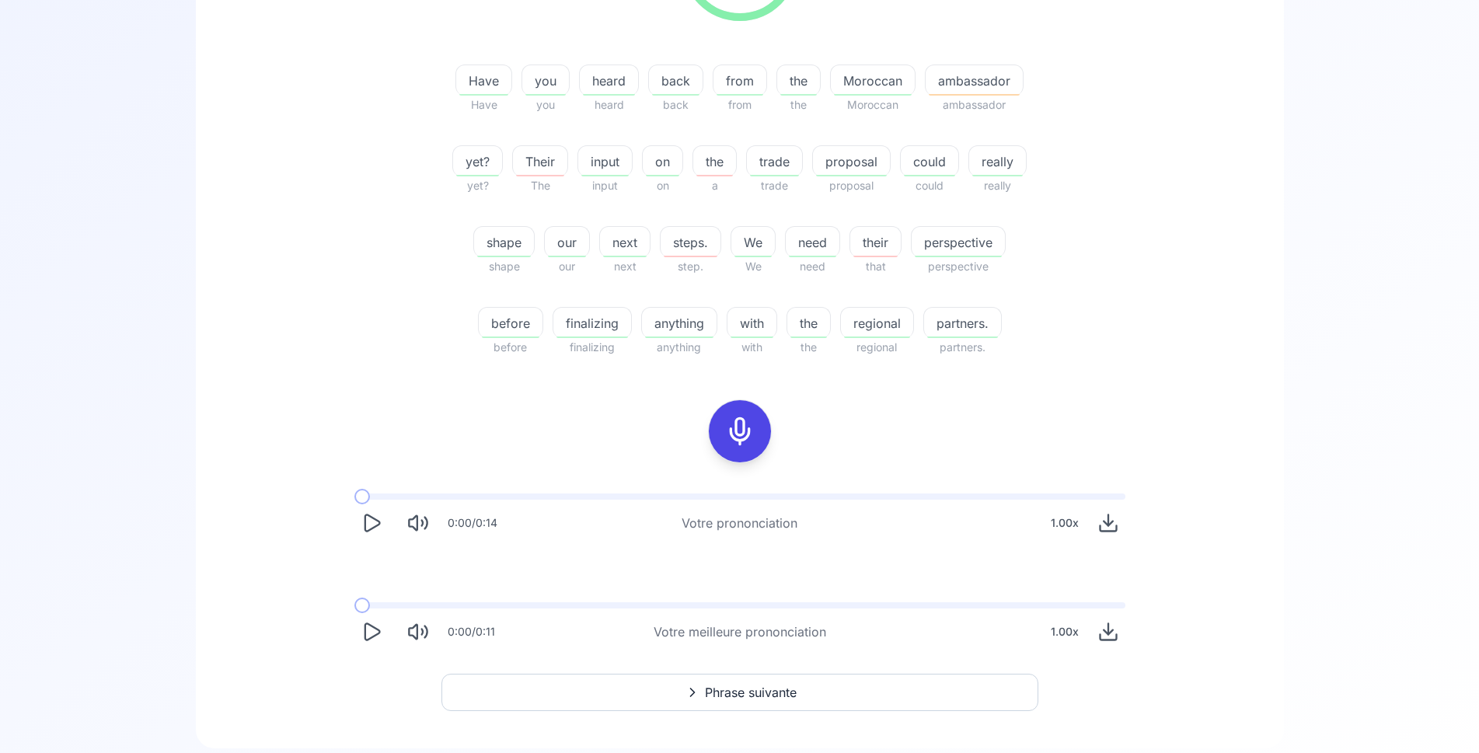
scroll to position [396, 0]
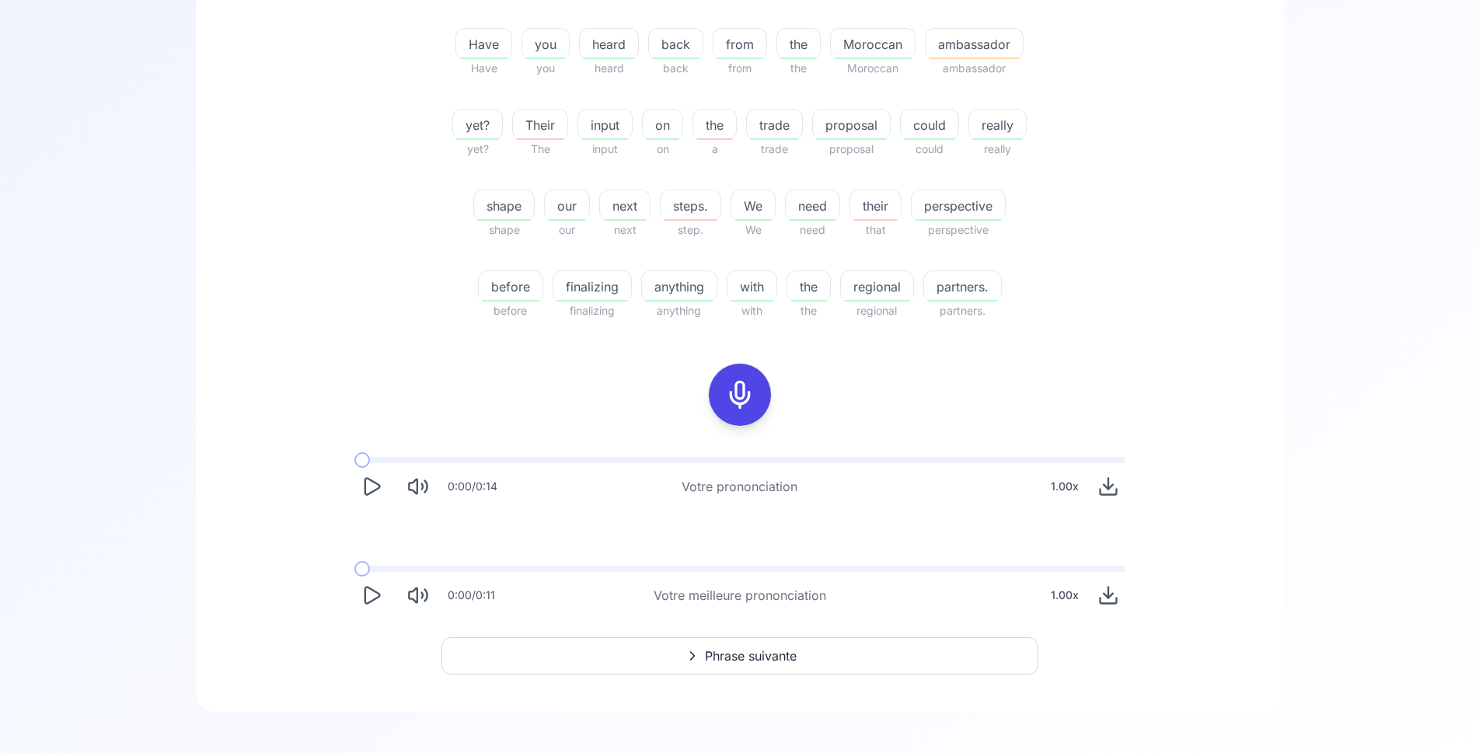
click at [749, 399] on icon at bounding box center [739, 394] width 31 height 31
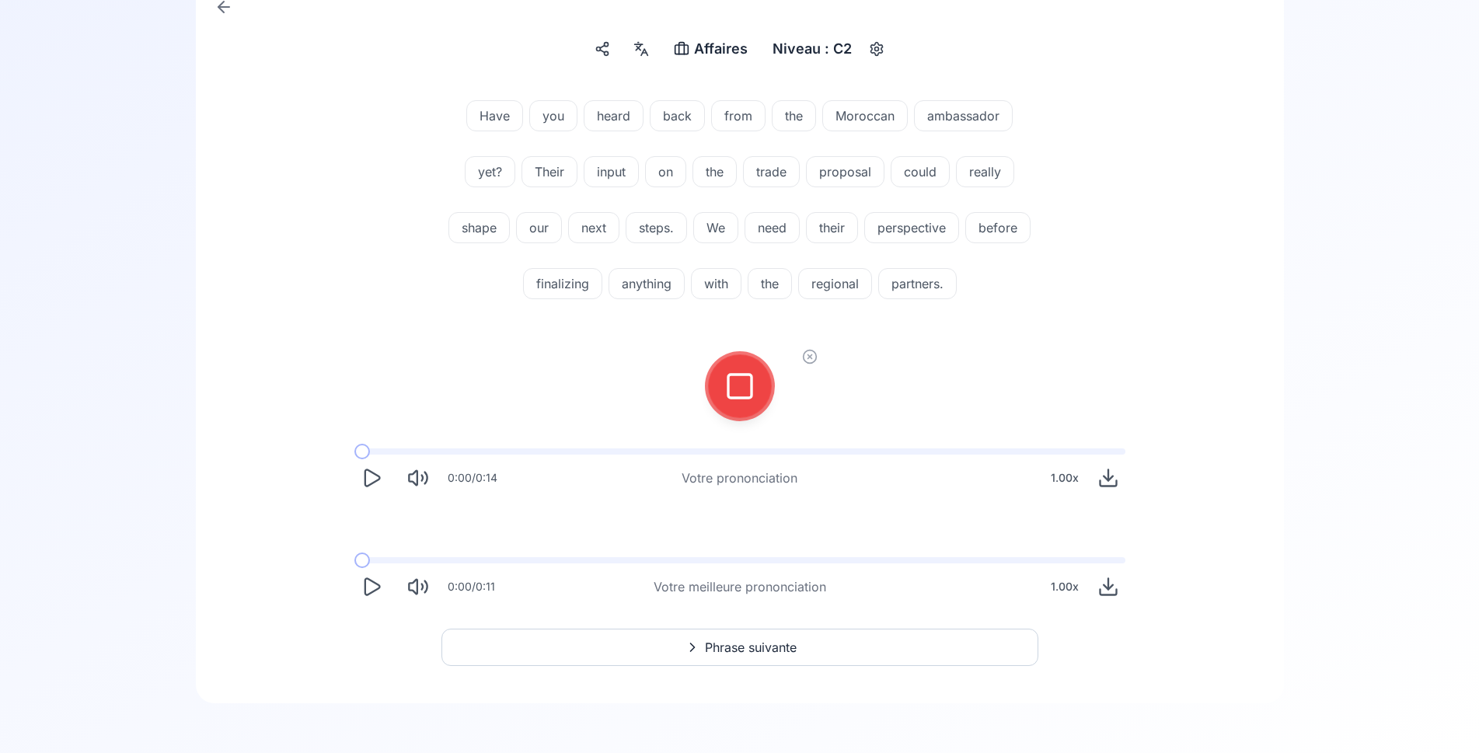
scroll to position [170, 0]
click at [739, 401] on div at bounding box center [739, 386] width 37 height 62
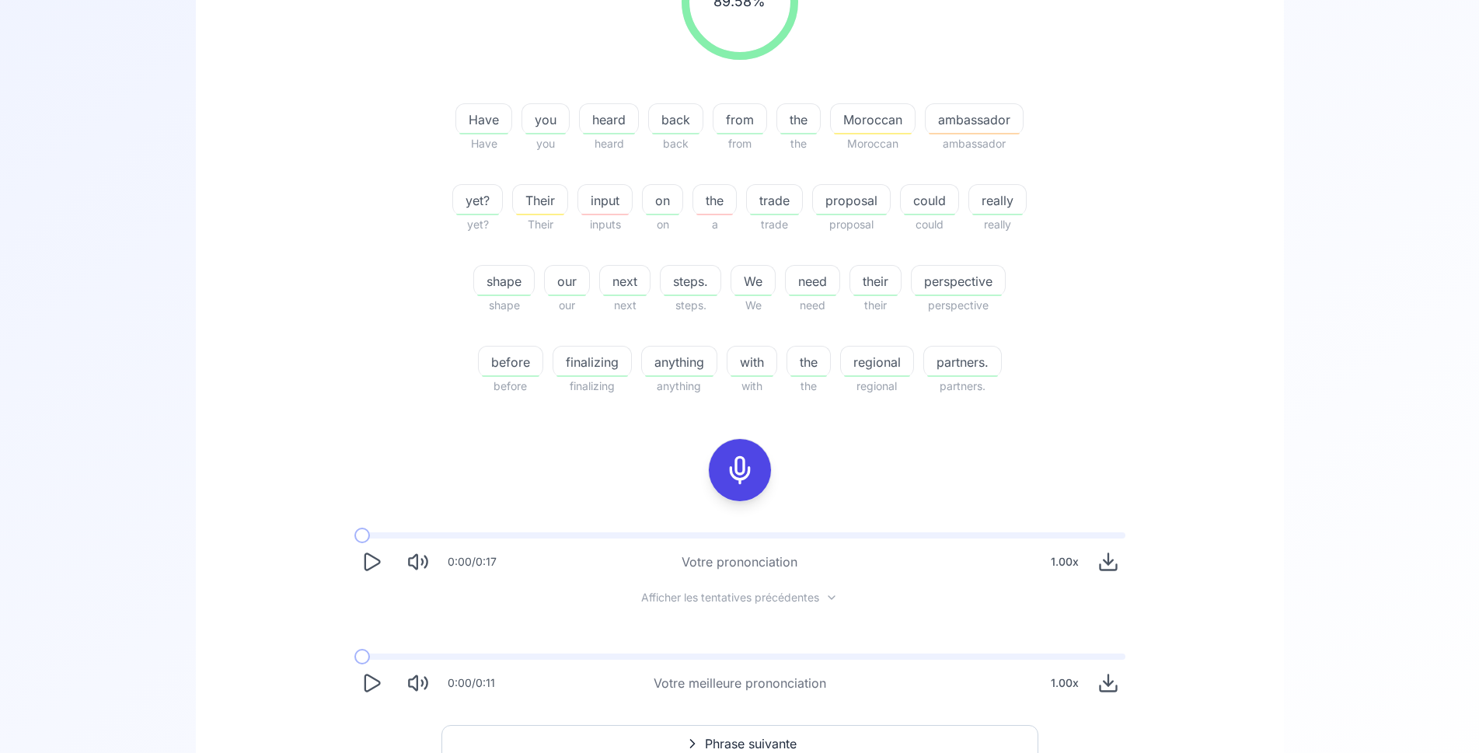
scroll to position [329, 0]
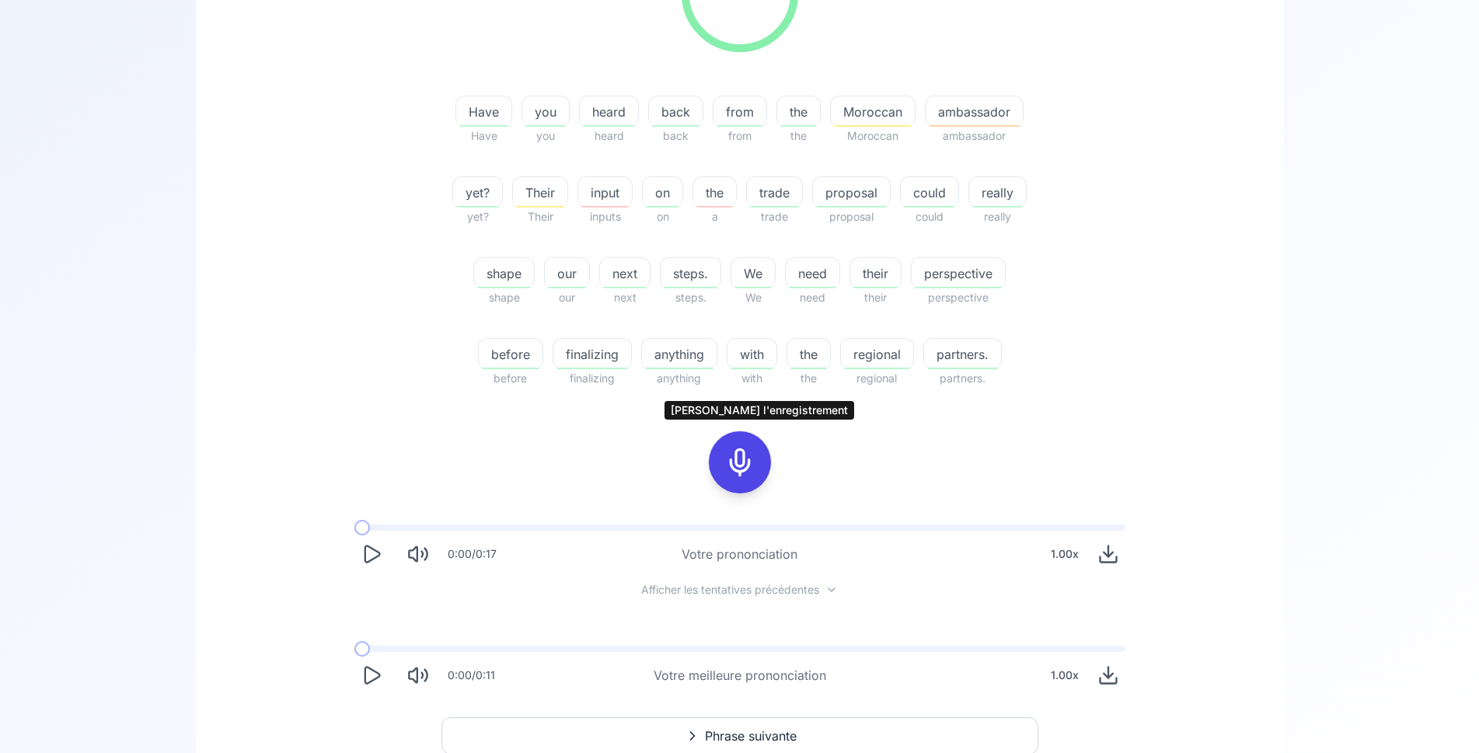
click at [745, 463] on icon at bounding box center [739, 462] width 31 height 31
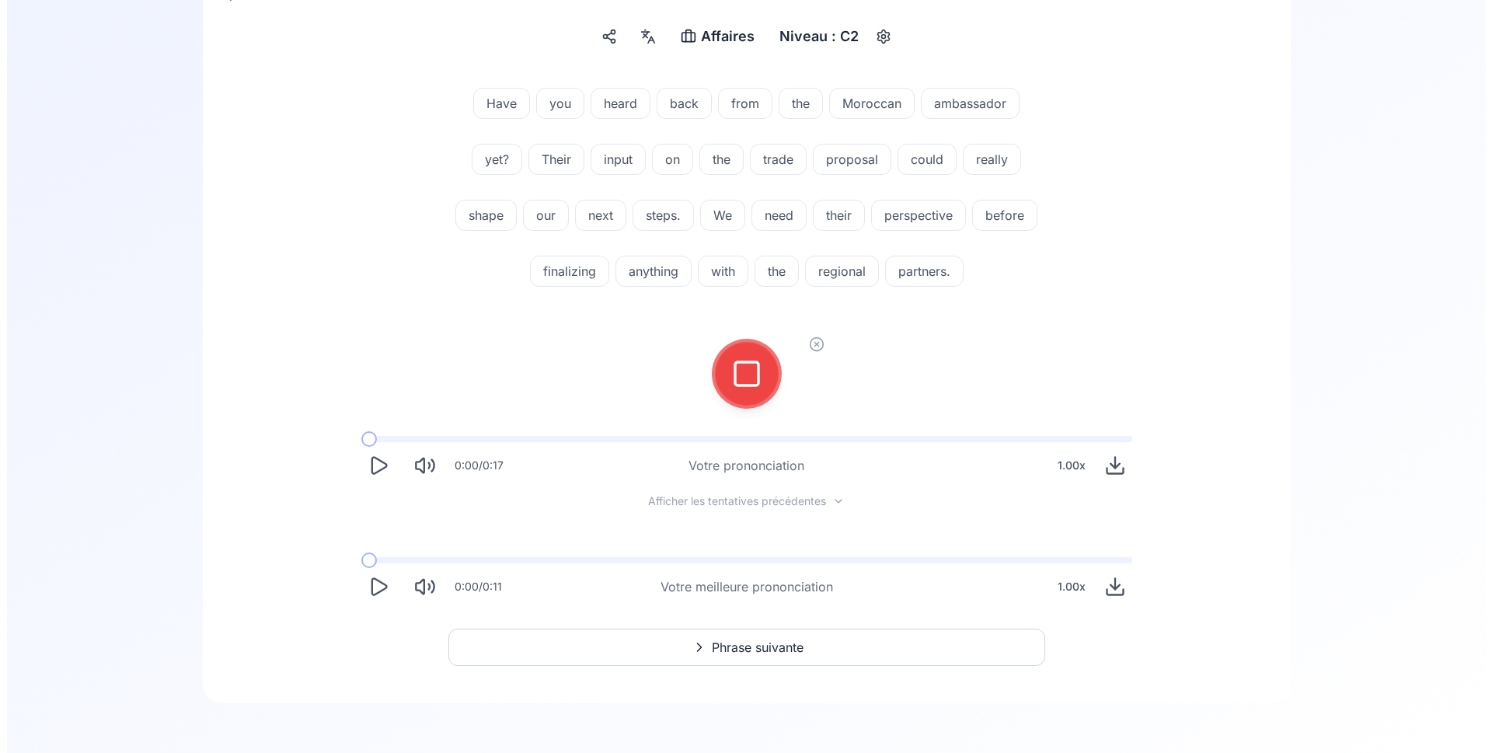
scroll to position [183, 0]
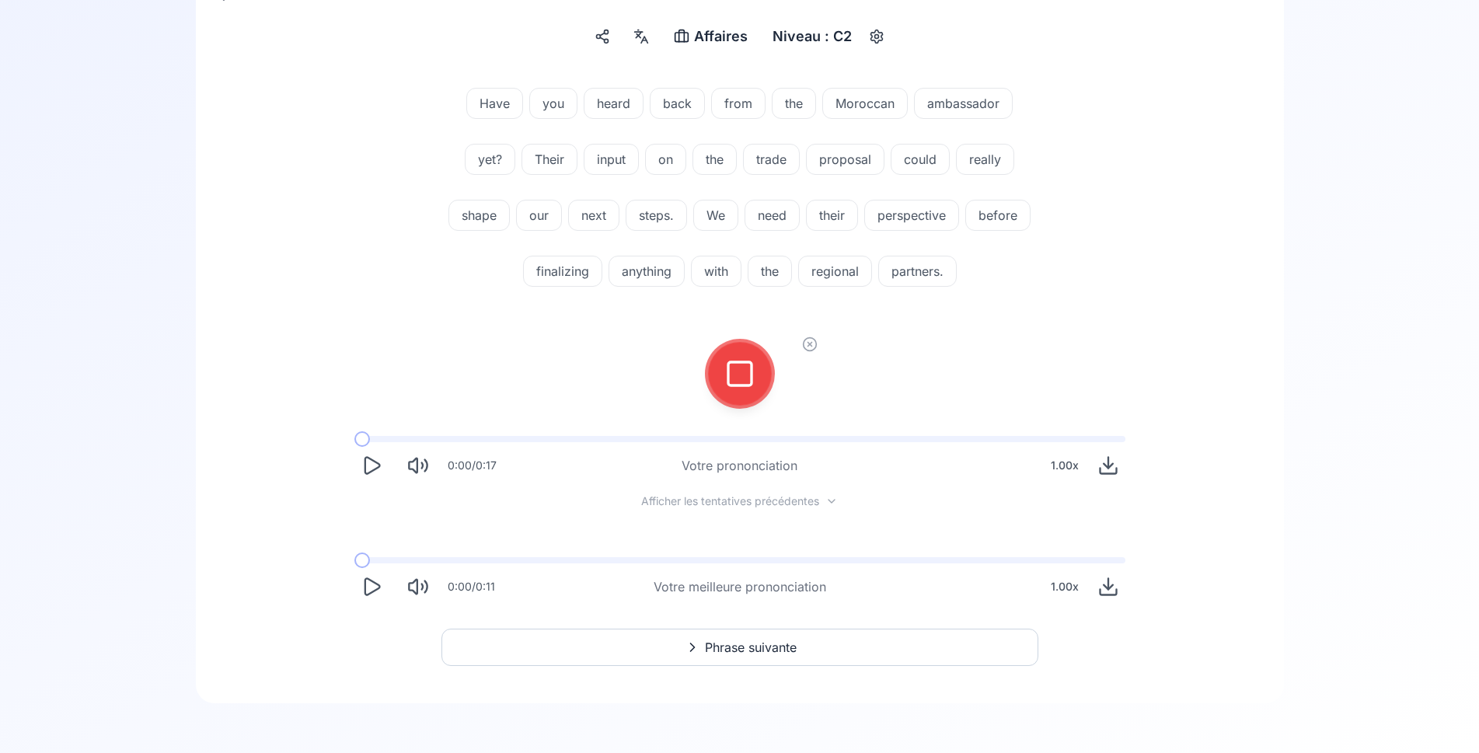
click at [739, 382] on icon at bounding box center [739, 373] width 31 height 31
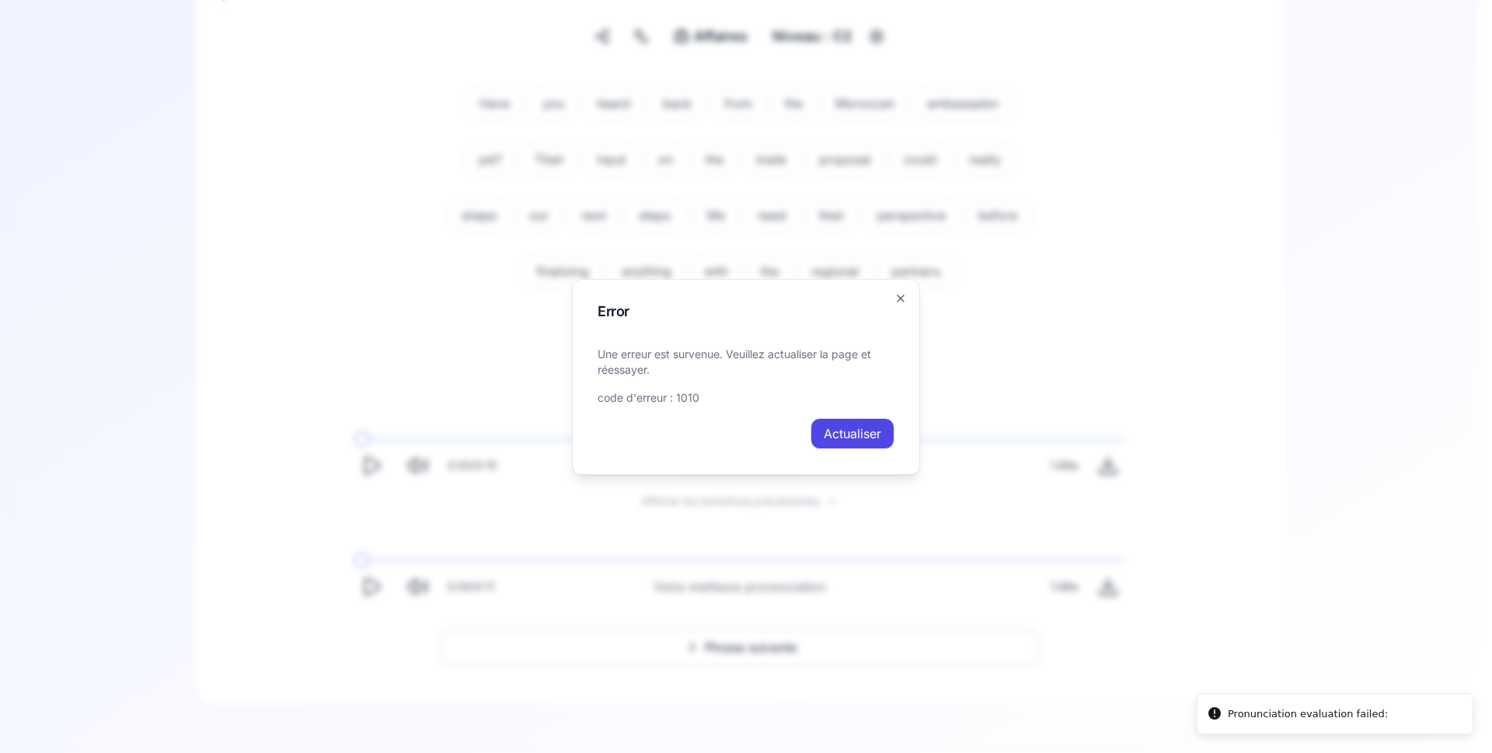
click at [847, 438] on button "Actualiser" at bounding box center [853, 433] width 84 height 31
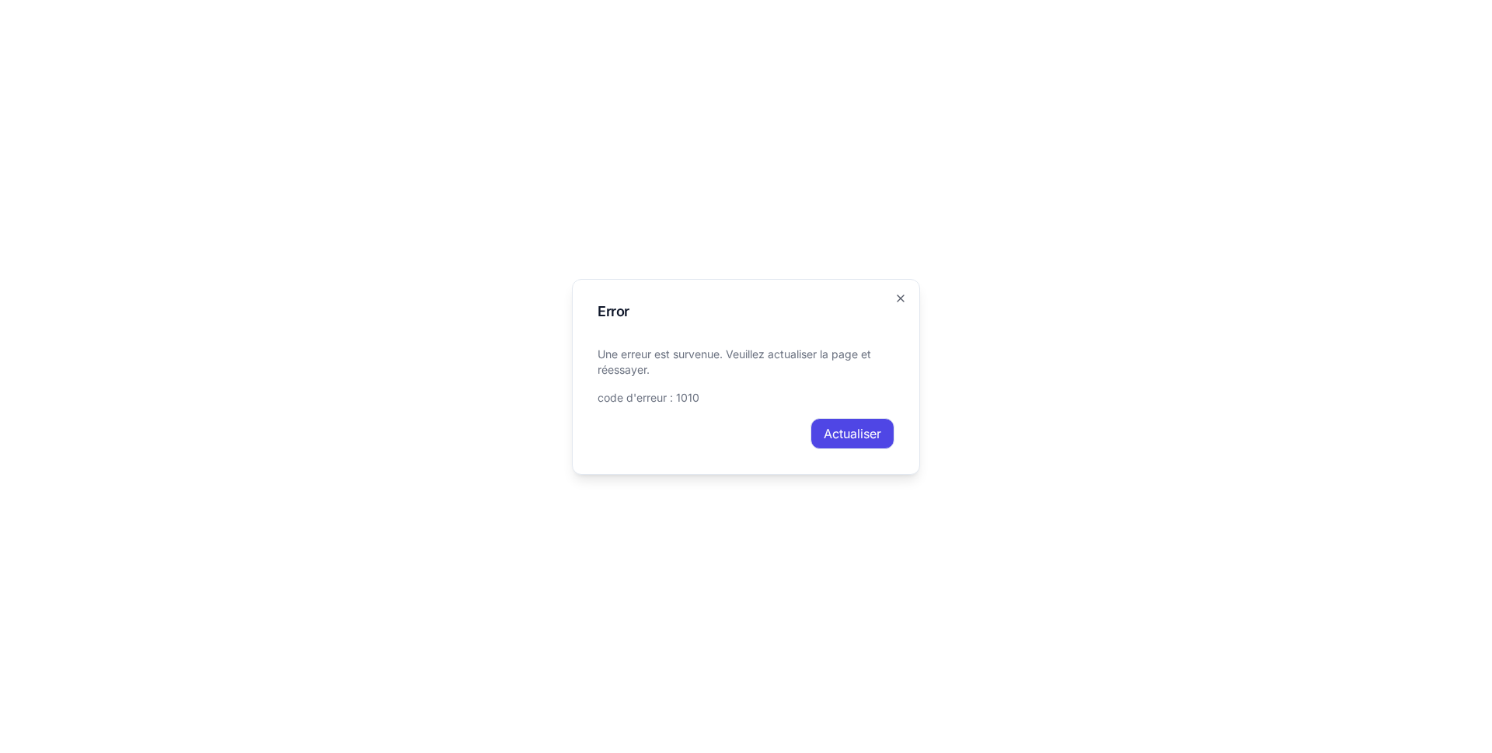
click at [866, 430] on button "Actualiser" at bounding box center [853, 433] width 84 height 31
click at [872, 433] on button "Actualiser" at bounding box center [853, 433] width 84 height 31
click at [849, 440] on button "Actualiser" at bounding box center [853, 433] width 84 height 31
click at [864, 435] on button "Actualiser" at bounding box center [853, 433] width 84 height 31
click at [860, 433] on button "Actualiser" at bounding box center [853, 433] width 84 height 31
